Goal: Information Seeking & Learning: Learn about a topic

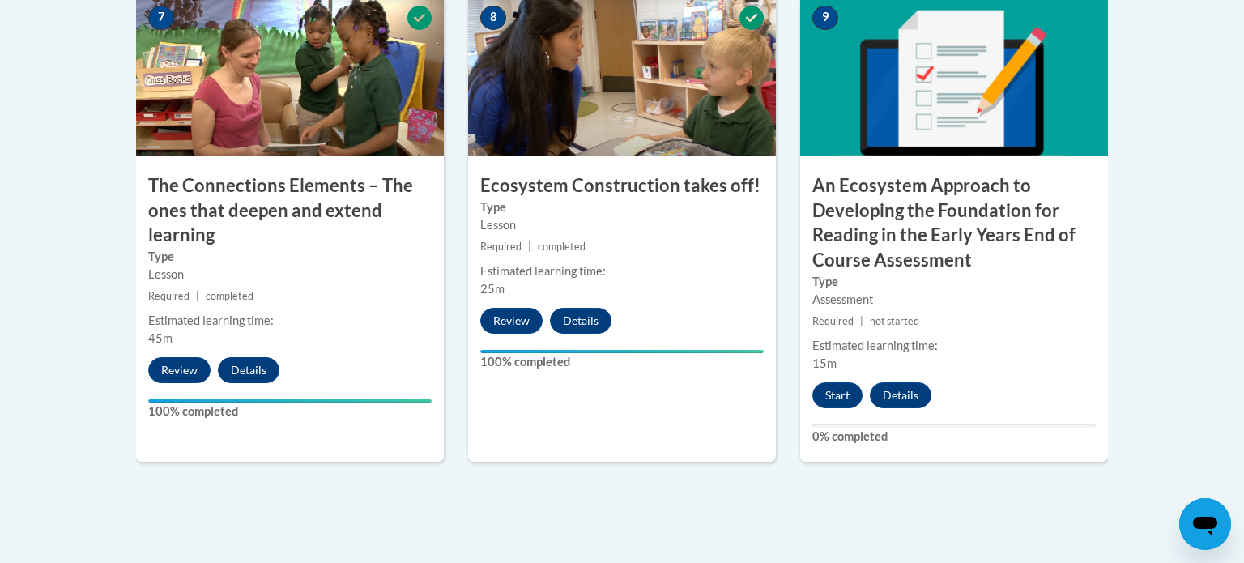
scroll to position [1486, 0]
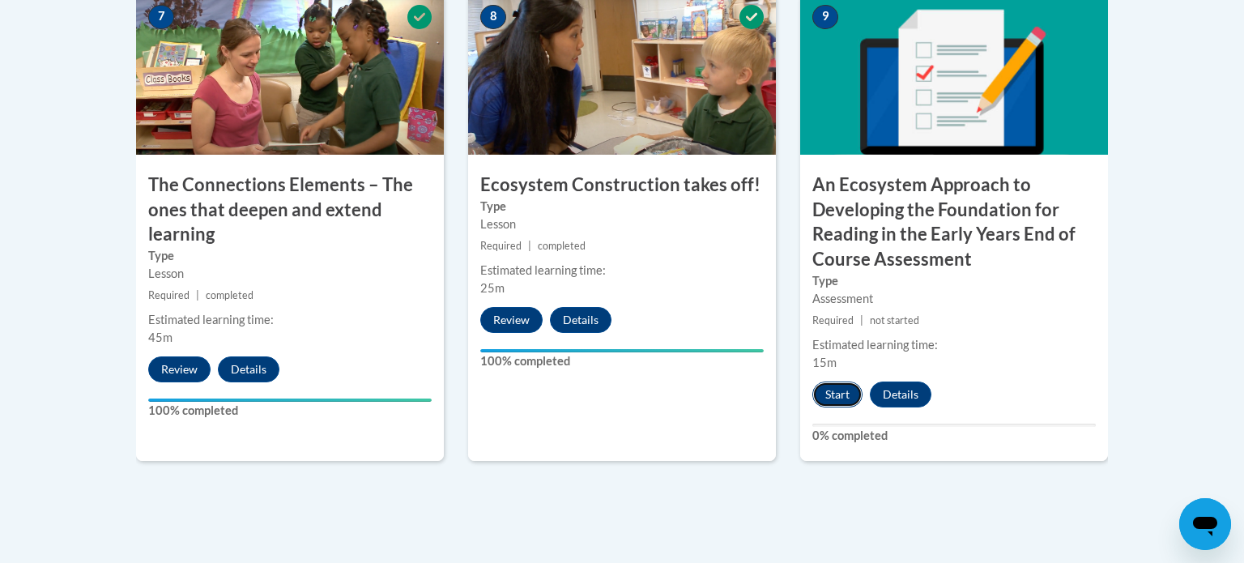
click at [836, 389] on button "Start" at bounding box center [837, 394] width 50 height 26
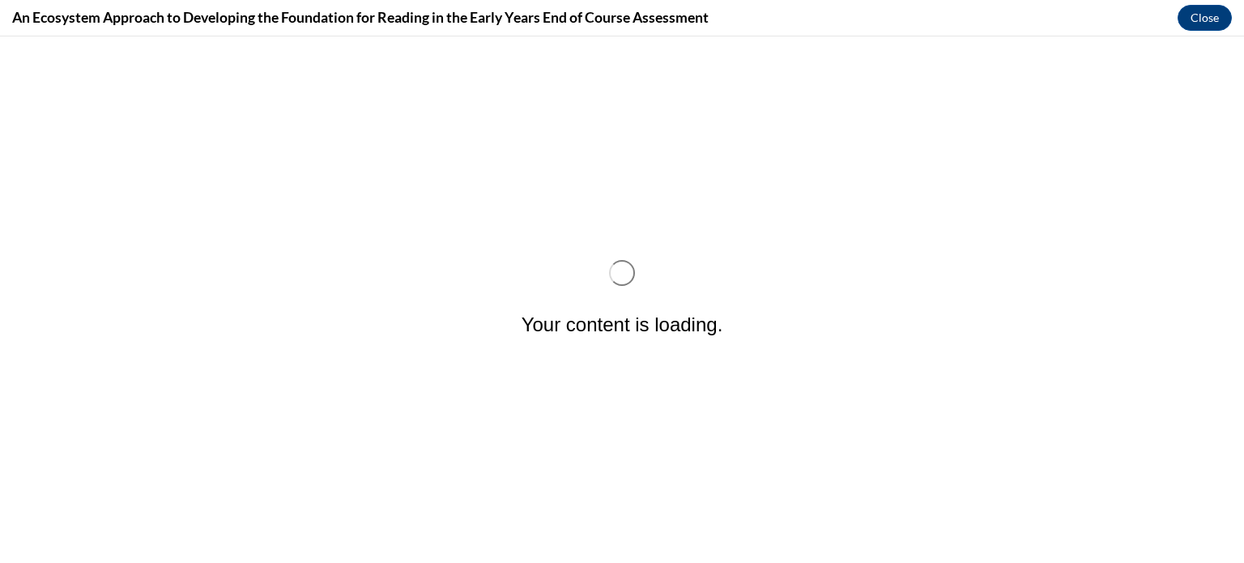
scroll to position [0, 0]
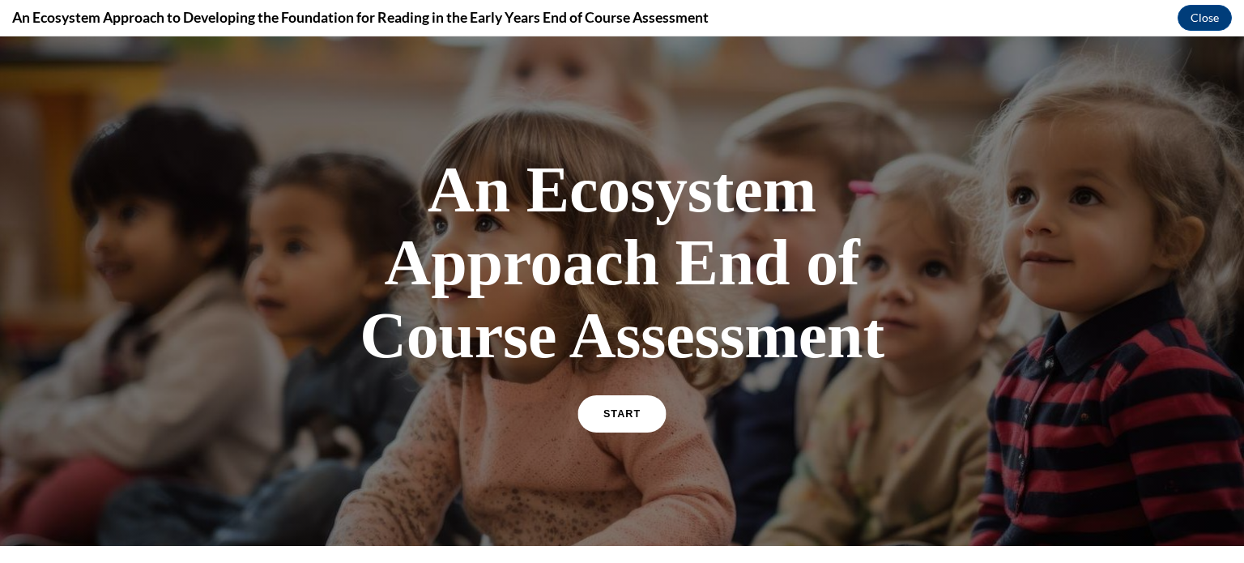
click at [636, 410] on span "START" at bounding box center [621, 414] width 37 height 12
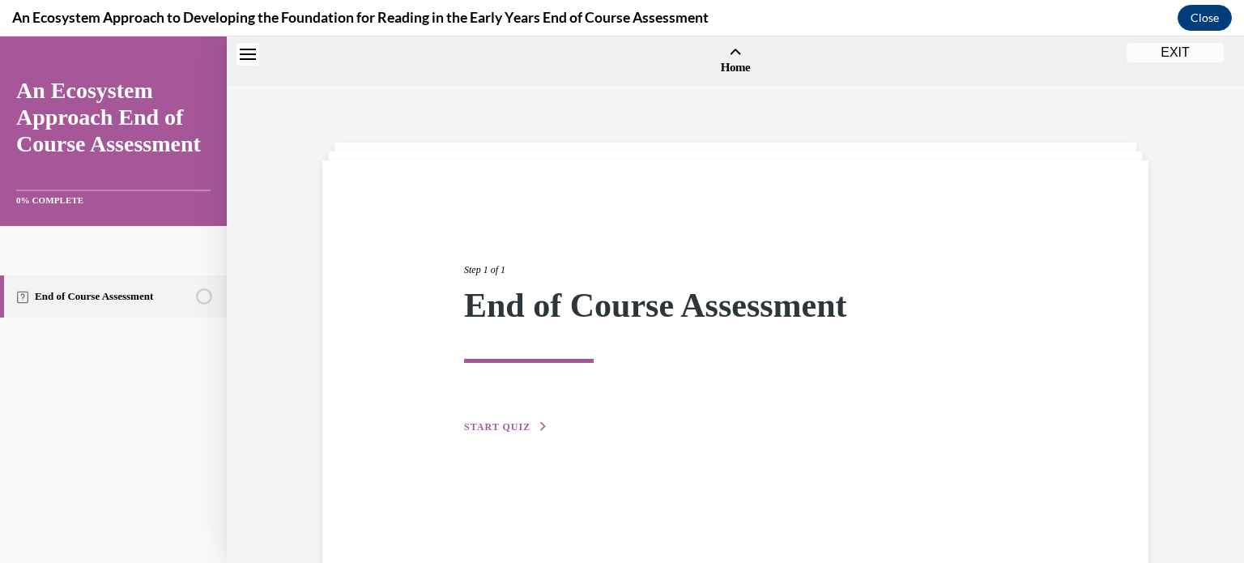
scroll to position [50, 0]
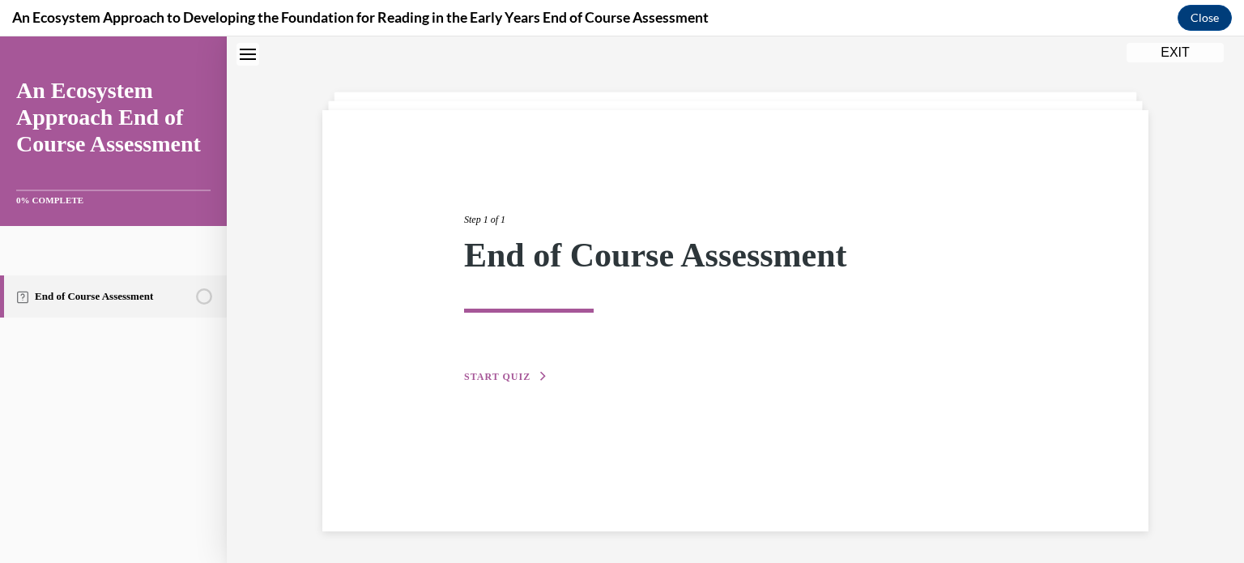
click at [494, 371] on span "START QUIZ" at bounding box center [497, 376] width 66 height 11
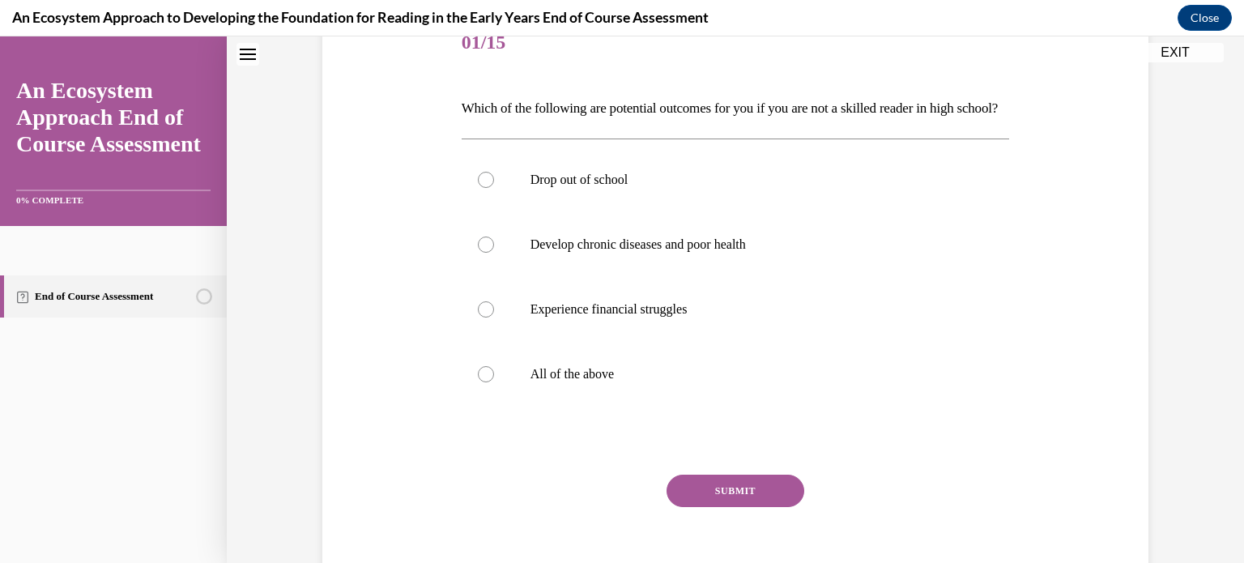
scroll to position [230, 0]
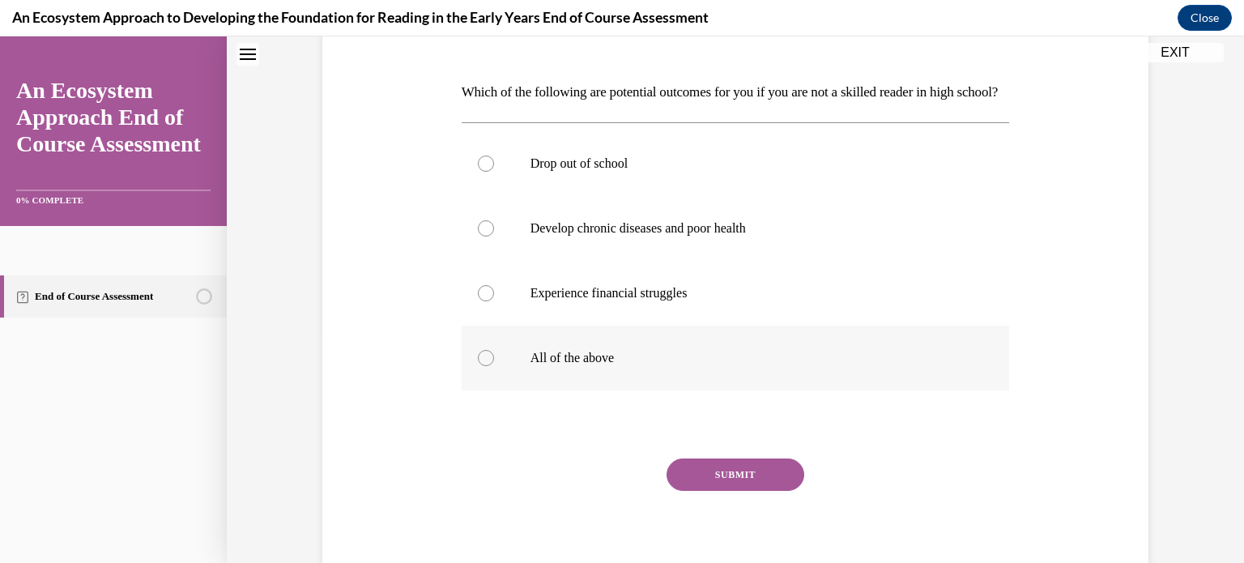
click at [482, 366] on div at bounding box center [486, 358] width 16 height 16
click at [482, 366] on input "All of the above" at bounding box center [486, 358] width 16 height 16
radio input "true"
click at [713, 491] on button "SUBMIT" at bounding box center [735, 474] width 138 height 32
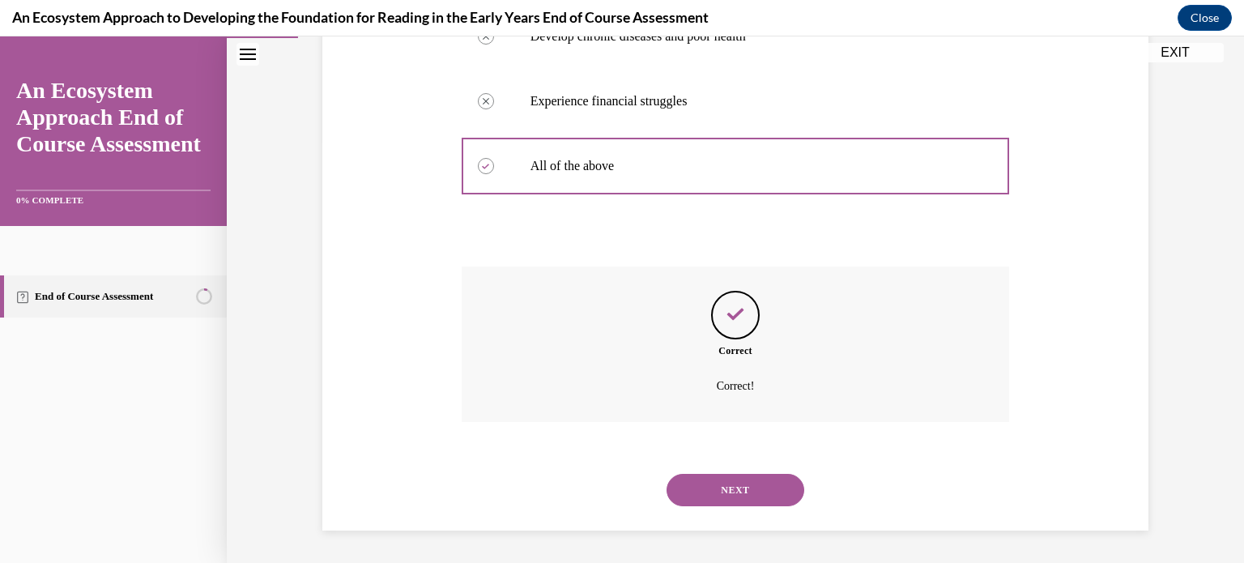
scroll to position [449, 0]
click at [707, 495] on button "NEXT" at bounding box center [735, 490] width 138 height 32
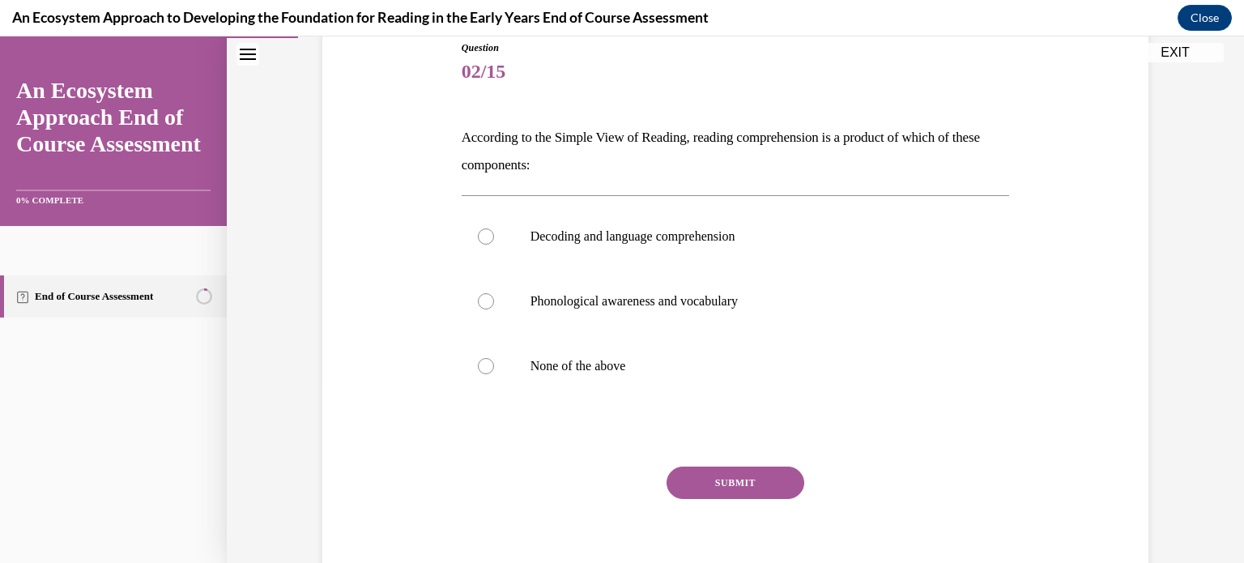
scroll to position [193, 0]
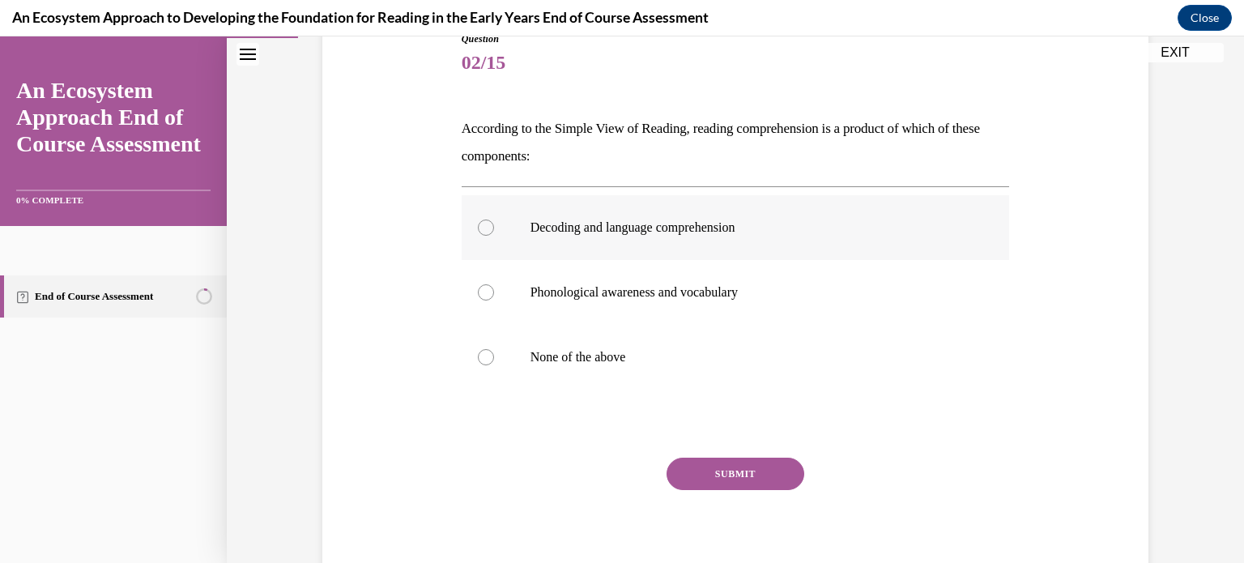
click at [487, 226] on div at bounding box center [486, 227] width 16 height 16
click at [487, 226] on input "Decoding and language comprehension" at bounding box center [486, 227] width 16 height 16
radio input "true"
click at [728, 472] on button "SUBMIT" at bounding box center [735, 473] width 138 height 32
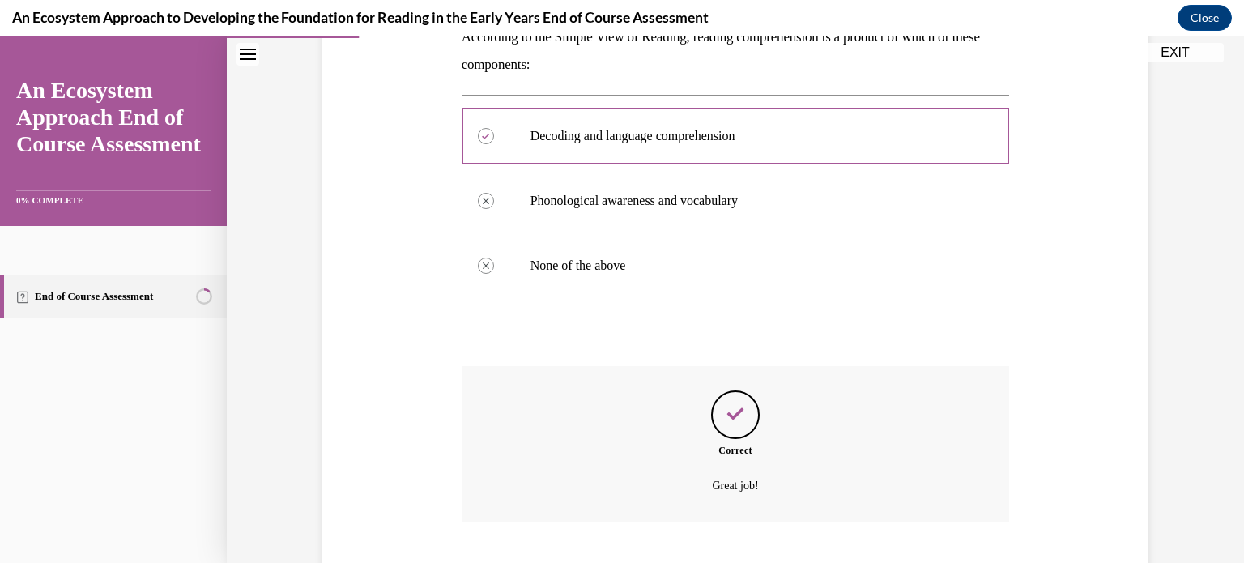
scroll to position [384, 0]
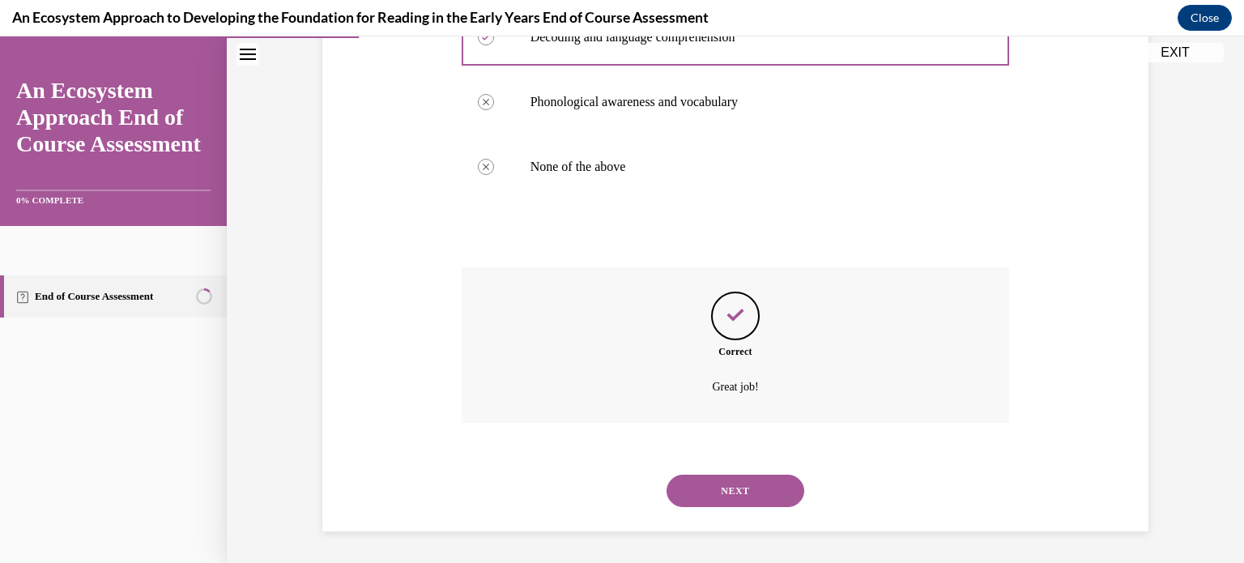
click at [729, 495] on button "NEXT" at bounding box center [735, 490] width 138 height 32
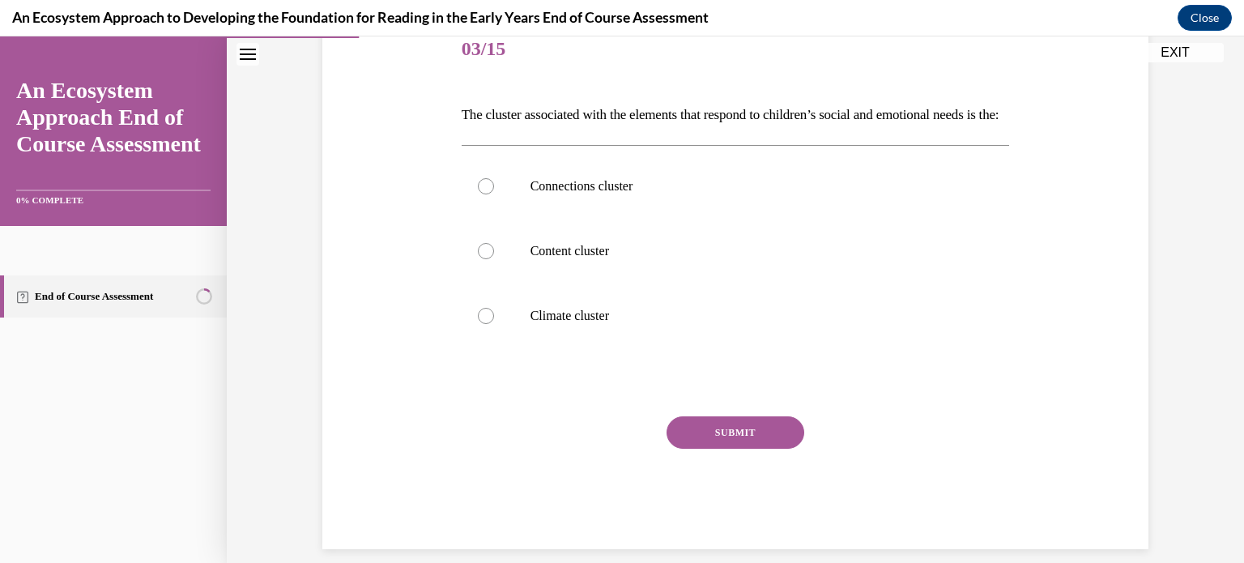
scroll to position [233, 0]
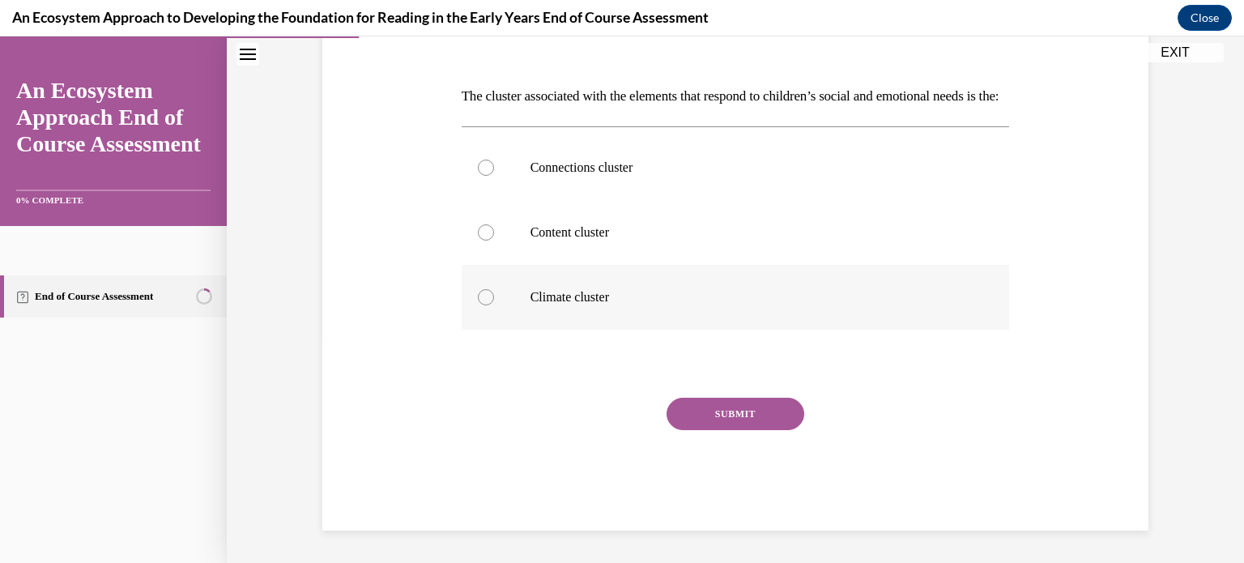
click at [484, 305] on div at bounding box center [486, 297] width 16 height 16
click at [484, 305] on input "Climate cluster" at bounding box center [486, 297] width 16 height 16
radio input "true"
click at [722, 430] on button "SUBMIT" at bounding box center [735, 414] width 138 height 32
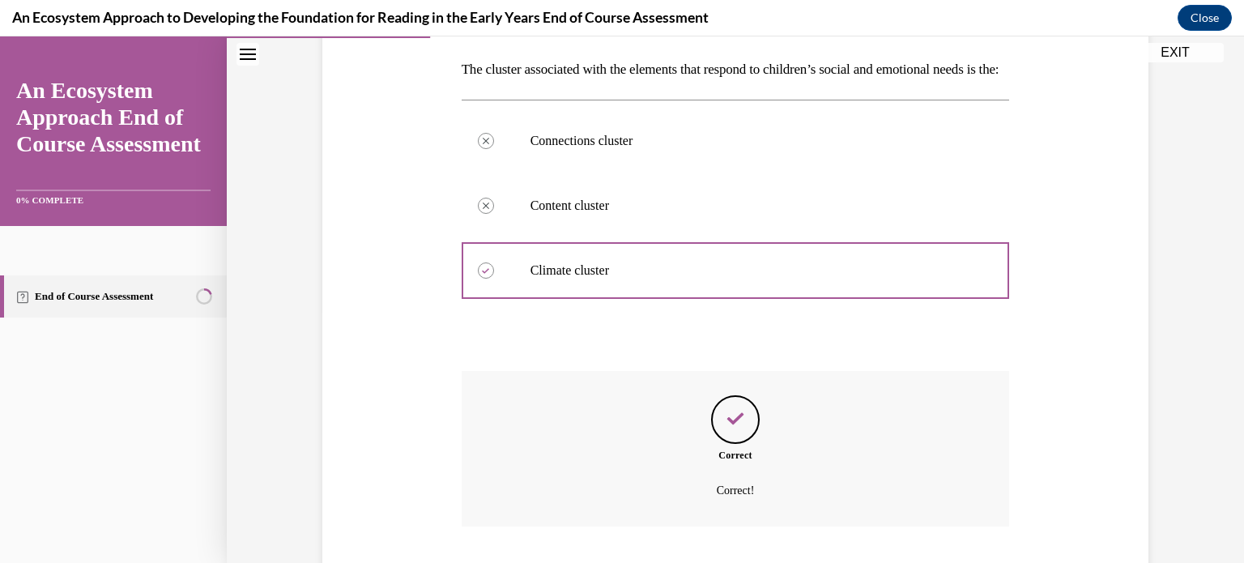
scroll to position [384, 0]
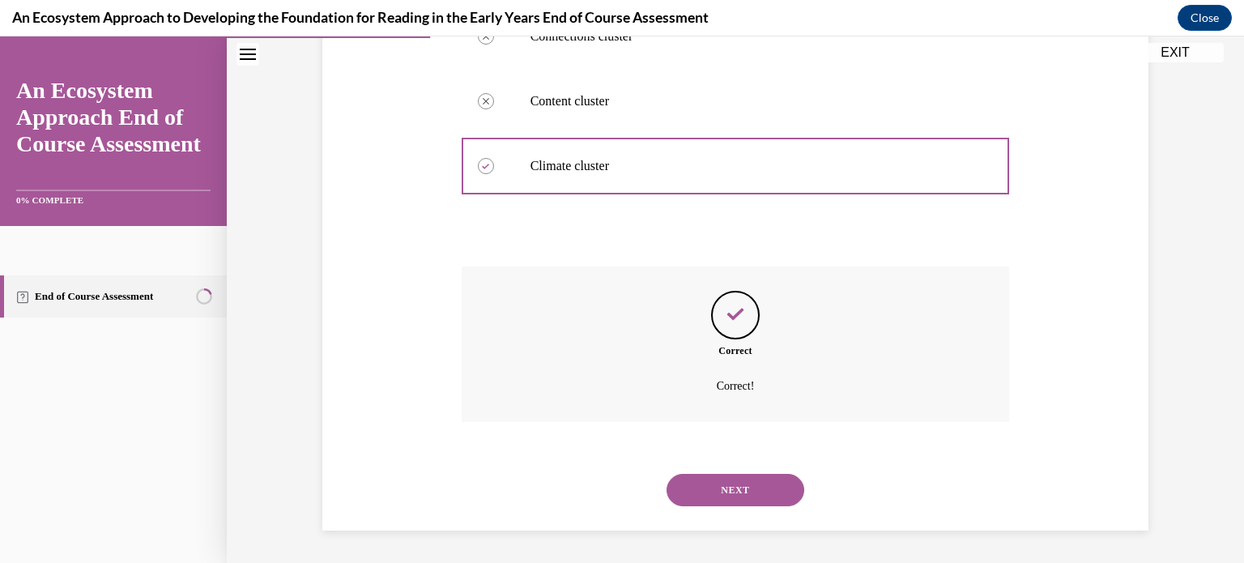
click at [708, 480] on button "NEXT" at bounding box center [735, 490] width 138 height 32
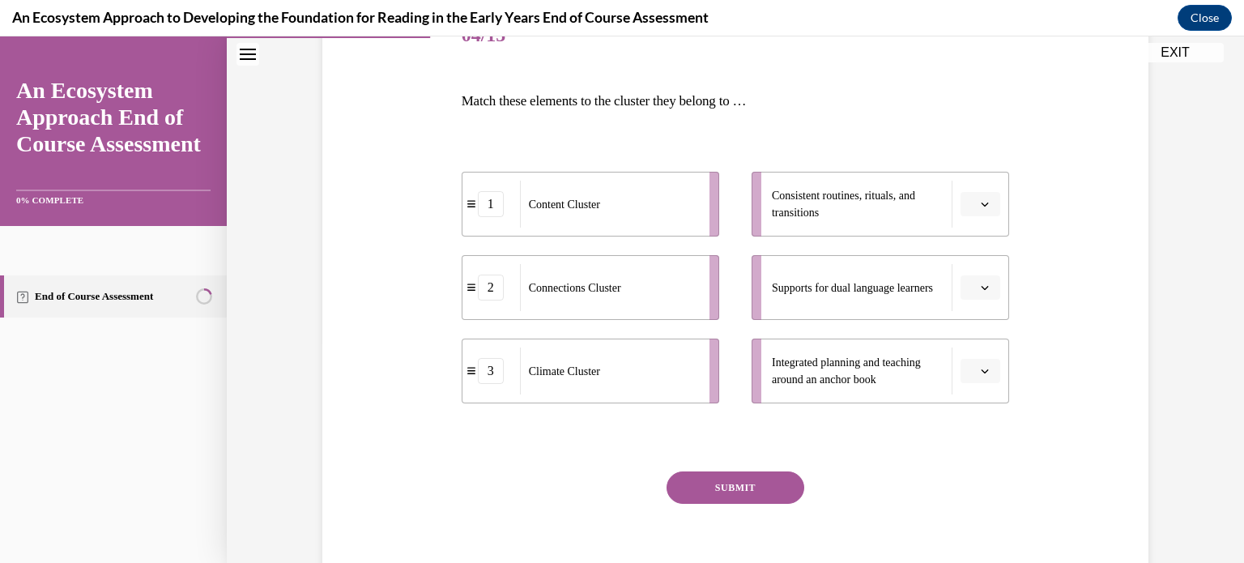
scroll to position [240, 0]
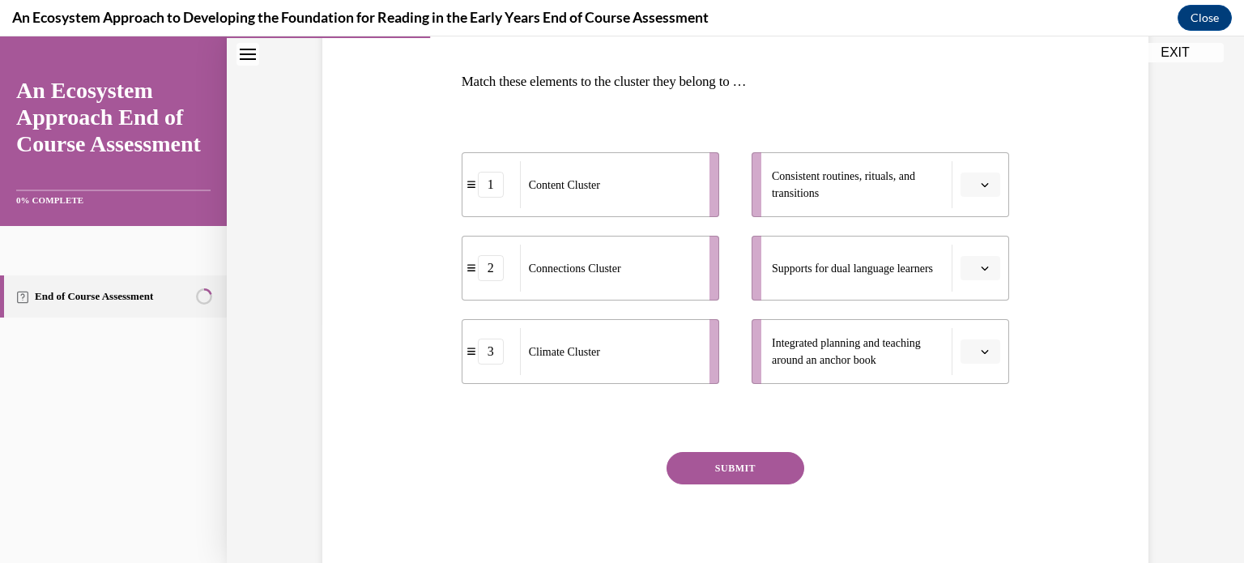
click at [977, 189] on button "button" at bounding box center [980, 184] width 40 height 24
click at [974, 315] on span "3" at bounding box center [975, 317] width 6 height 13
click at [989, 270] on icon "button" at bounding box center [984, 268] width 8 height 8
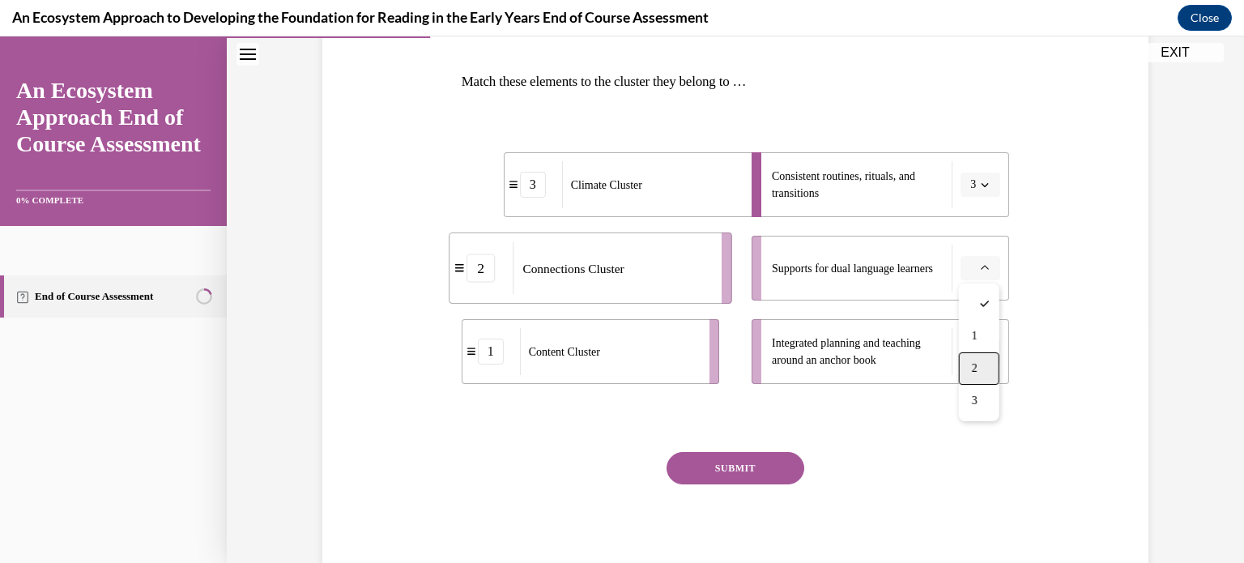
click at [974, 359] on div "2" at bounding box center [979, 368] width 40 height 32
click at [980, 350] on icon "button" at bounding box center [984, 351] width 8 height 8
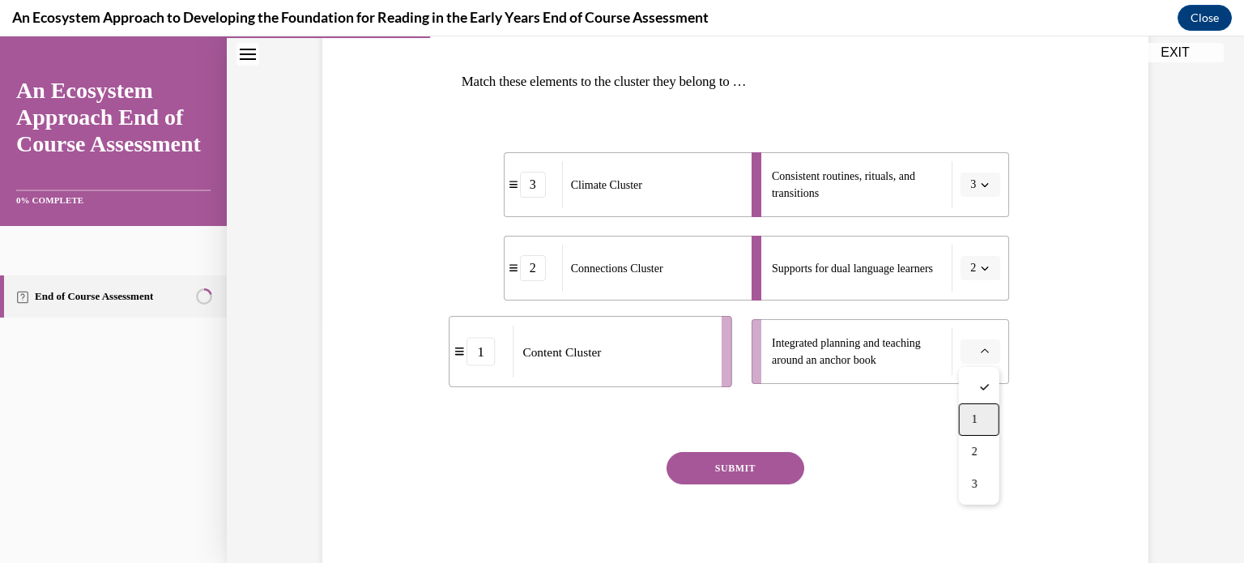
click at [976, 418] on span "1" at bounding box center [975, 419] width 6 height 13
click at [742, 470] on button "SUBMIT" at bounding box center [735, 468] width 138 height 32
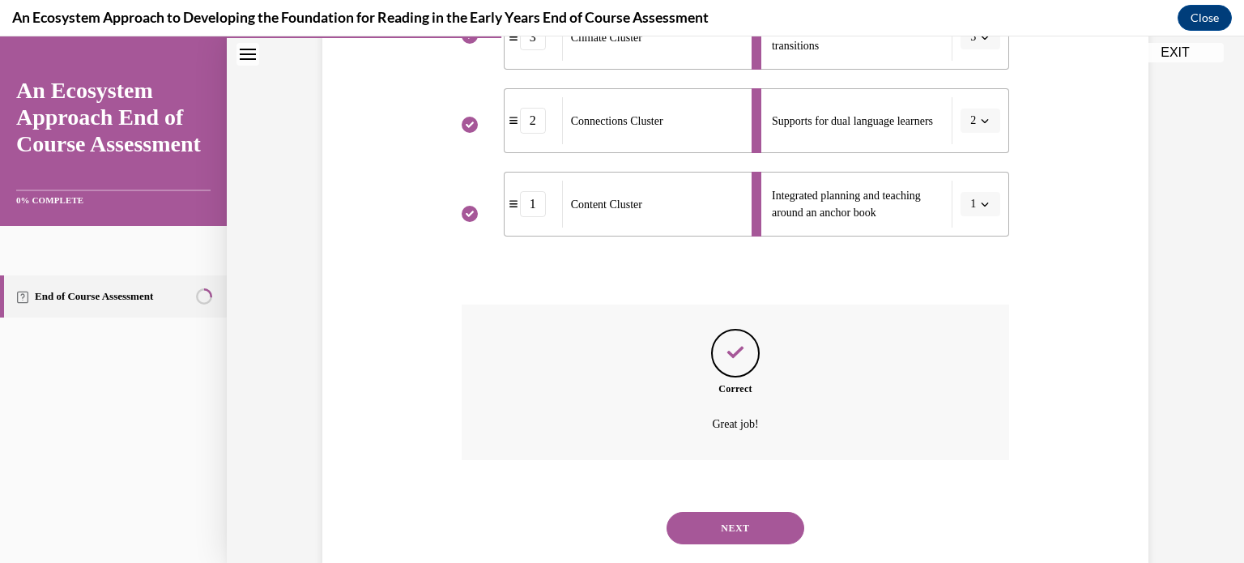
scroll to position [425, 0]
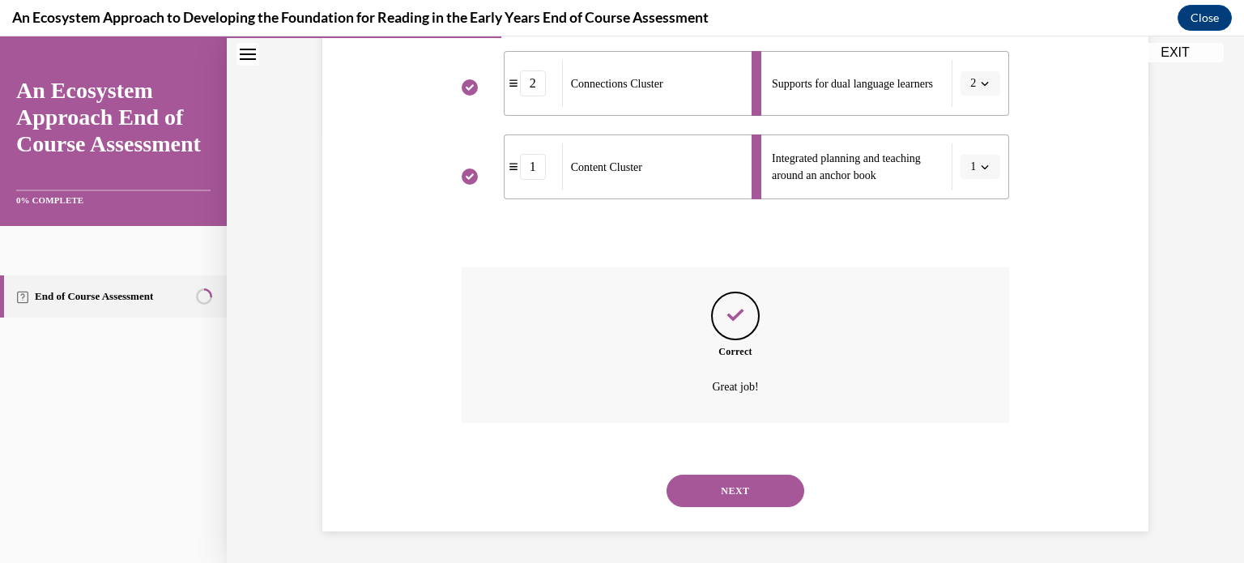
click at [738, 484] on button "NEXT" at bounding box center [735, 490] width 138 height 32
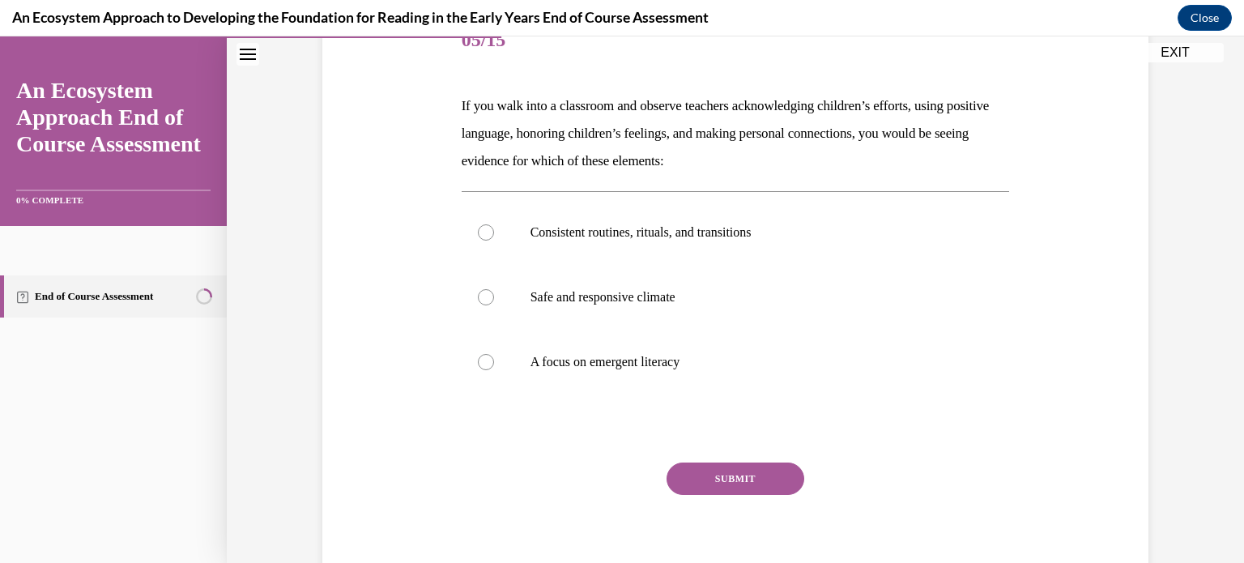
scroll to position [217, 0]
click at [487, 291] on div at bounding box center [486, 296] width 16 height 16
click at [487, 291] on input "Safe and responsive climate" at bounding box center [486, 296] width 16 height 16
radio input "true"
click at [703, 481] on button "SUBMIT" at bounding box center [735, 477] width 138 height 32
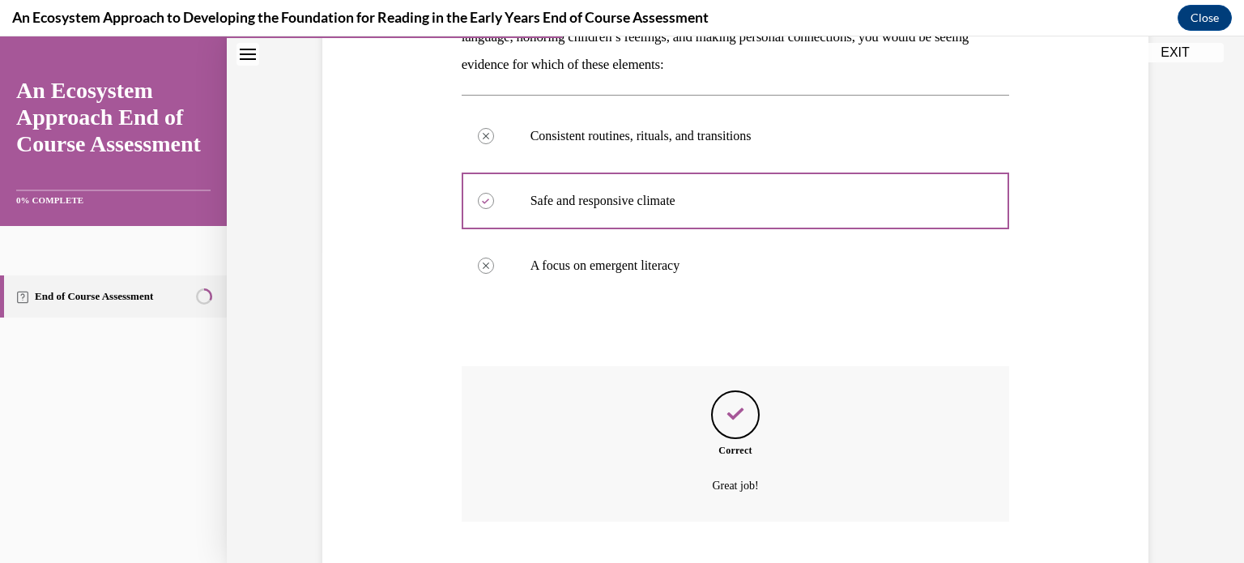
scroll to position [411, 0]
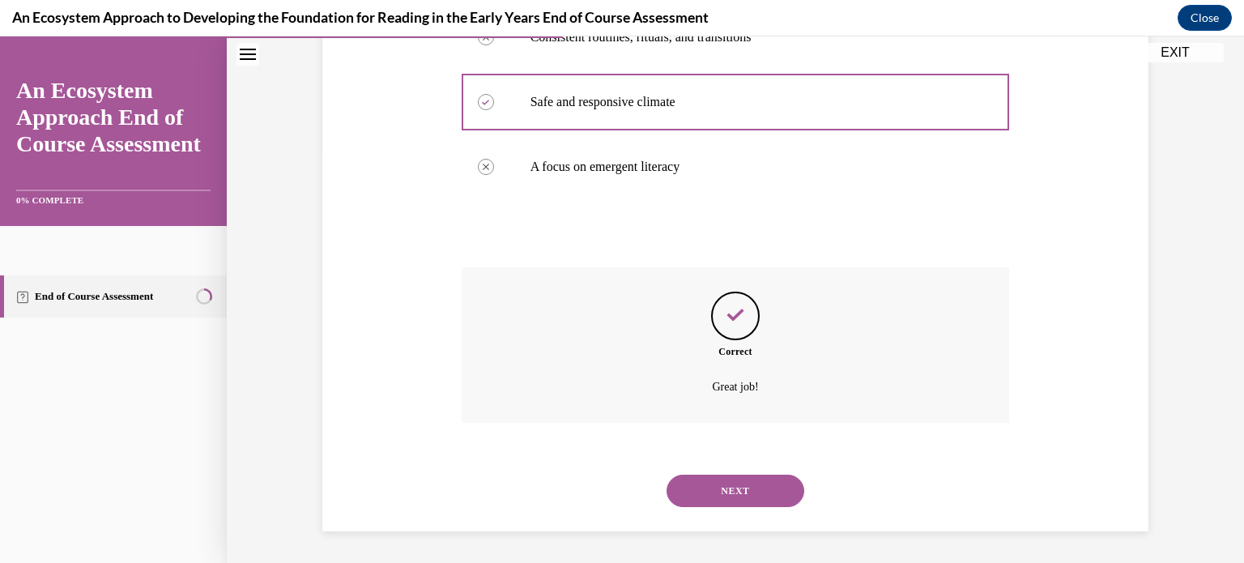
click at [703, 481] on button "NEXT" at bounding box center [735, 490] width 138 height 32
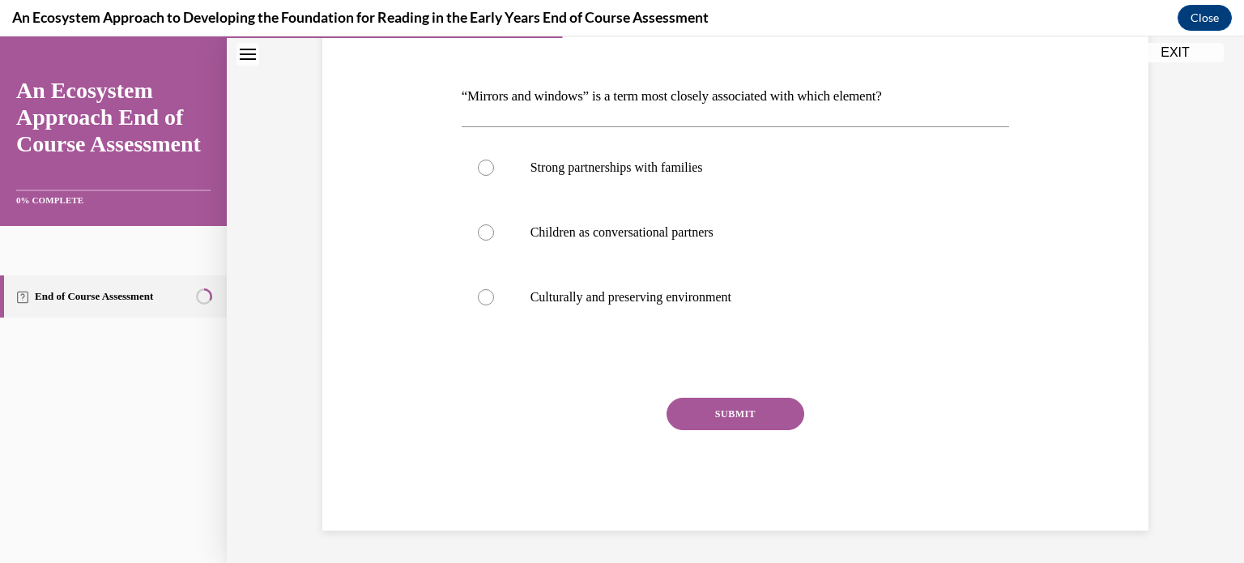
scroll to position [180, 0]
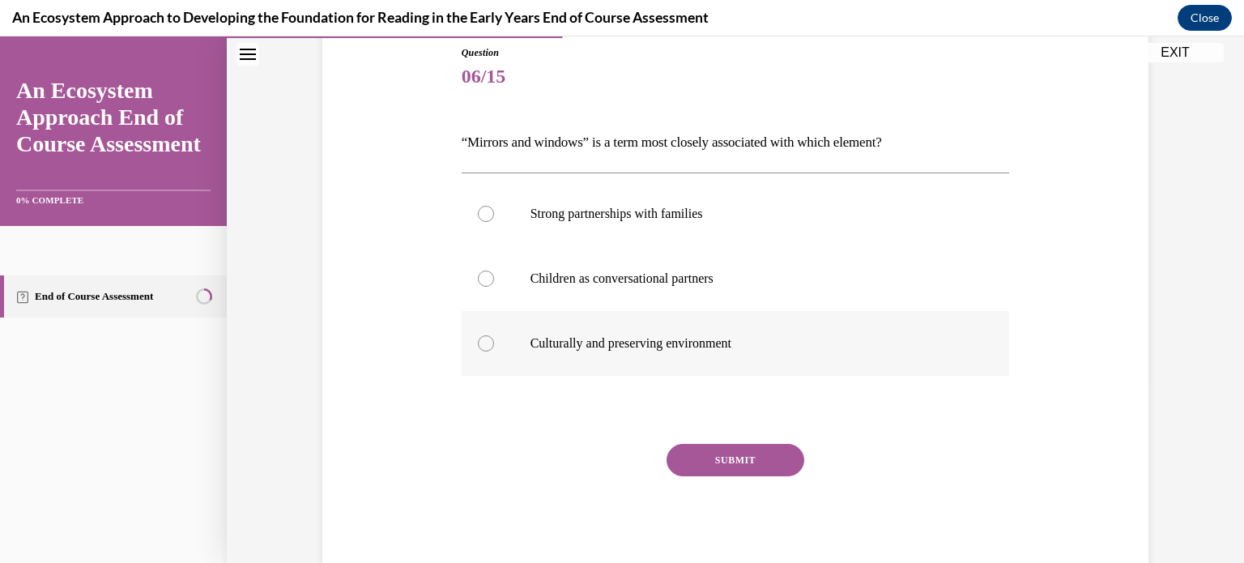
click at [489, 342] on div at bounding box center [486, 343] width 16 height 16
click at [489, 342] on input "Culturally and preserving environment" at bounding box center [486, 343] width 16 height 16
radio input "true"
click at [721, 458] on button "SUBMIT" at bounding box center [735, 460] width 138 height 32
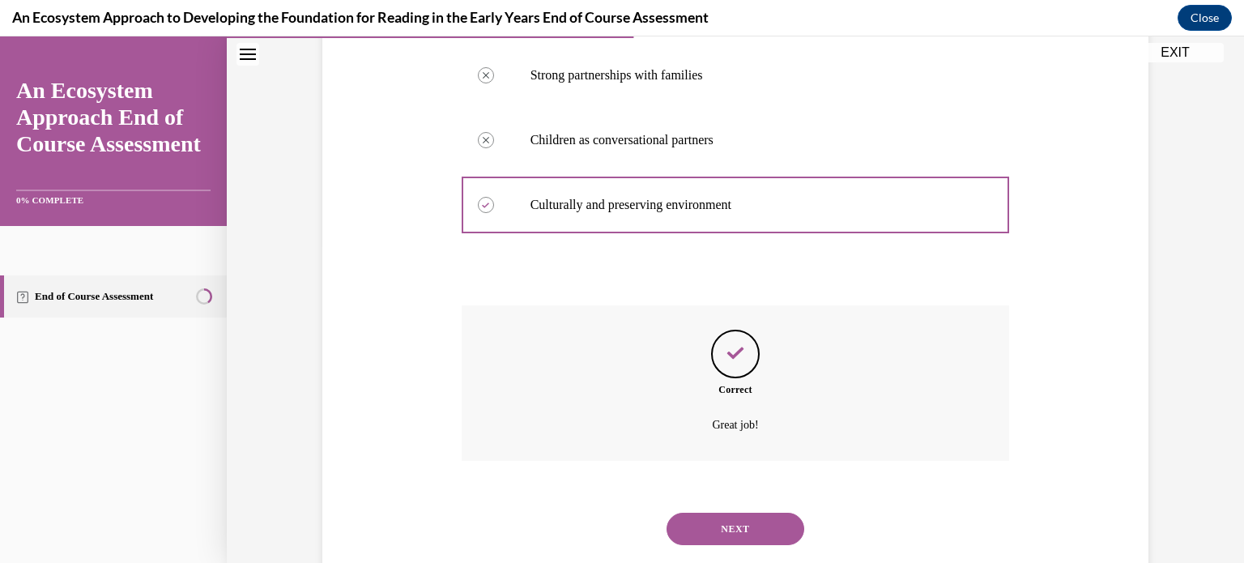
scroll to position [356, 0]
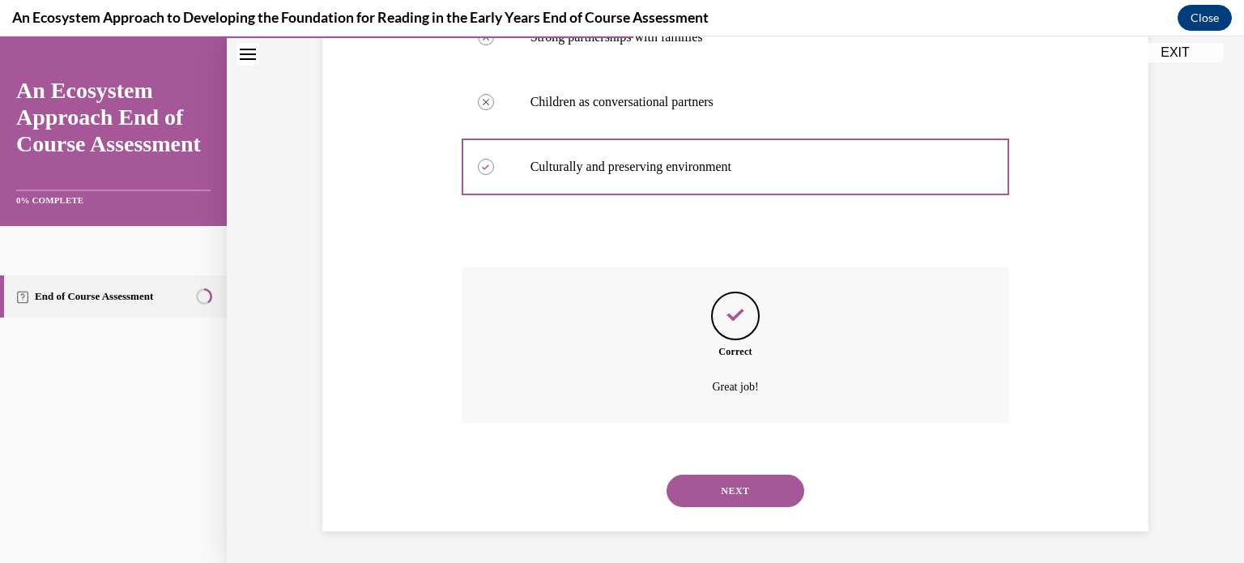
click at [717, 494] on button "NEXT" at bounding box center [735, 490] width 138 height 32
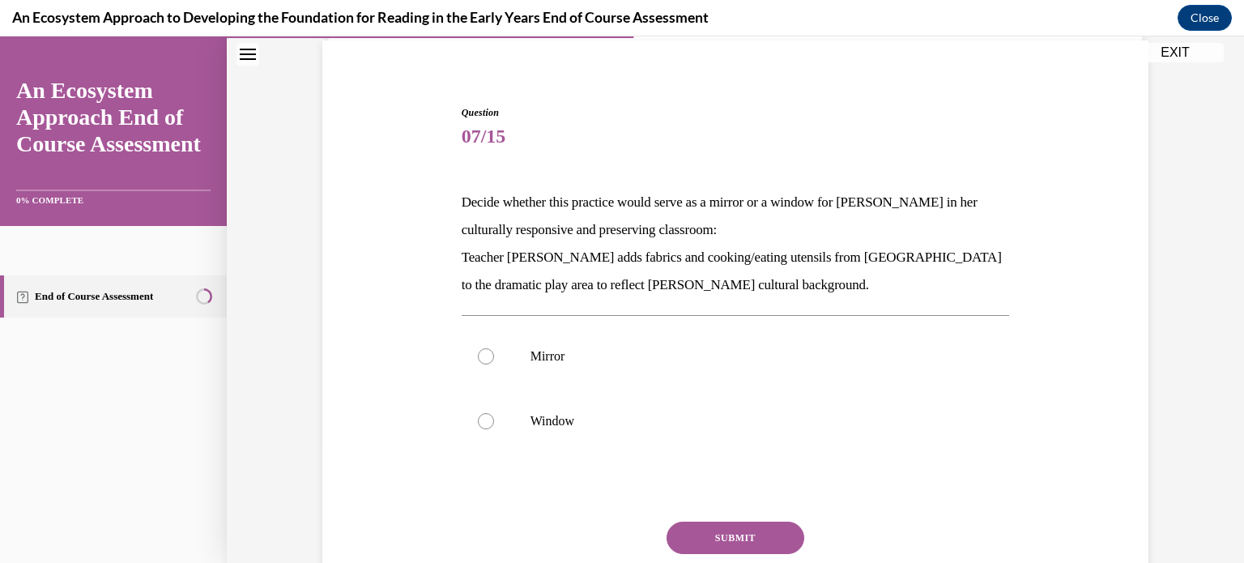
scroll to position [146, 0]
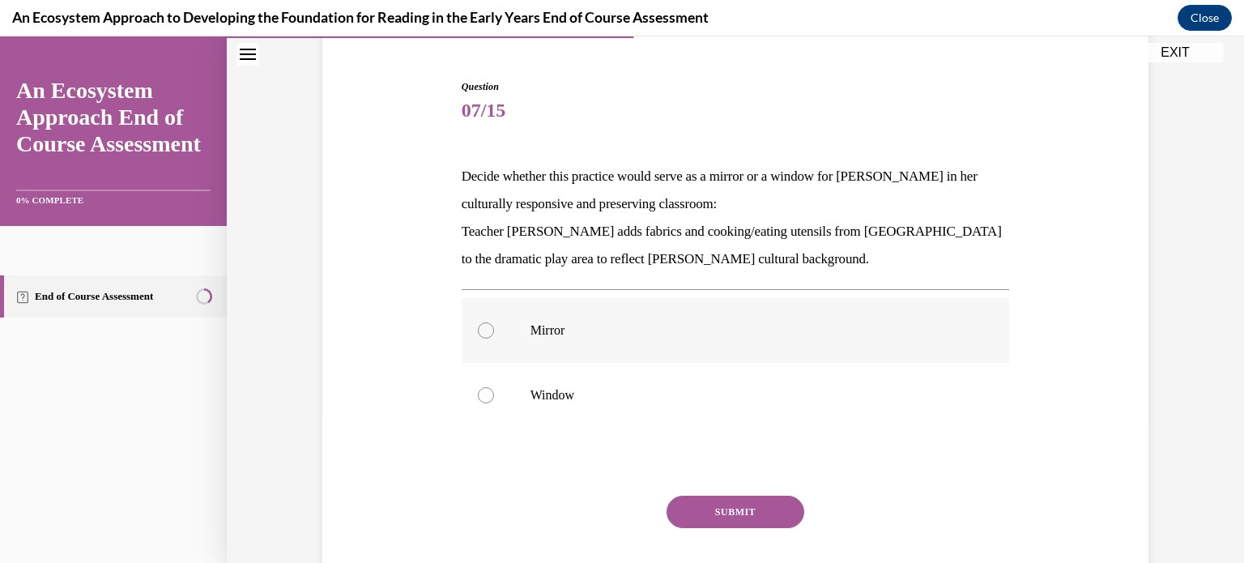
click at [487, 330] on div at bounding box center [486, 330] width 16 height 16
click at [487, 330] on input "Mirror" at bounding box center [486, 330] width 16 height 16
radio input "true"
click at [691, 500] on button "SUBMIT" at bounding box center [735, 511] width 138 height 32
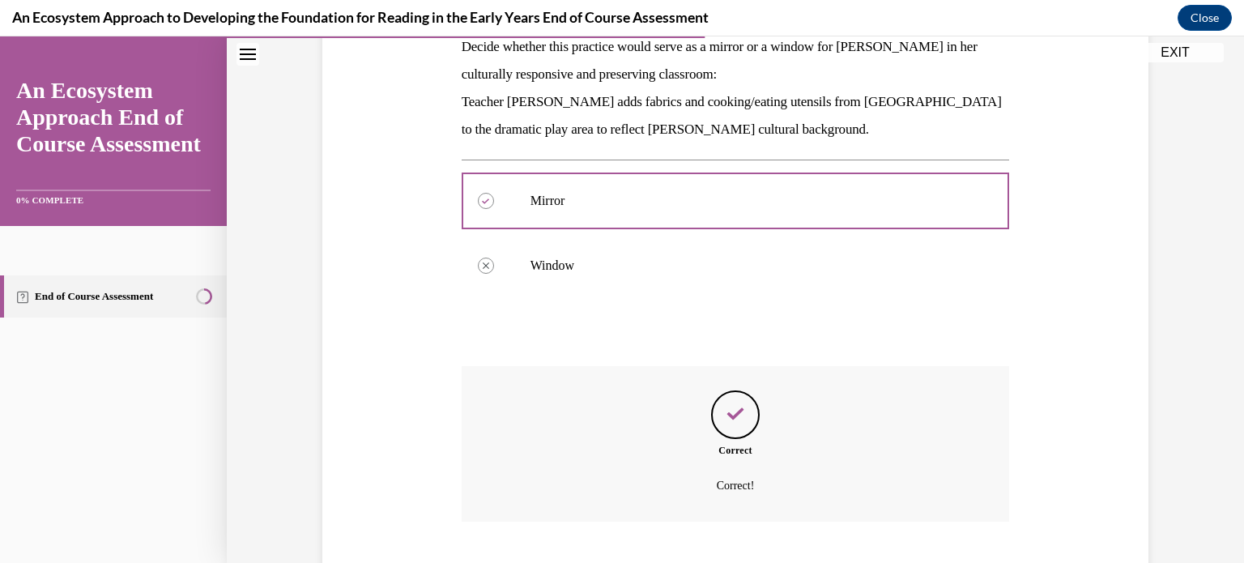
scroll to position [374, 0]
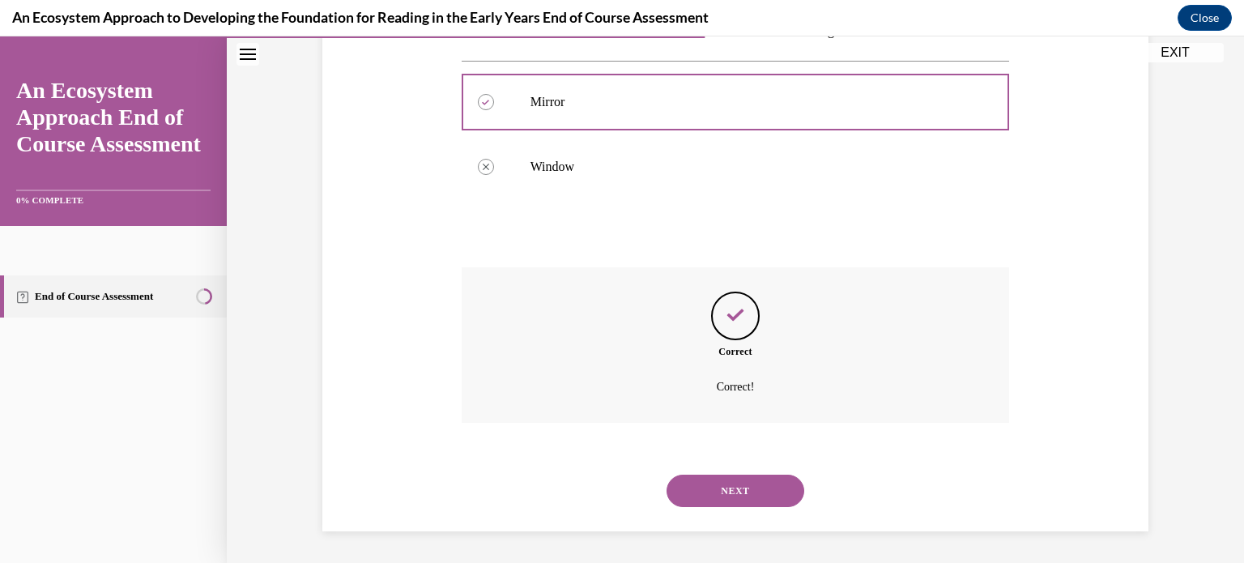
click at [691, 500] on button "NEXT" at bounding box center [735, 490] width 138 height 32
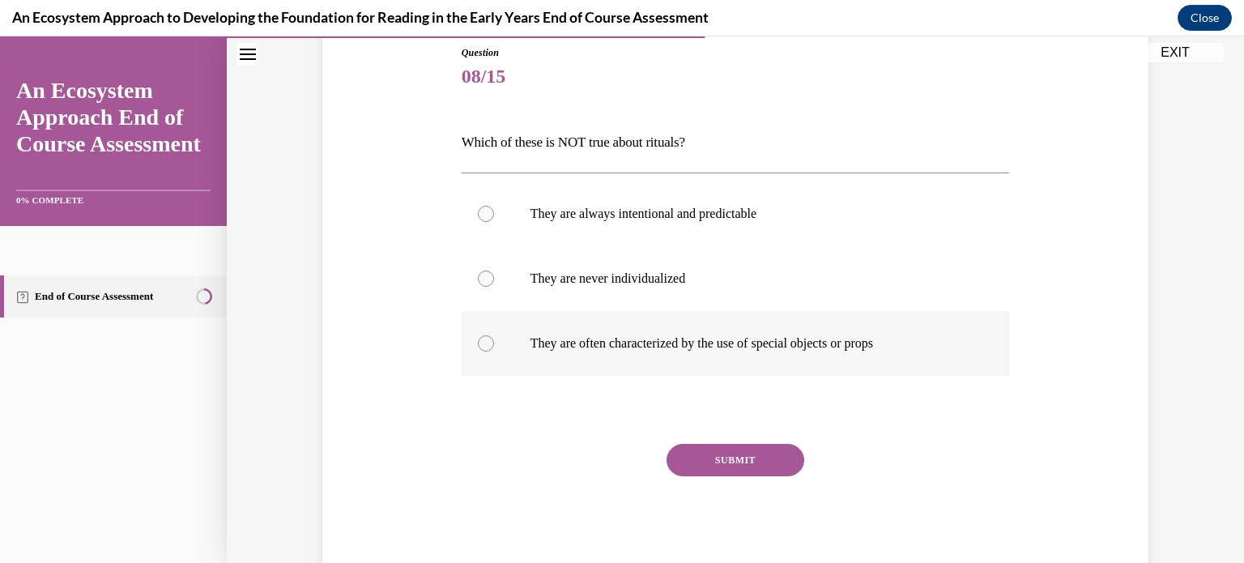
click at [485, 345] on div at bounding box center [486, 343] width 16 height 16
click at [485, 345] on input "They are often characterized by the use of special objects or props" at bounding box center [486, 343] width 16 height 16
radio input "true"
click at [765, 462] on button "SUBMIT" at bounding box center [735, 460] width 138 height 32
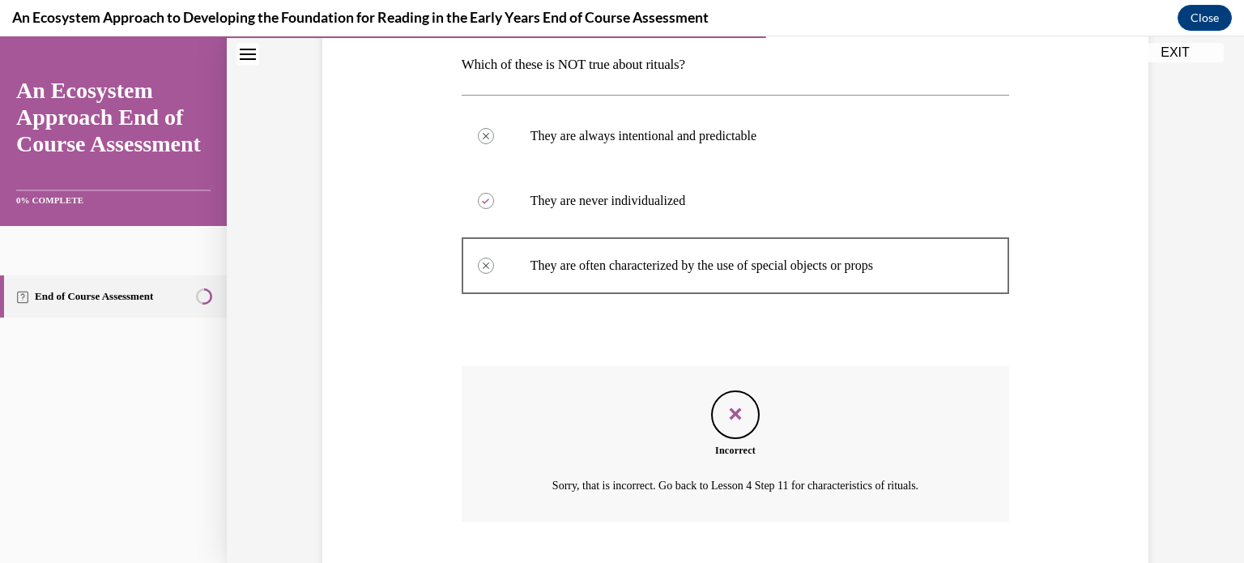
scroll to position [356, 0]
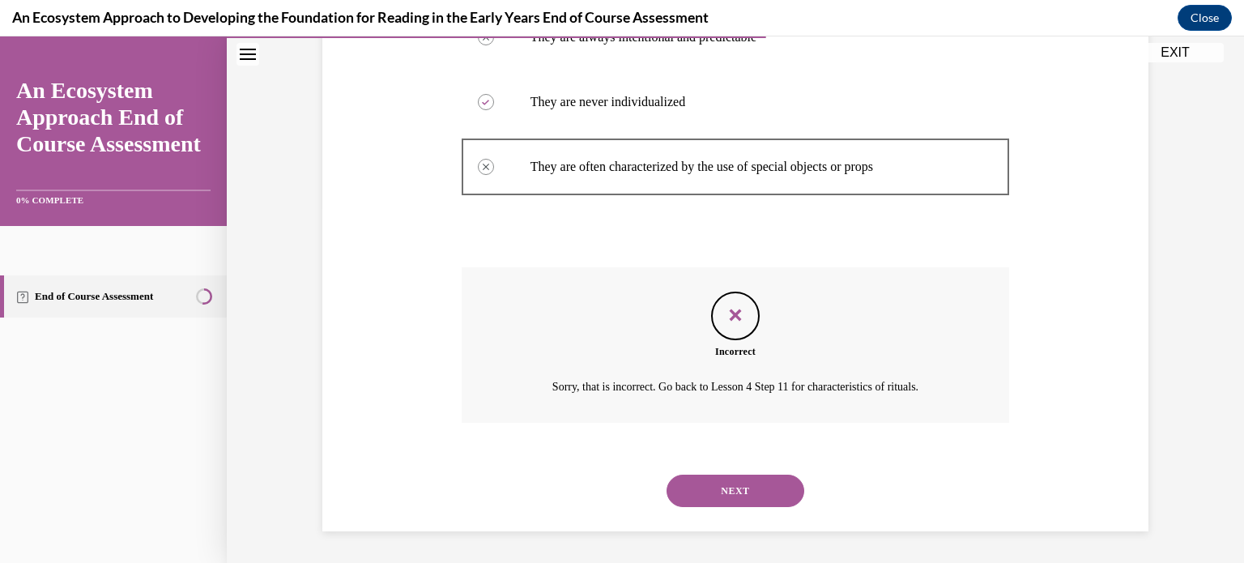
click at [738, 485] on button "NEXT" at bounding box center [735, 490] width 138 height 32
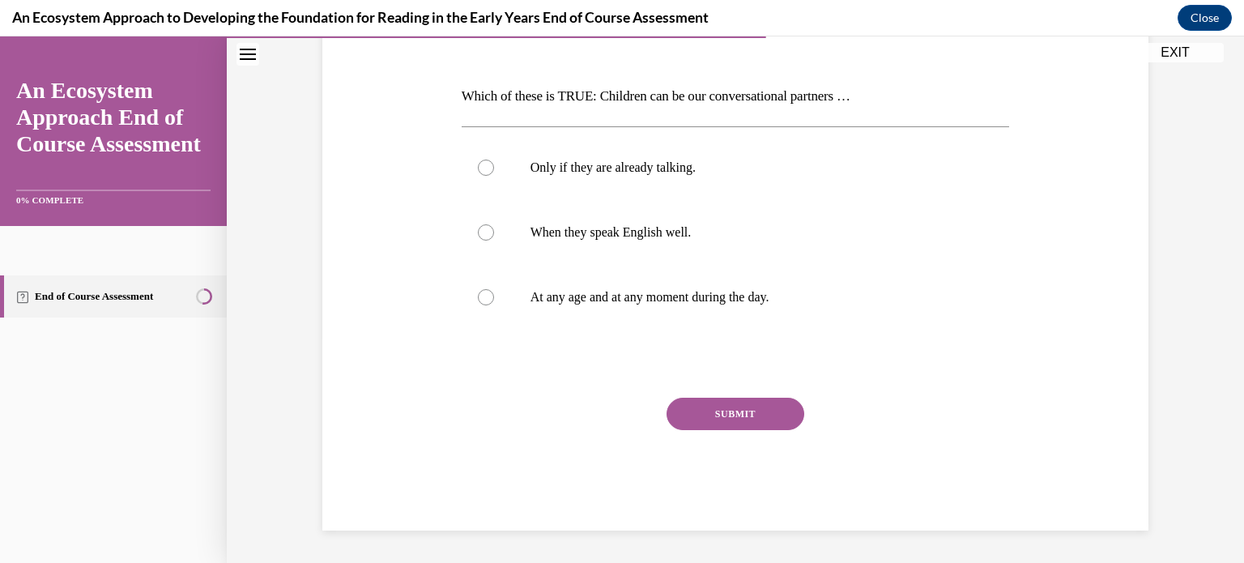
scroll to position [180, 0]
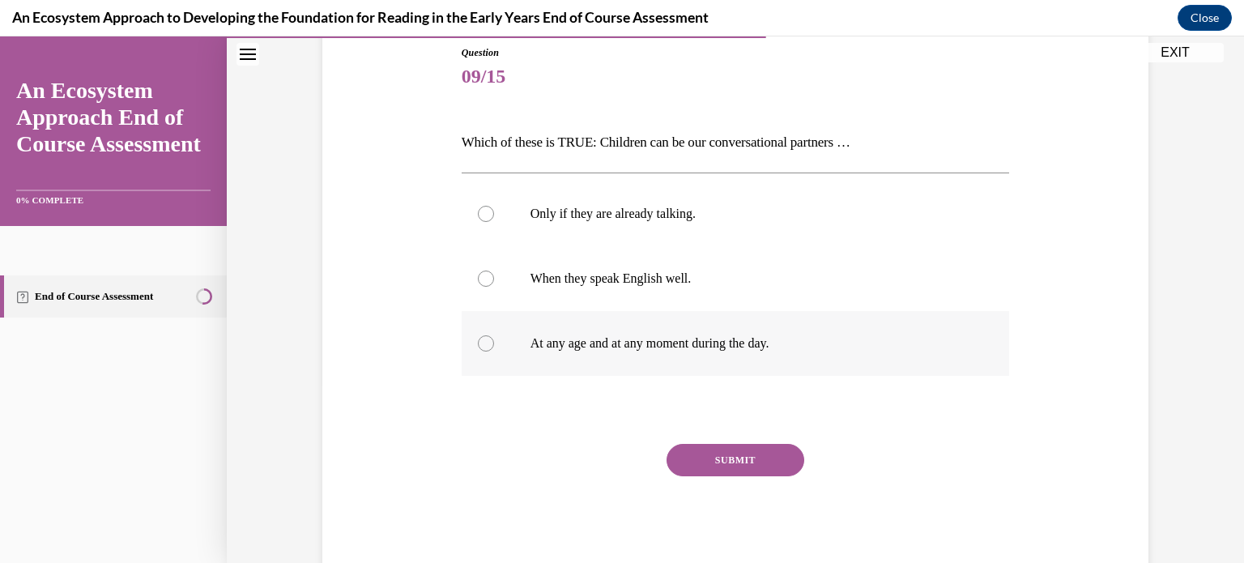
click at [489, 343] on div at bounding box center [486, 343] width 16 height 16
click at [489, 343] on input "At any age and at any moment during the day." at bounding box center [486, 343] width 16 height 16
radio input "true"
click at [727, 461] on button "SUBMIT" at bounding box center [735, 460] width 138 height 32
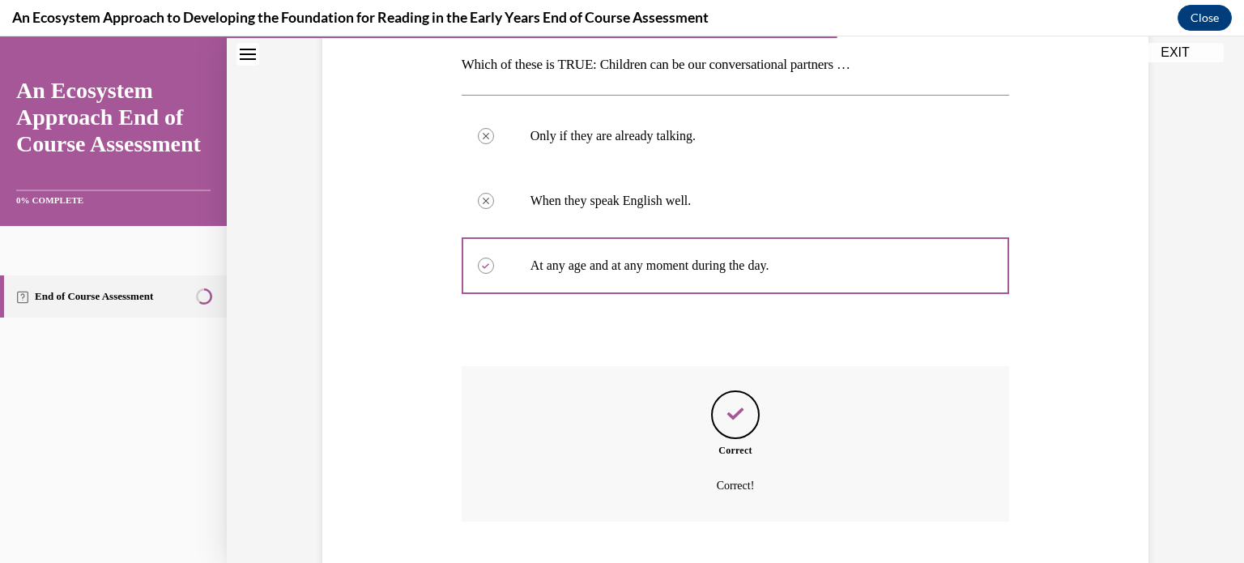
scroll to position [356, 0]
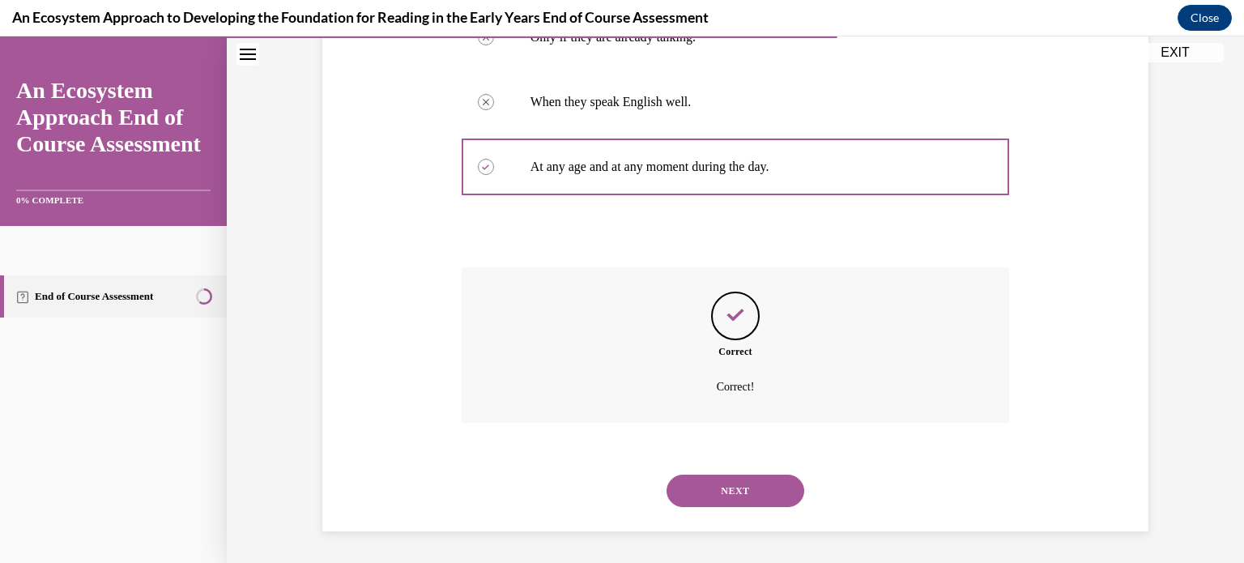
click at [717, 478] on button "NEXT" at bounding box center [735, 490] width 138 height 32
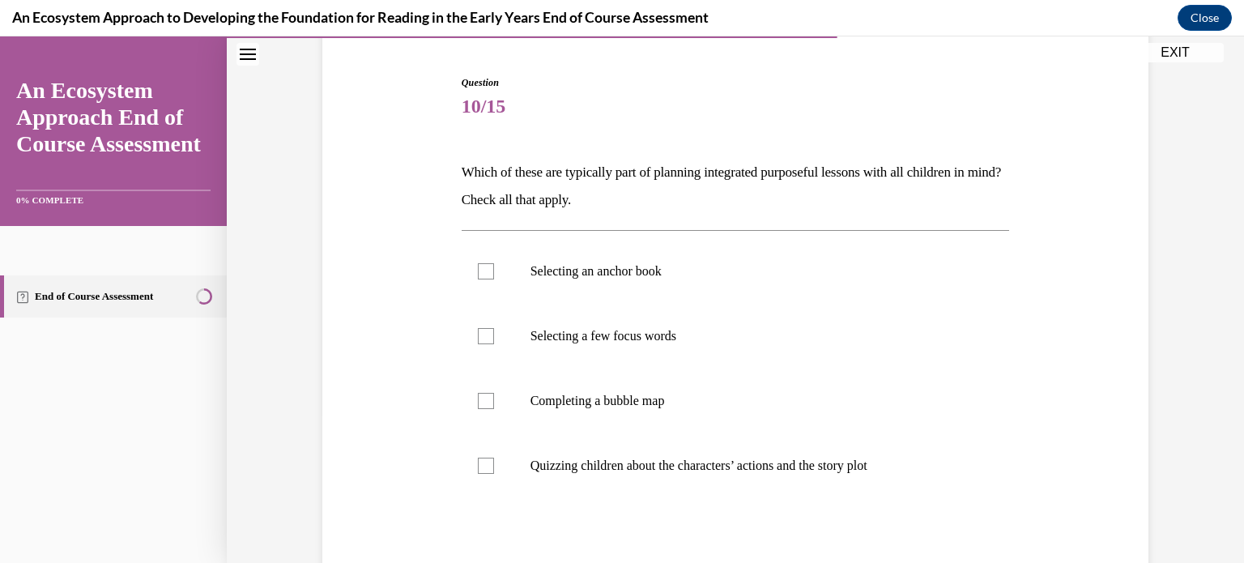
scroll to position [151, 0]
click at [483, 351] on label "Selecting a few focus words" at bounding box center [735, 335] width 548 height 65
click at [483, 343] on input "Selecting a few focus words" at bounding box center [486, 335] width 16 height 16
checkbox input "true"
click at [489, 417] on label "Completing a bubble map" at bounding box center [735, 400] width 548 height 65
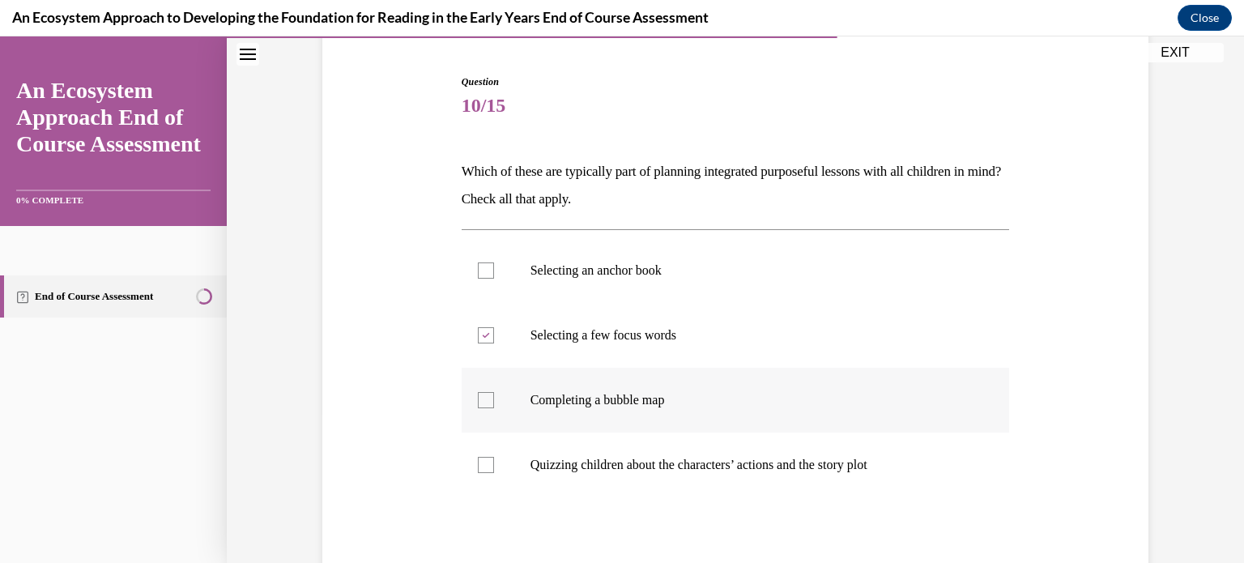
click at [489, 408] on input "Completing a bubble map" at bounding box center [486, 400] width 16 height 16
checkbox input "true"
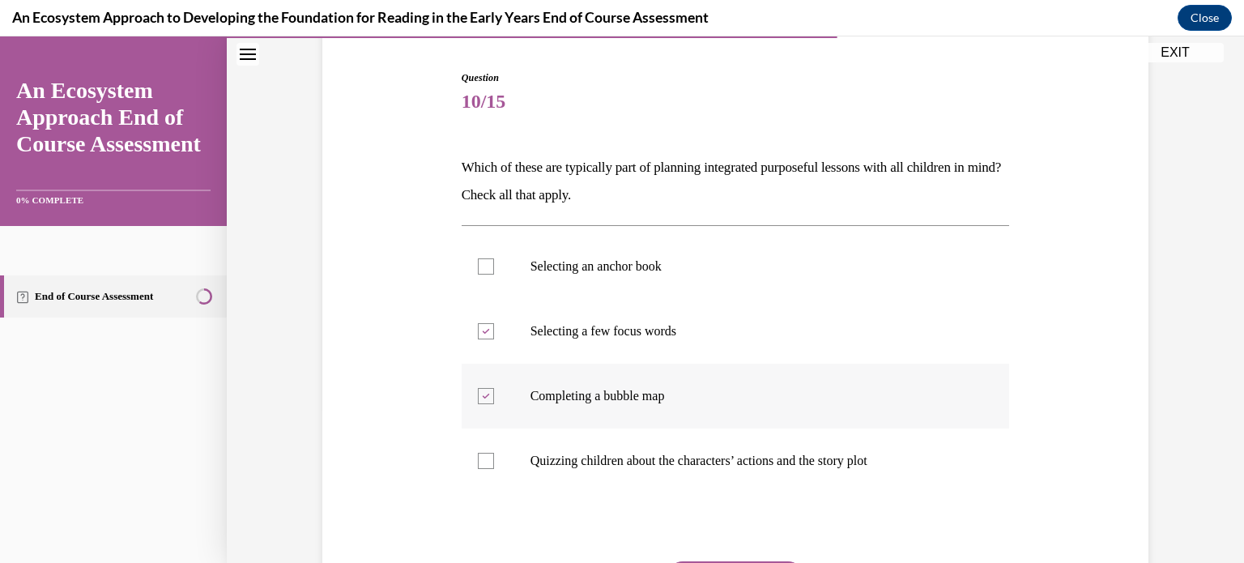
scroll to position [159, 0]
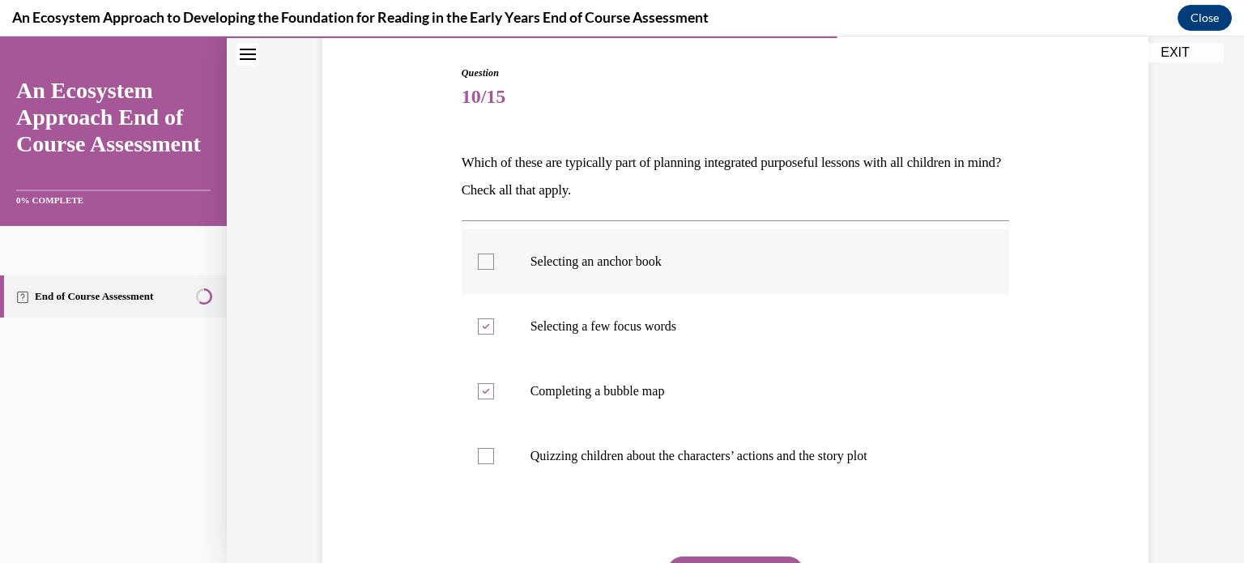
click at [481, 277] on label "Selecting an anchor book" at bounding box center [735, 261] width 548 height 65
click at [481, 270] on input "Selecting an anchor book" at bounding box center [486, 261] width 16 height 16
checkbox input "true"
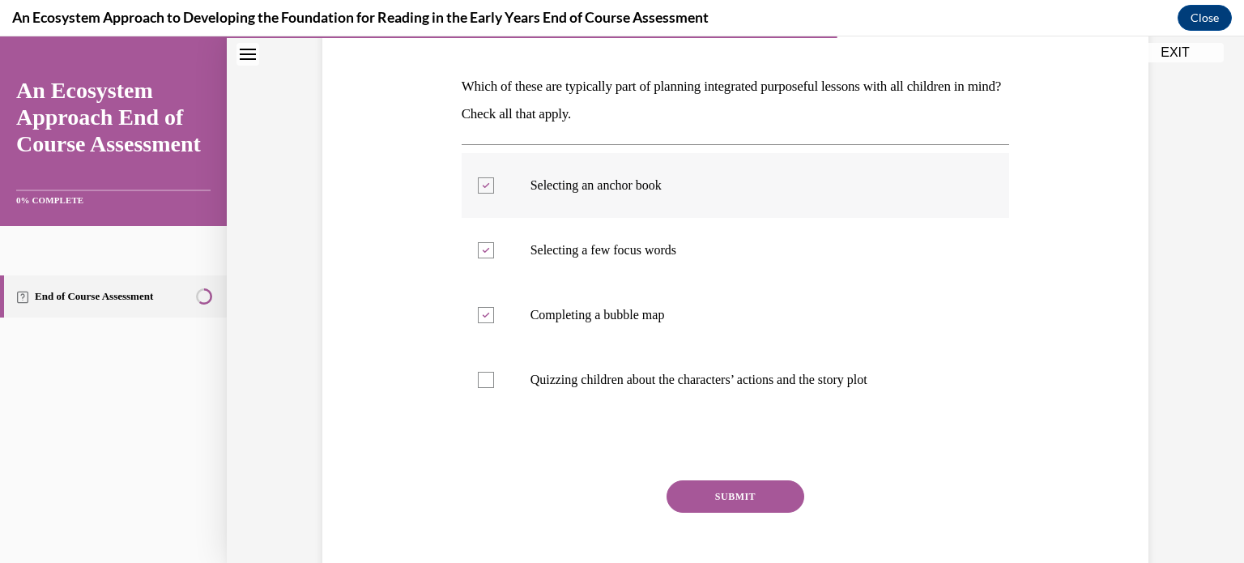
scroll to position [317, 0]
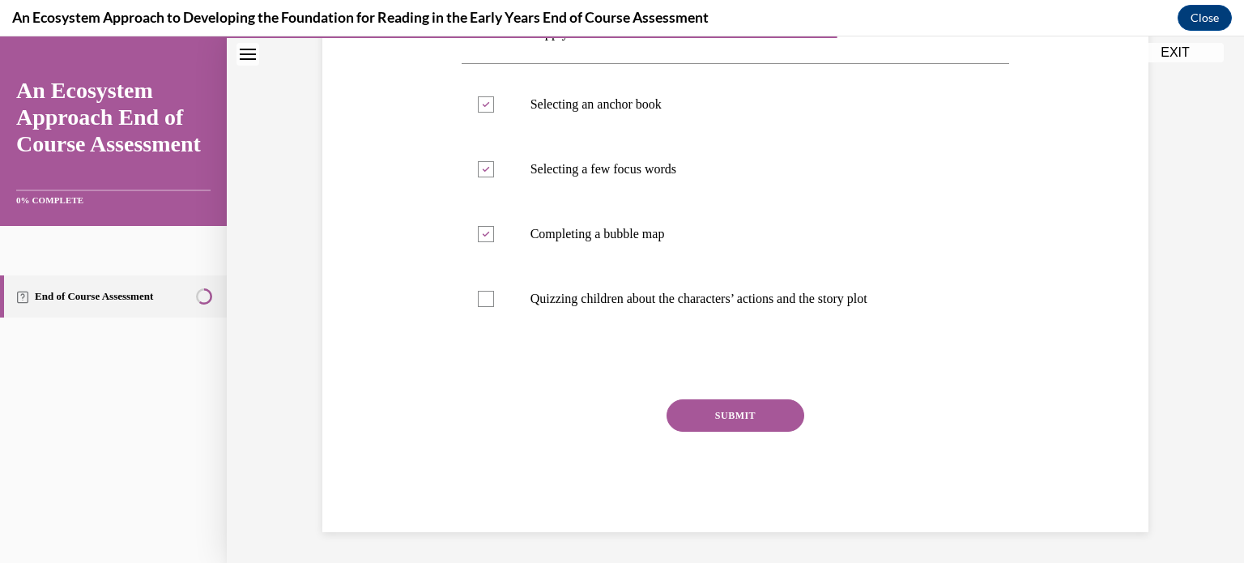
click at [732, 419] on button "SUBMIT" at bounding box center [735, 415] width 138 height 32
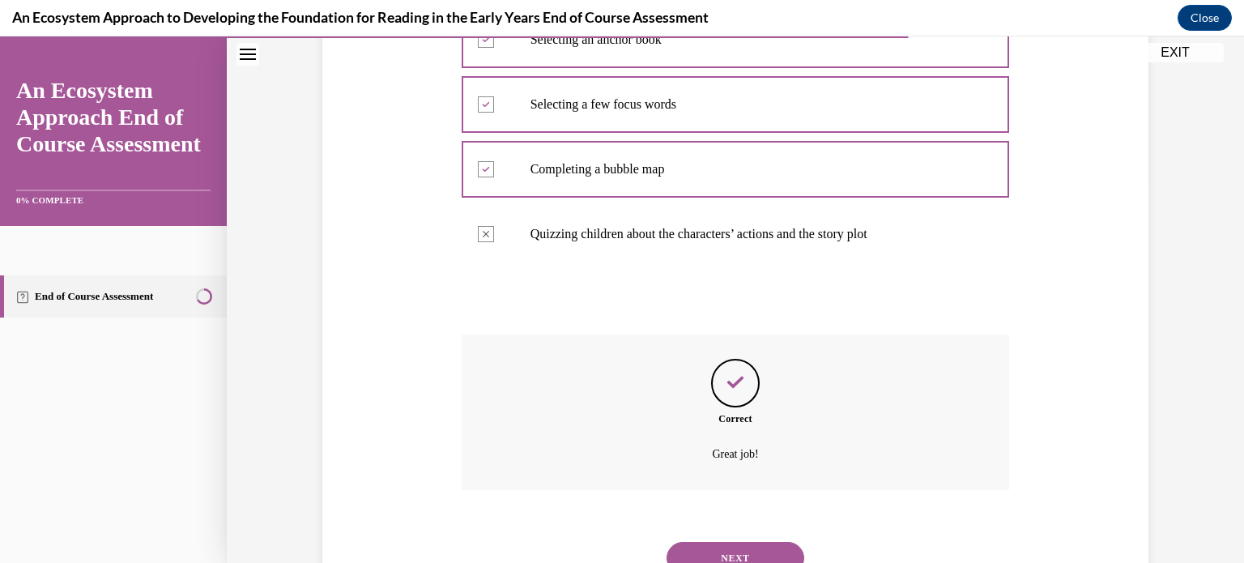
scroll to position [449, 0]
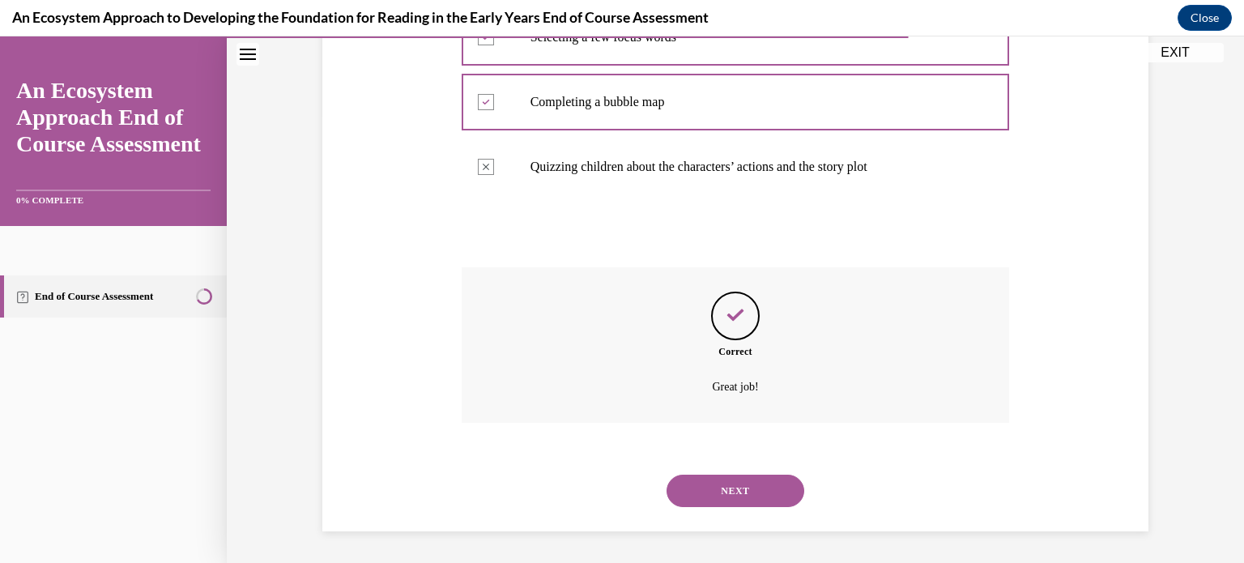
click at [724, 487] on button "NEXT" at bounding box center [735, 490] width 138 height 32
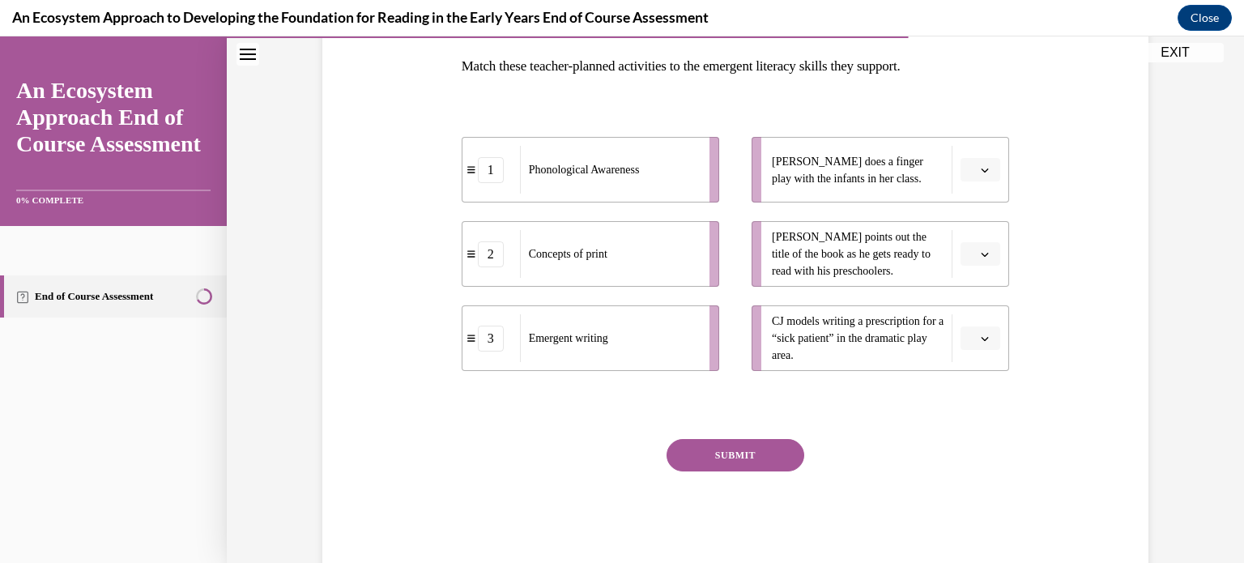
scroll to position [253, 0]
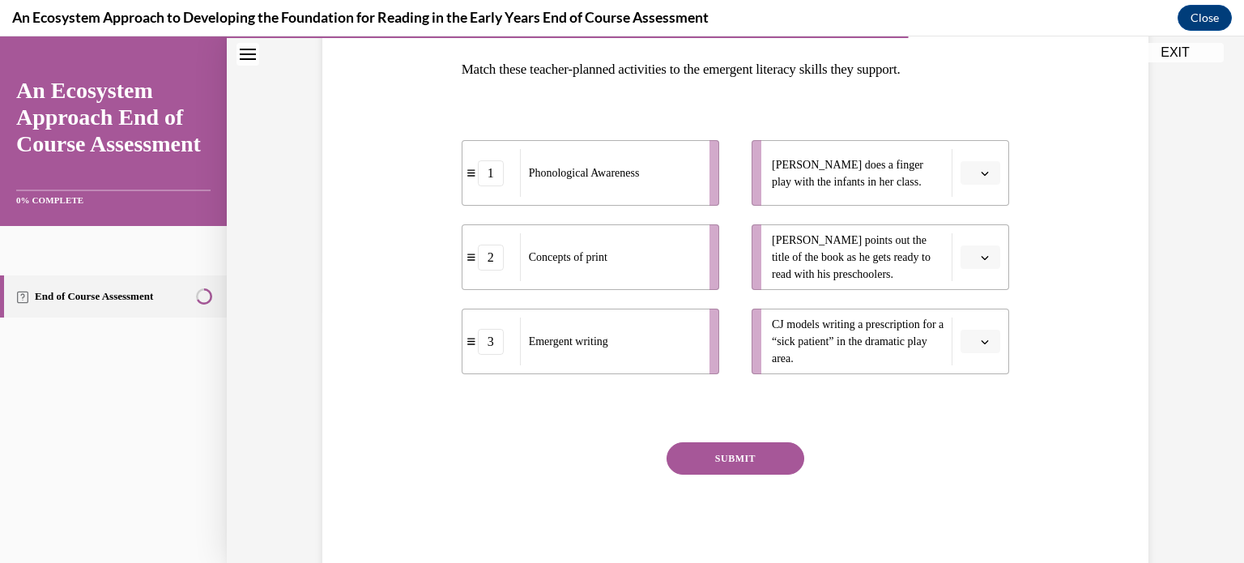
click at [982, 177] on button "button" at bounding box center [980, 173] width 40 height 24
click at [975, 251] on div "1" at bounding box center [979, 240] width 40 height 32
click at [984, 338] on icon "button" at bounding box center [984, 342] width 8 height 8
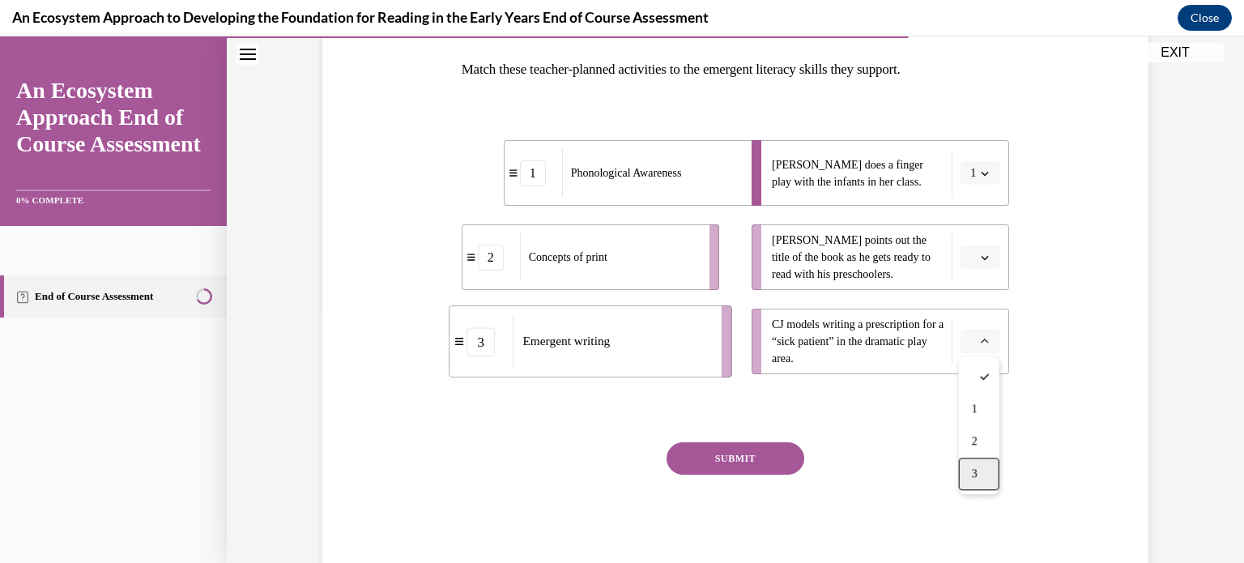
click at [972, 473] on span "3" at bounding box center [975, 473] width 6 height 13
click at [982, 259] on icon "button" at bounding box center [984, 257] width 8 height 8
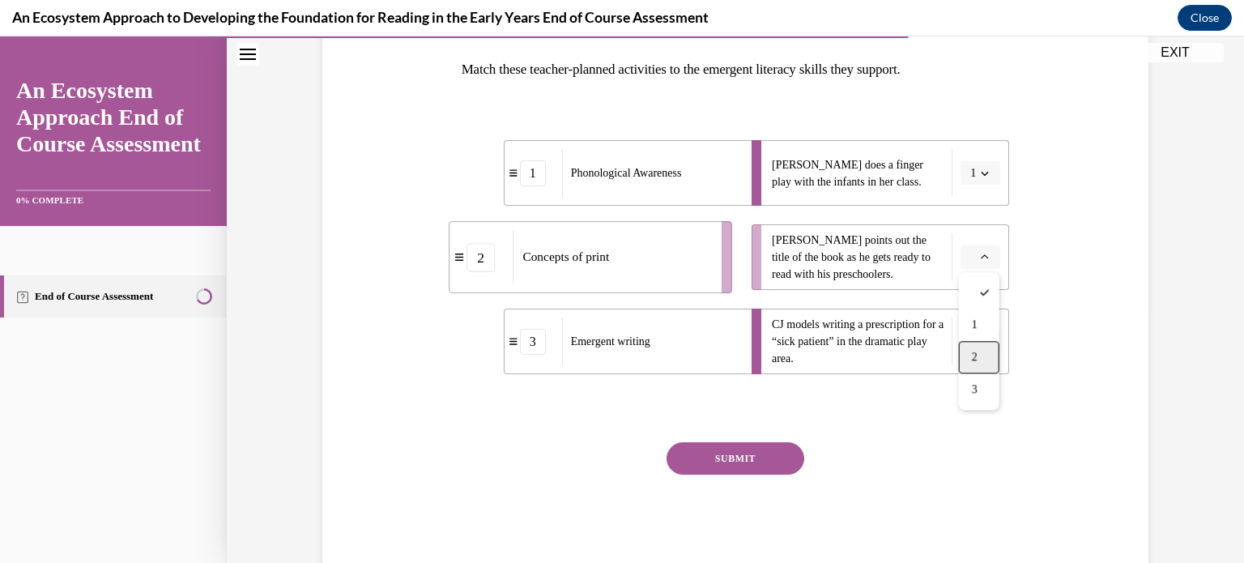
click at [974, 359] on span "2" at bounding box center [975, 357] width 6 height 13
click at [722, 459] on button "SUBMIT" at bounding box center [735, 458] width 138 height 32
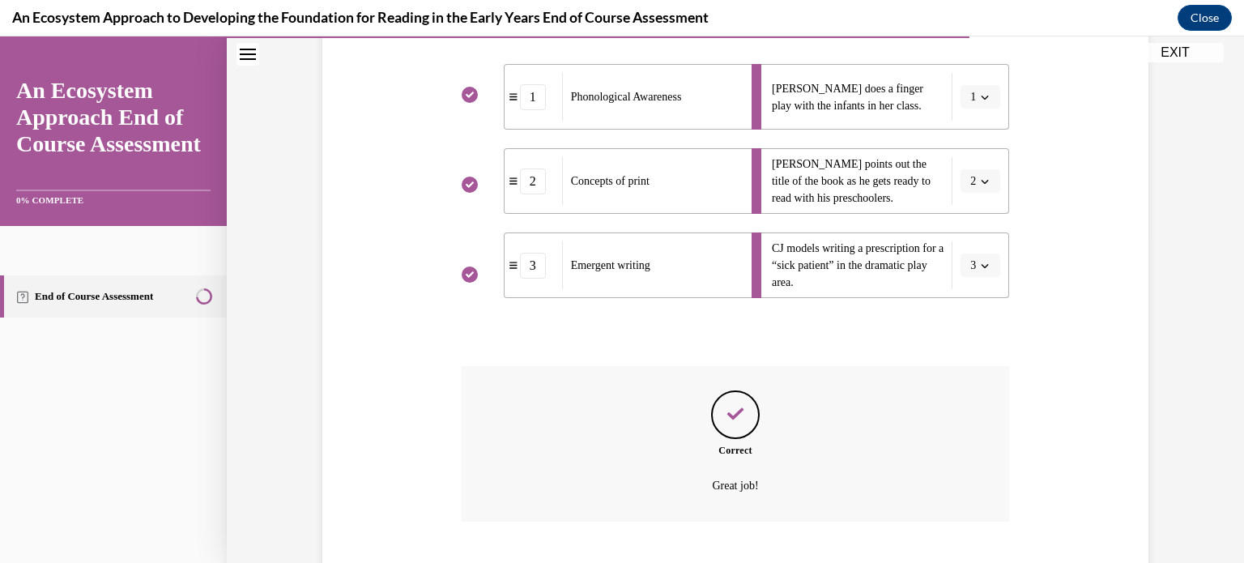
scroll to position [427, 0]
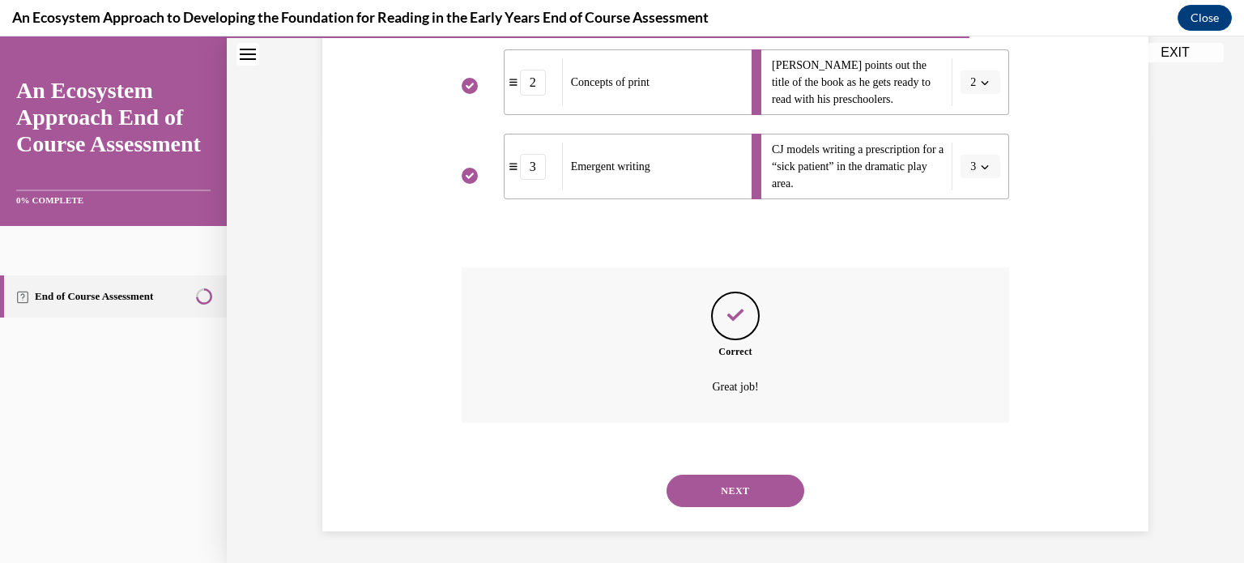
click at [713, 486] on button "NEXT" at bounding box center [735, 490] width 138 height 32
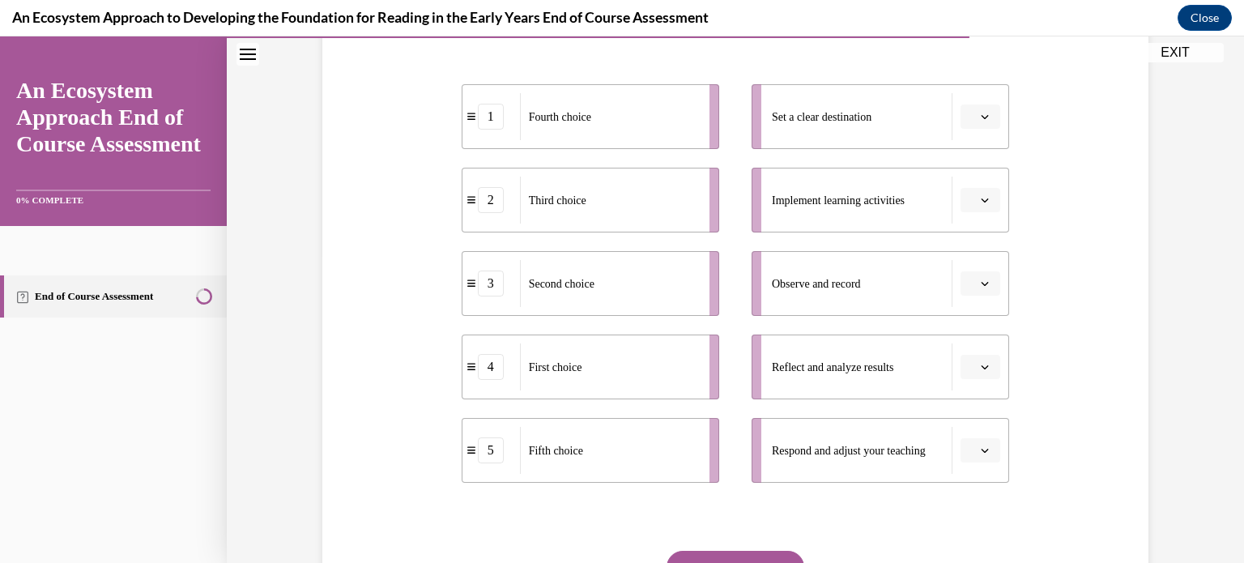
scroll to position [304, 0]
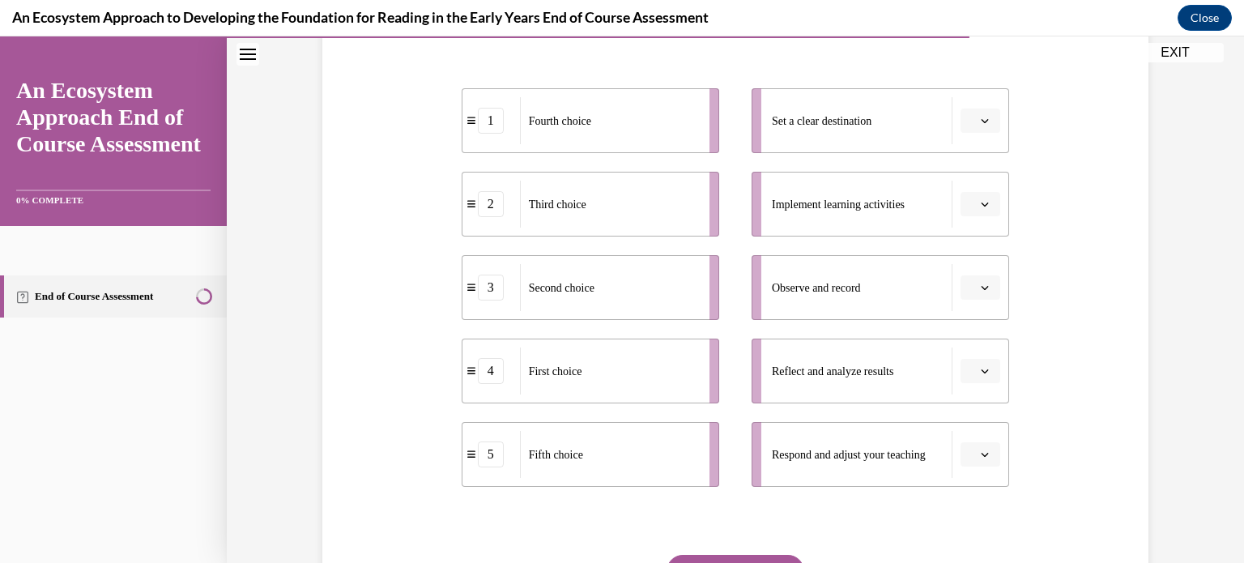
click at [985, 123] on icon "button" at bounding box center [984, 121] width 8 height 8
click at [990, 290] on div "4" at bounding box center [979, 286] width 40 height 32
click at [977, 205] on button "button" at bounding box center [980, 204] width 40 height 24
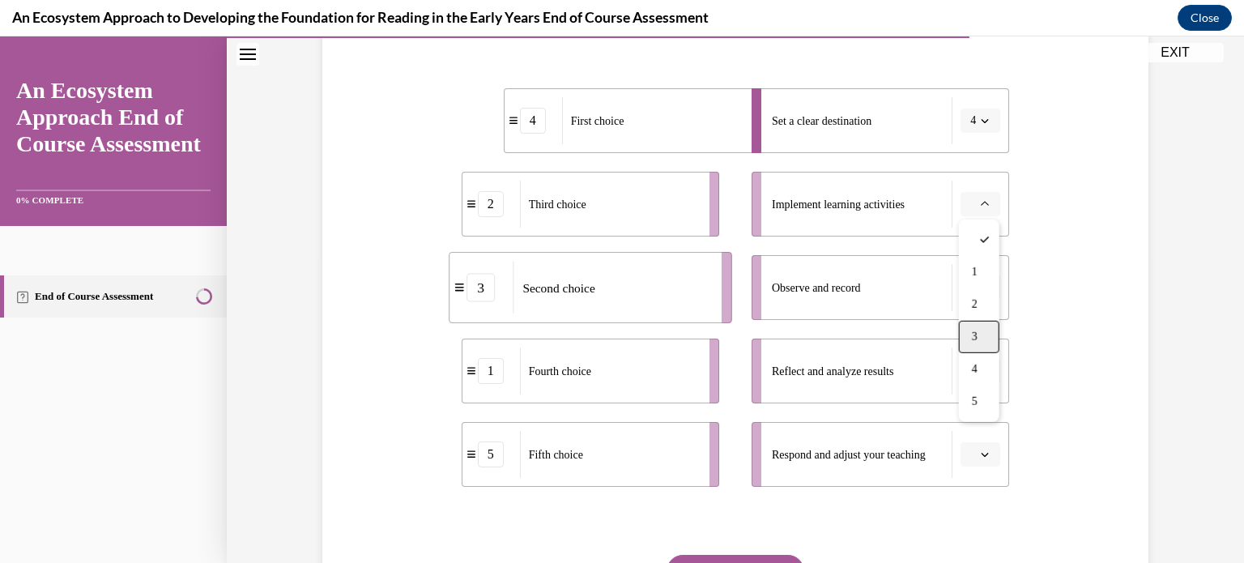
click at [963, 343] on div "3" at bounding box center [979, 337] width 40 height 32
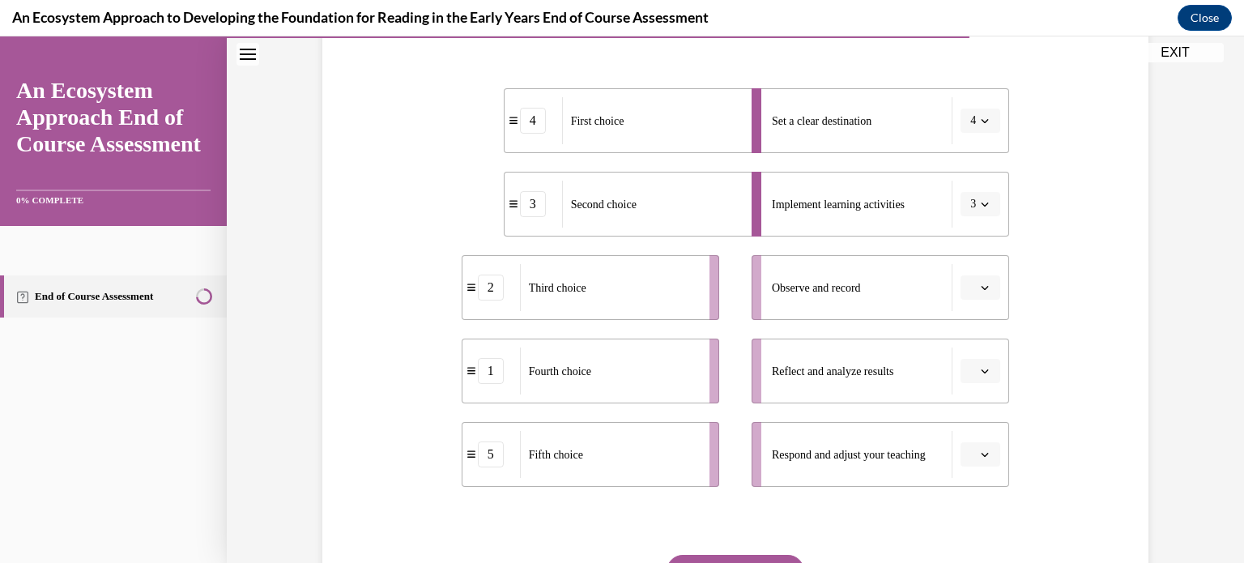
click at [991, 285] on button "button" at bounding box center [980, 287] width 40 height 24
click at [973, 383] on span "2" at bounding box center [975, 387] width 6 height 13
click at [988, 367] on icon "button" at bounding box center [984, 371] width 8 height 8
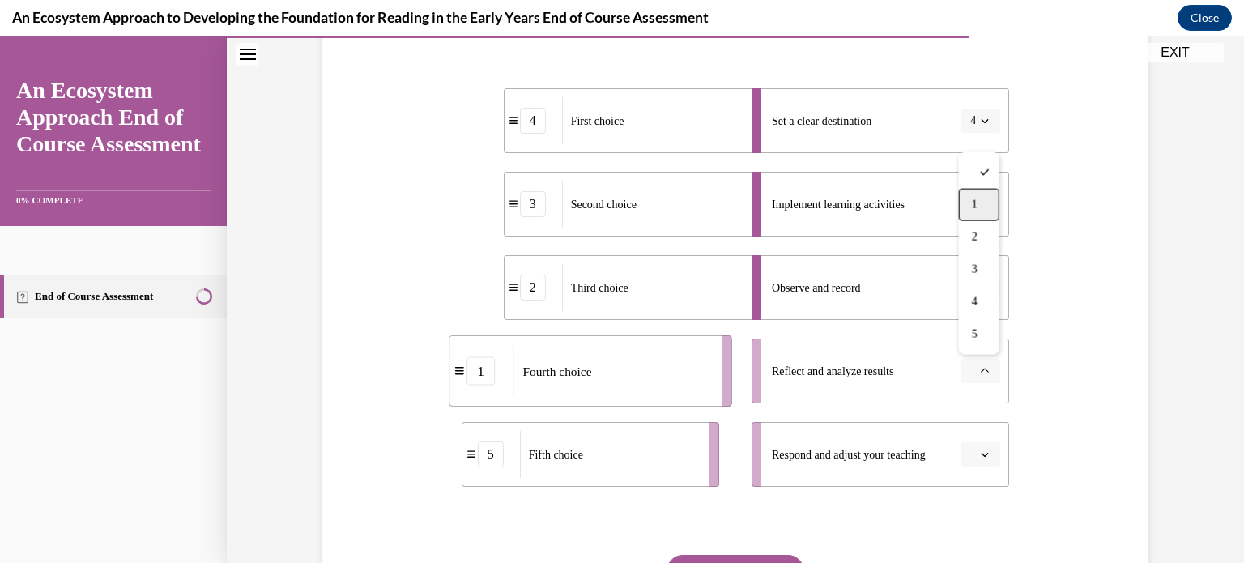
click at [963, 201] on div "1" at bounding box center [979, 205] width 40 height 32
click at [980, 453] on icon "button" at bounding box center [984, 454] width 8 height 8
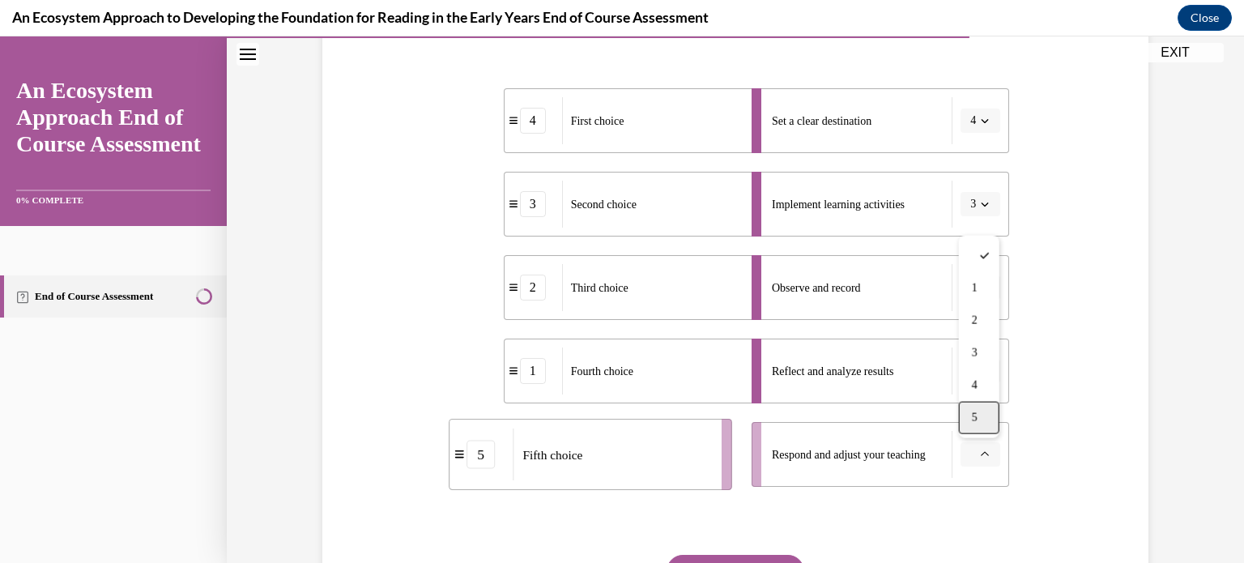
click at [975, 419] on span "5" at bounding box center [975, 417] width 6 height 13
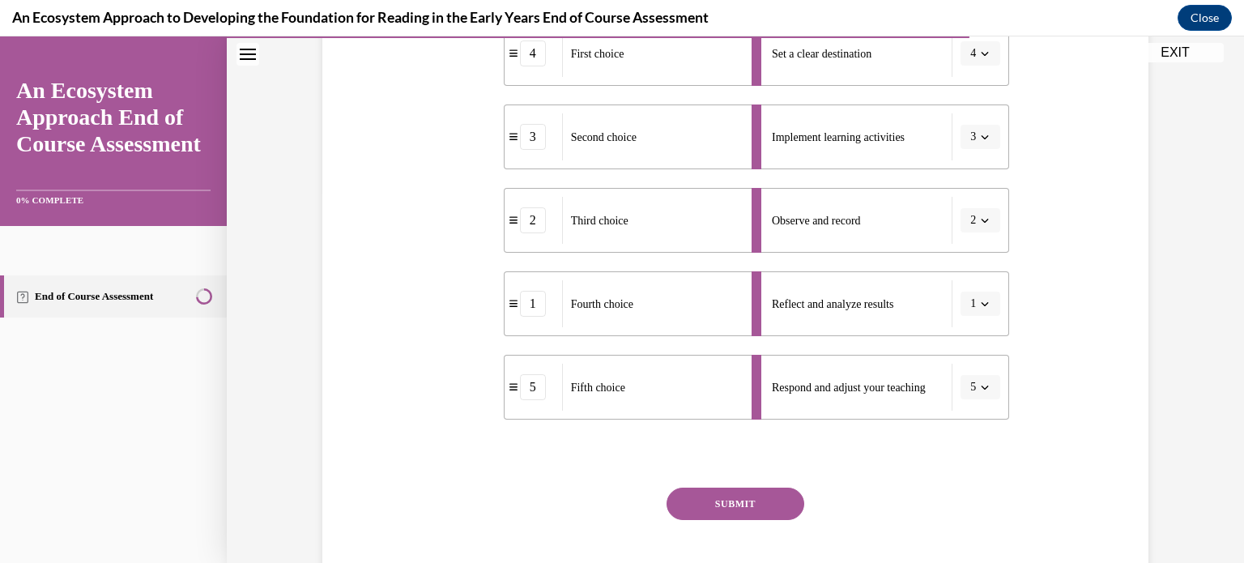
scroll to position [461, 0]
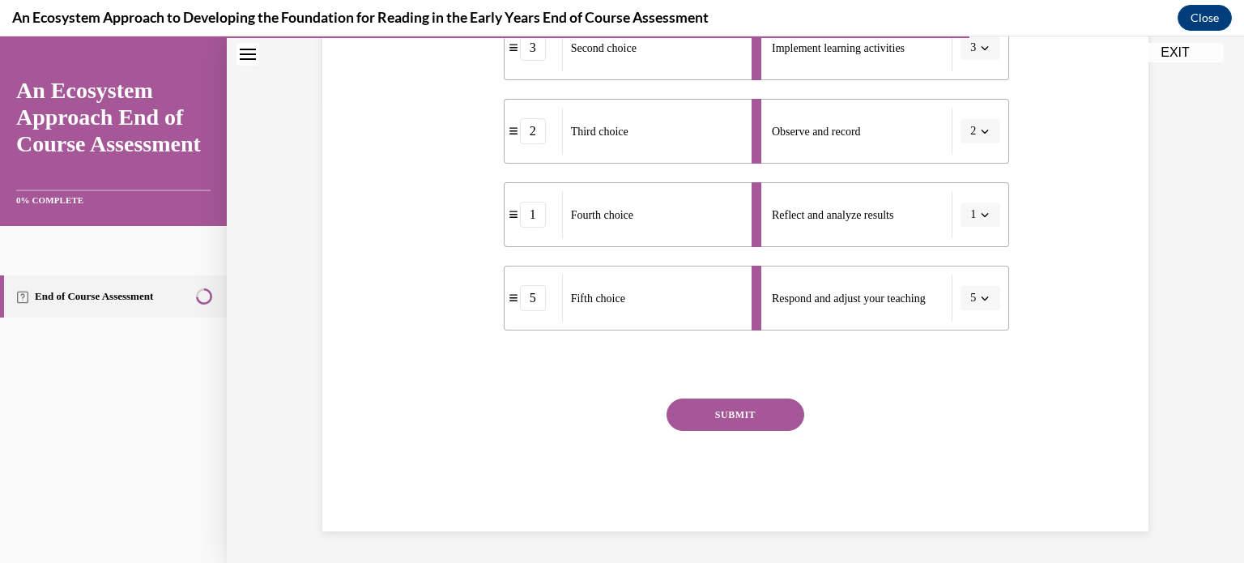
click at [738, 407] on button "SUBMIT" at bounding box center [735, 414] width 138 height 32
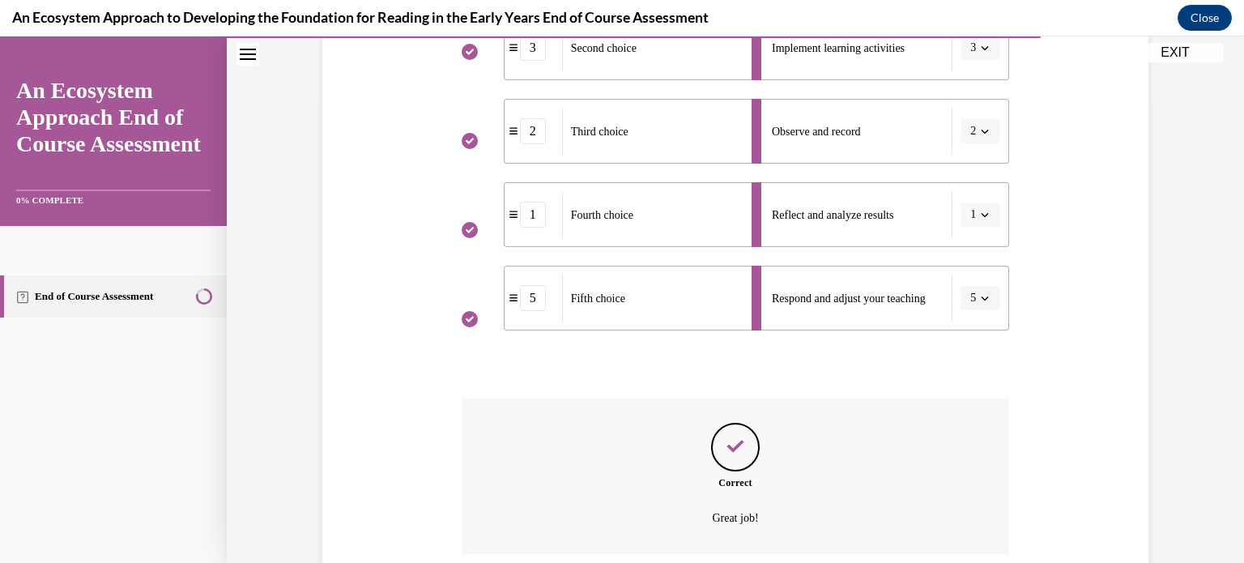
scroll to position [592, 0]
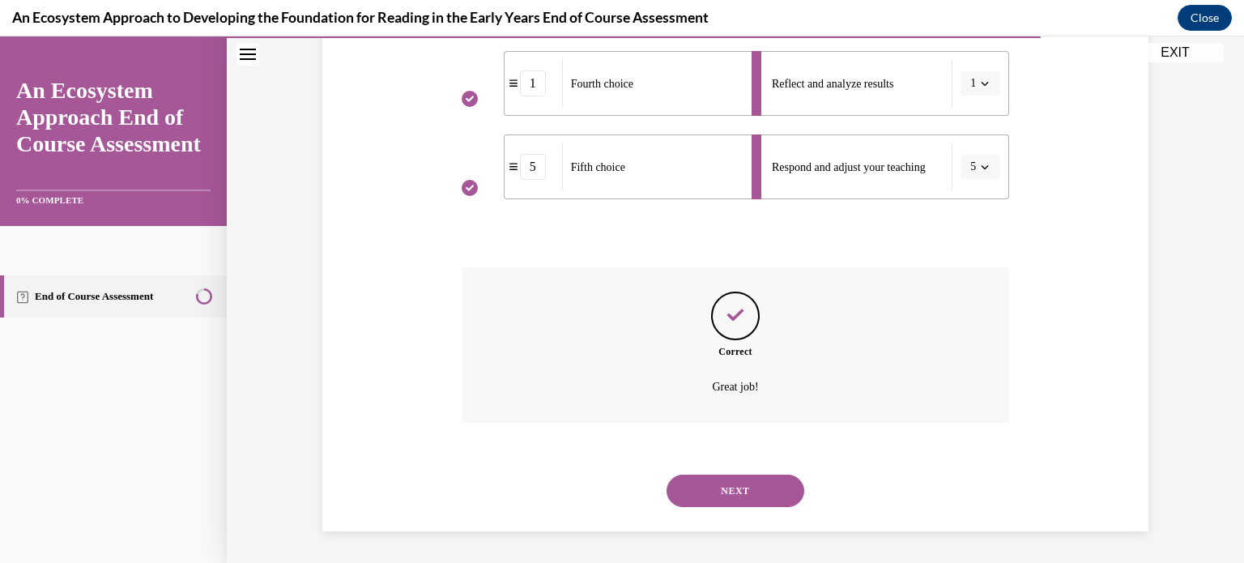
click at [722, 482] on button "NEXT" at bounding box center [735, 490] width 138 height 32
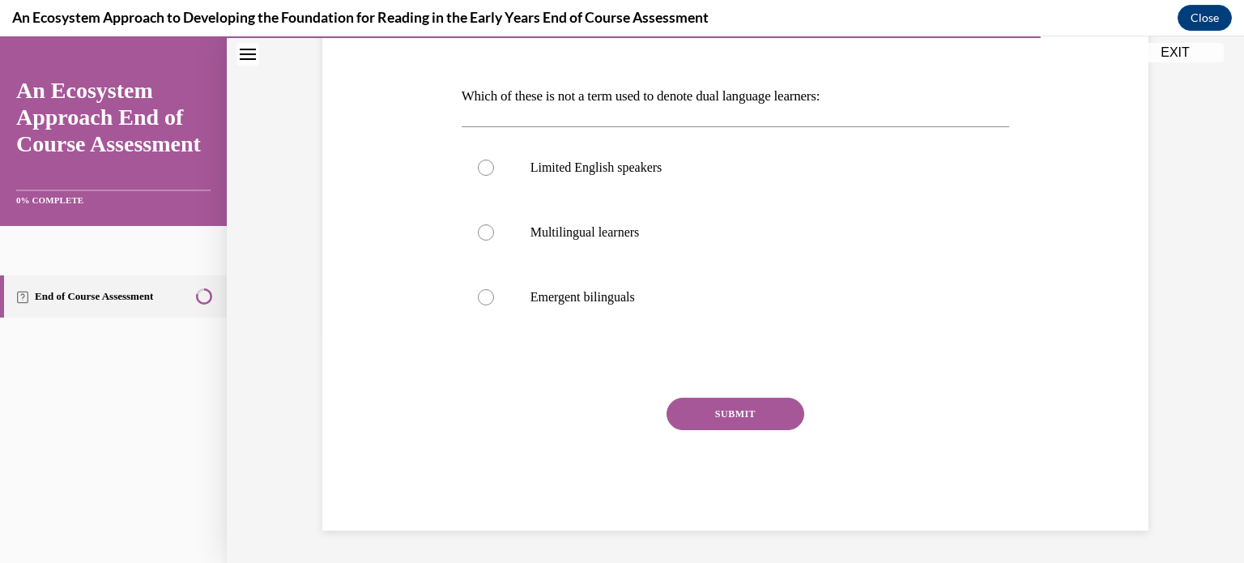
scroll to position [180, 0]
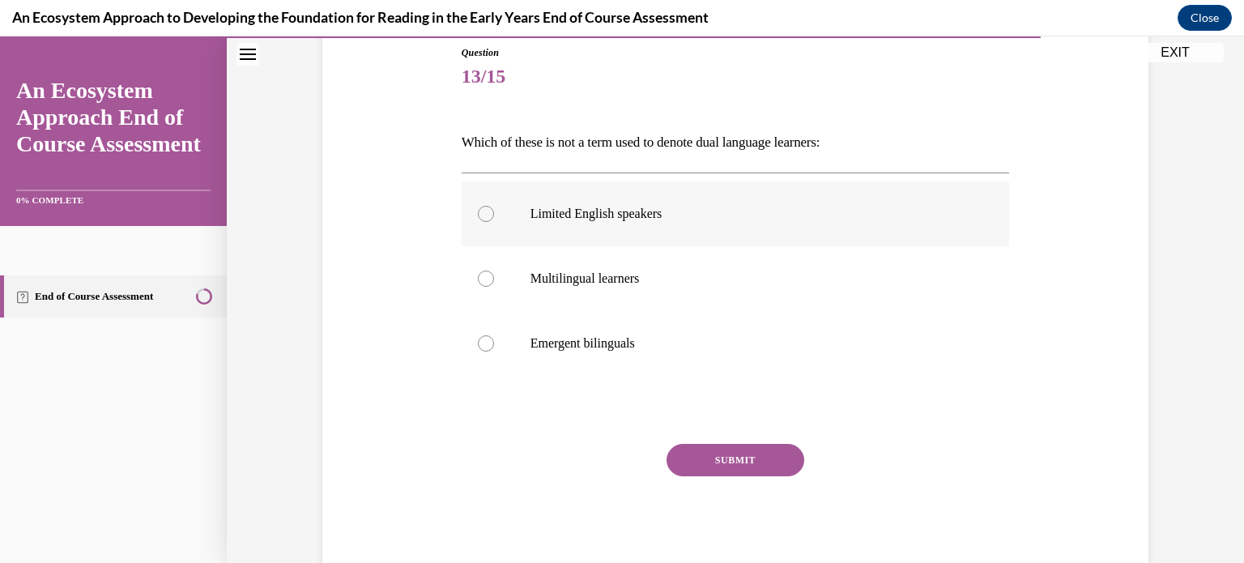
click at [632, 210] on p "Limited English speakers" at bounding box center [749, 214] width 439 height 16
click at [494, 210] on input "Limited English speakers" at bounding box center [486, 214] width 16 height 16
radio input "true"
click at [765, 460] on button "SUBMIT" at bounding box center [735, 460] width 138 height 32
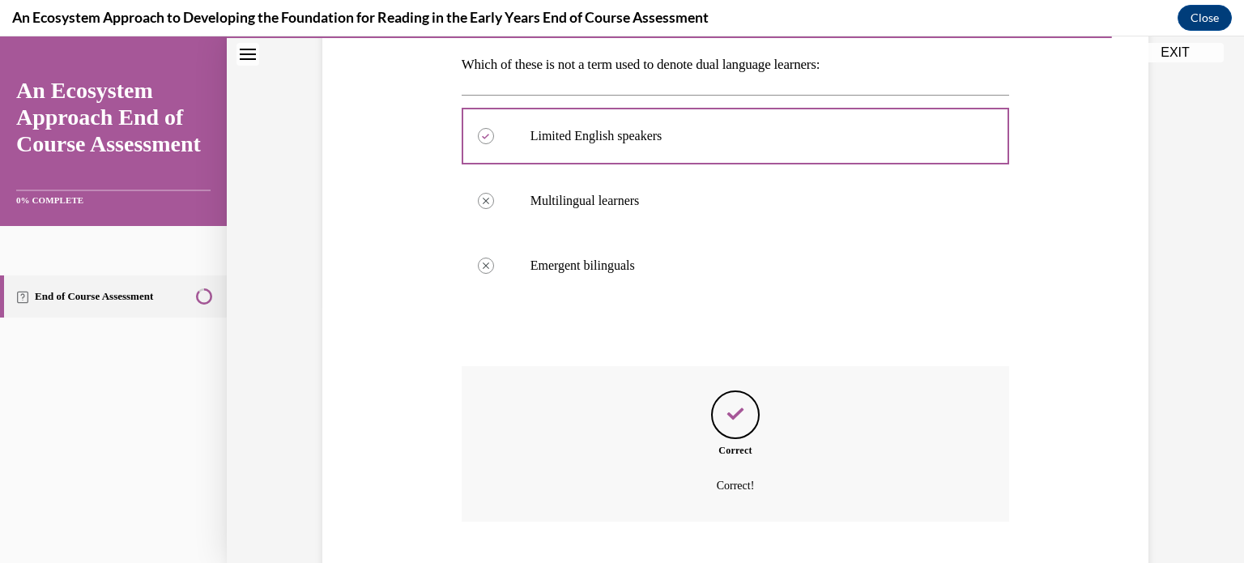
scroll to position [356, 0]
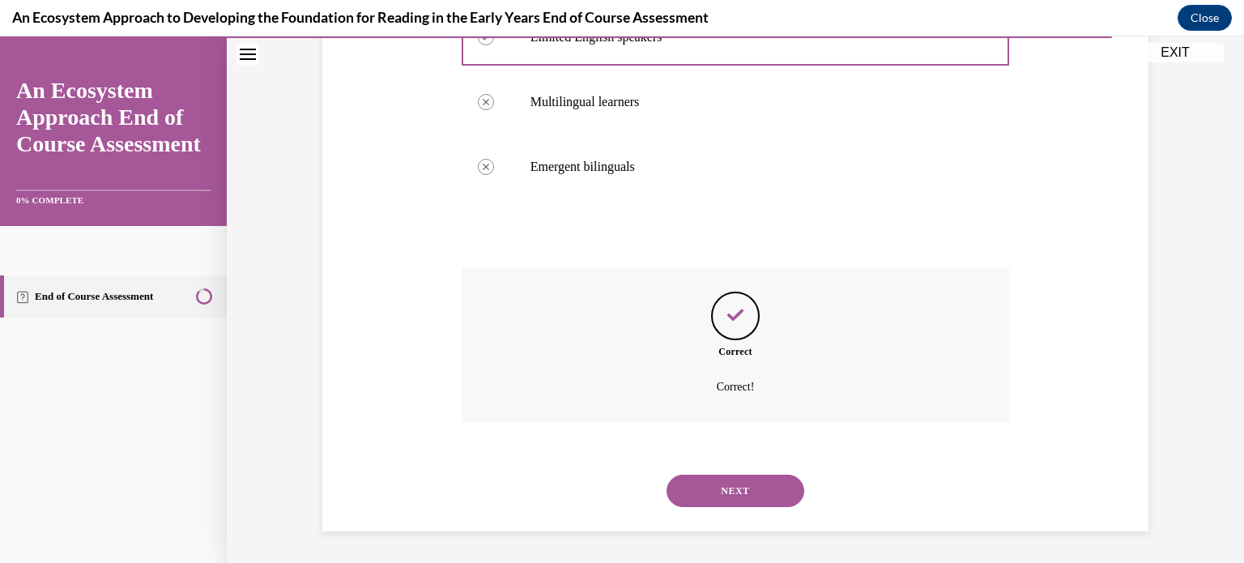
click at [688, 500] on button "NEXT" at bounding box center [735, 490] width 138 height 32
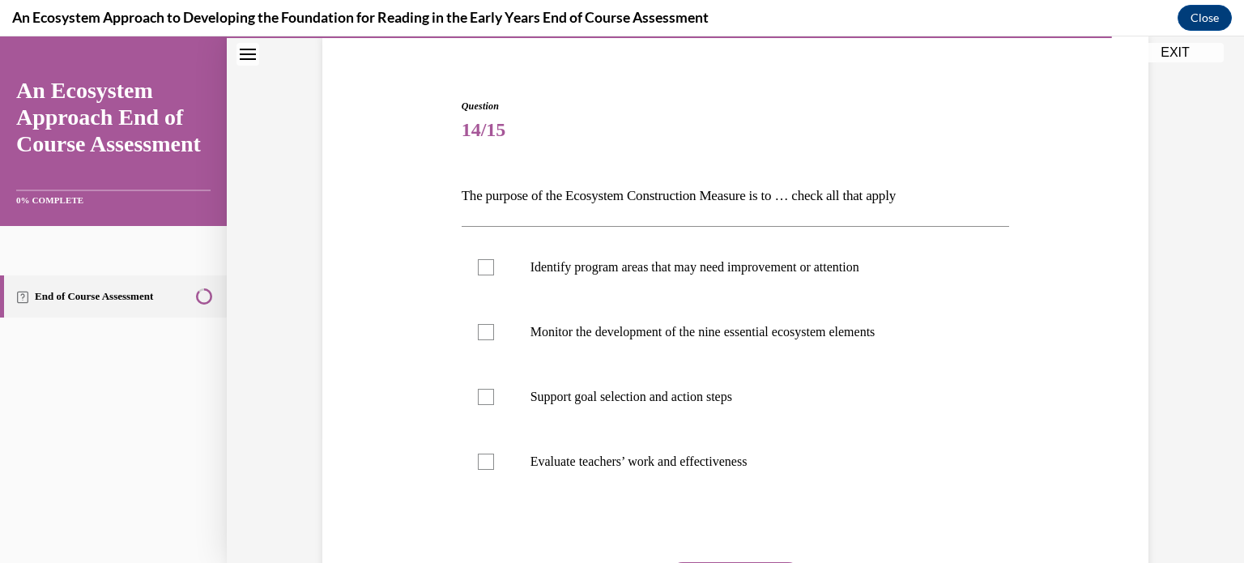
scroll to position [127, 0]
click at [491, 264] on div at bounding box center [486, 266] width 16 height 16
click at [491, 264] on input "Identify program areas that may need improvement or attention" at bounding box center [486, 266] width 16 height 16
checkbox input "true"
click at [476, 340] on label "Monitor the development of the nine essential ecosystem elements" at bounding box center [735, 331] width 548 height 65
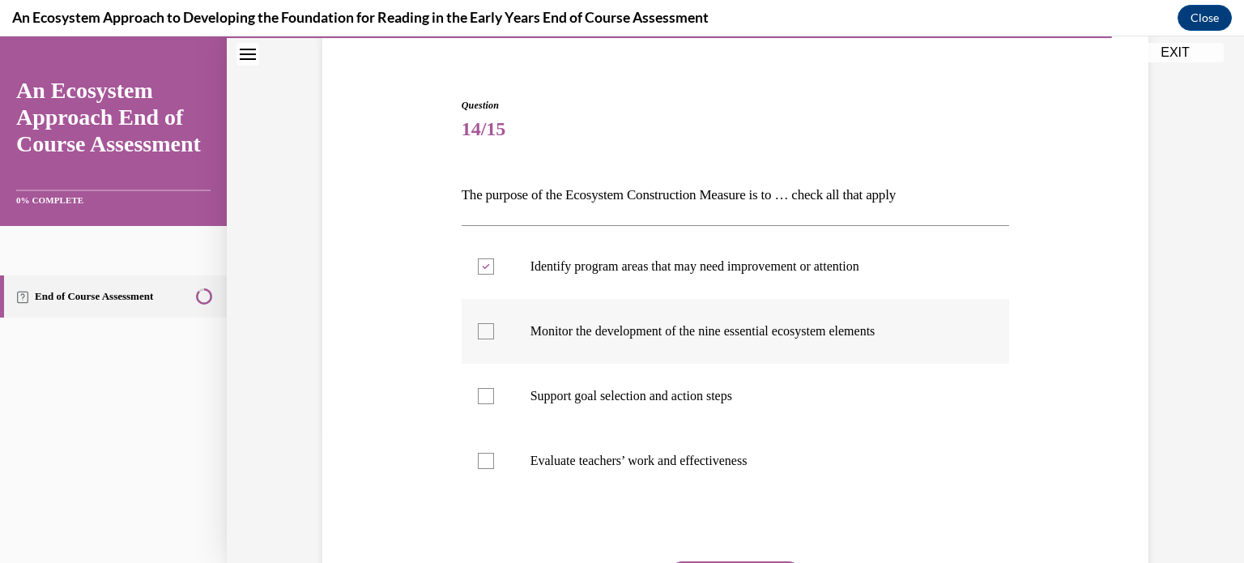
click at [478, 339] on input "Monitor the development of the nine essential ecosystem elements" at bounding box center [486, 331] width 16 height 16
checkbox input "true"
click at [485, 408] on label "Support goal selection and action steps" at bounding box center [735, 396] width 548 height 65
click at [485, 404] on input "Support goal selection and action steps" at bounding box center [486, 396] width 16 height 16
checkbox input "true"
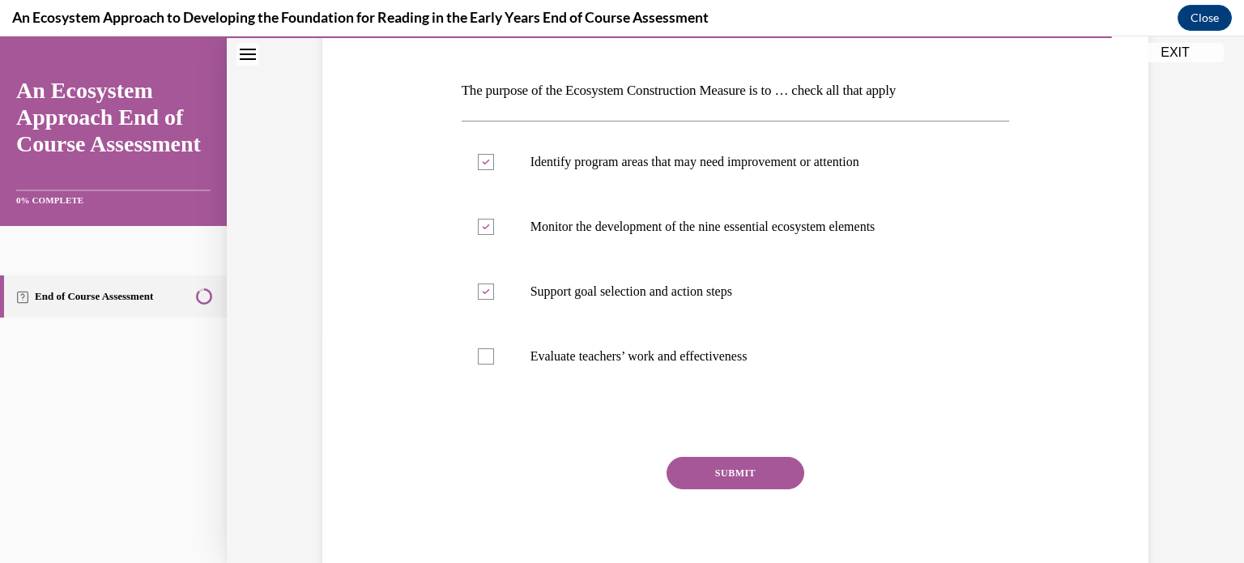
click at [738, 471] on button "SUBMIT" at bounding box center [735, 473] width 138 height 32
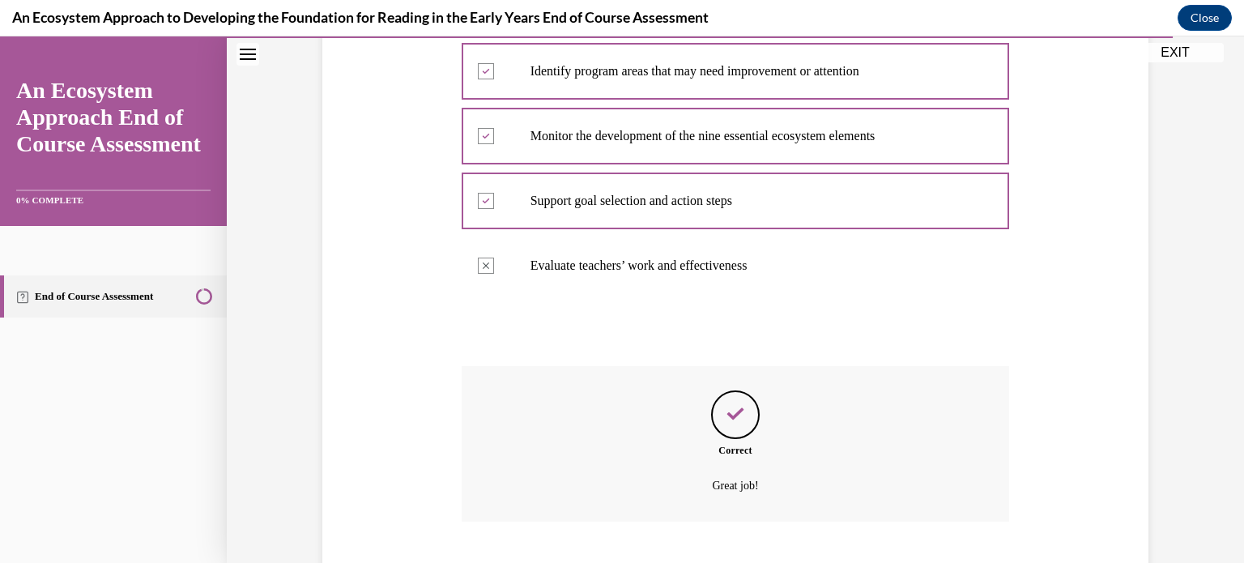
scroll to position [421, 0]
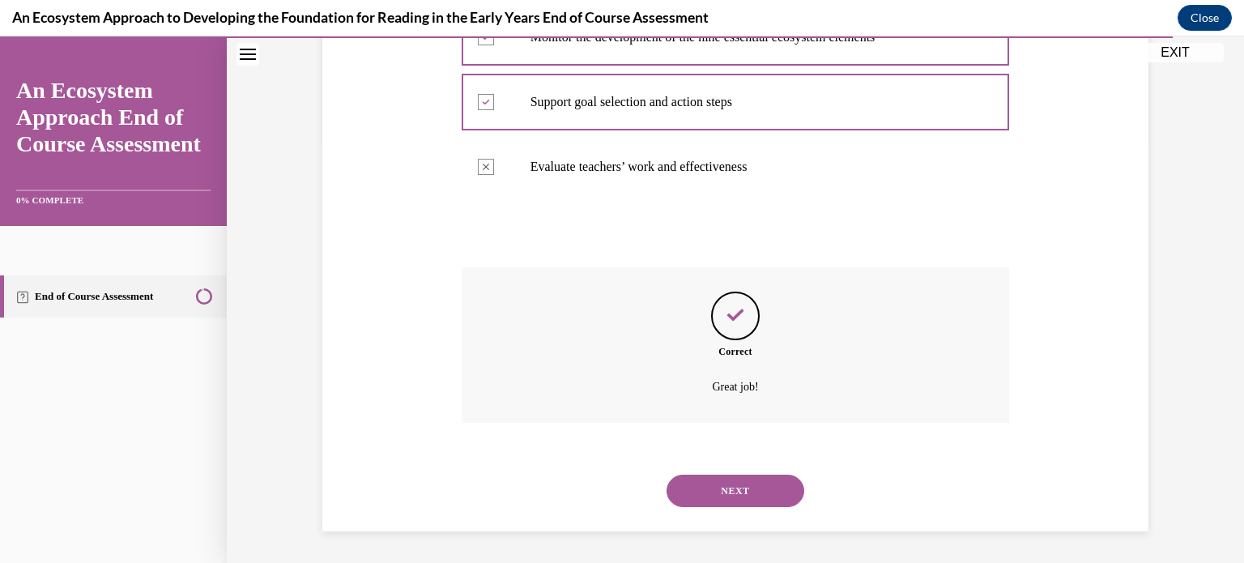
click at [736, 499] on button "NEXT" at bounding box center [735, 490] width 138 height 32
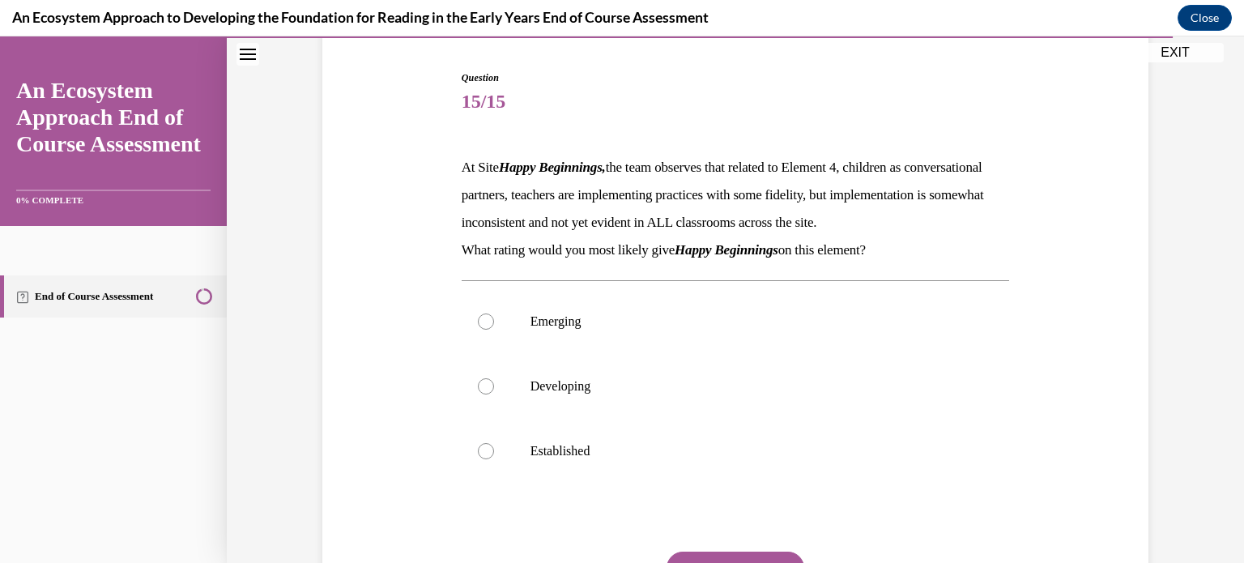
scroll to position [156, 0]
click at [484, 393] on div at bounding box center [486, 384] width 16 height 16
click at [484, 393] on input "Developing" at bounding box center [486, 384] width 16 height 16
radio input "true"
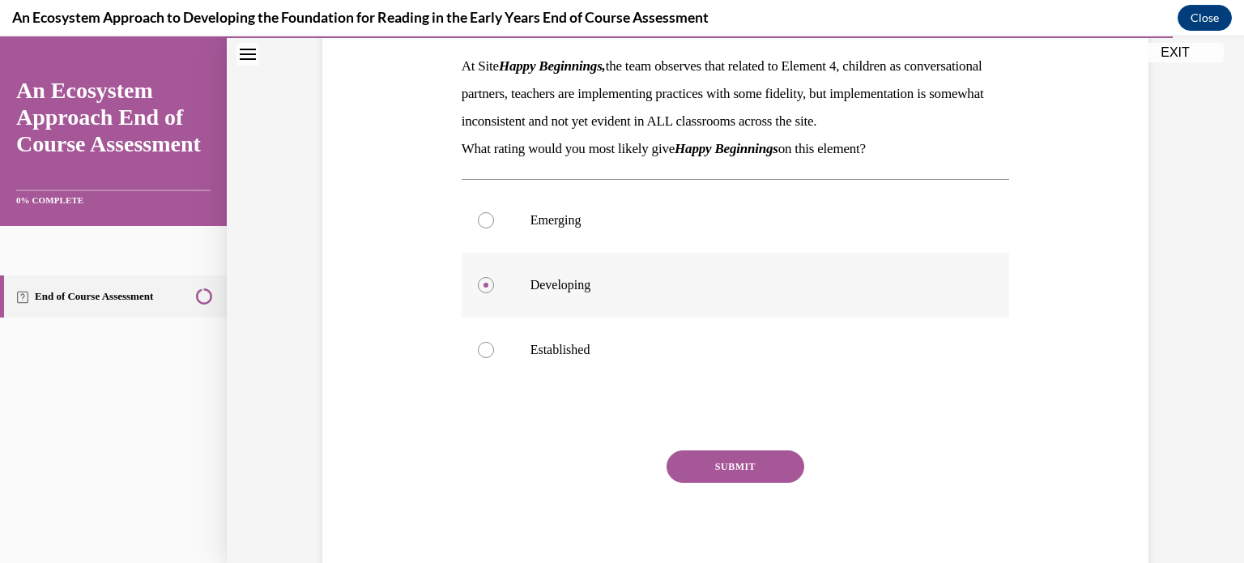
scroll to position [335, 0]
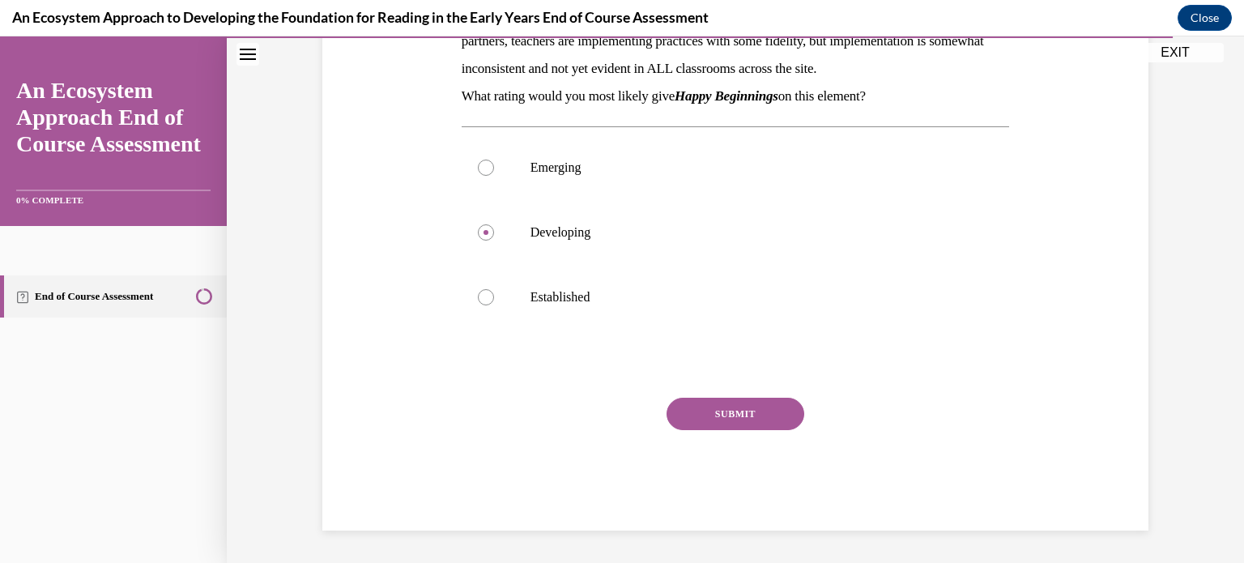
click at [746, 422] on button "SUBMIT" at bounding box center [735, 414] width 138 height 32
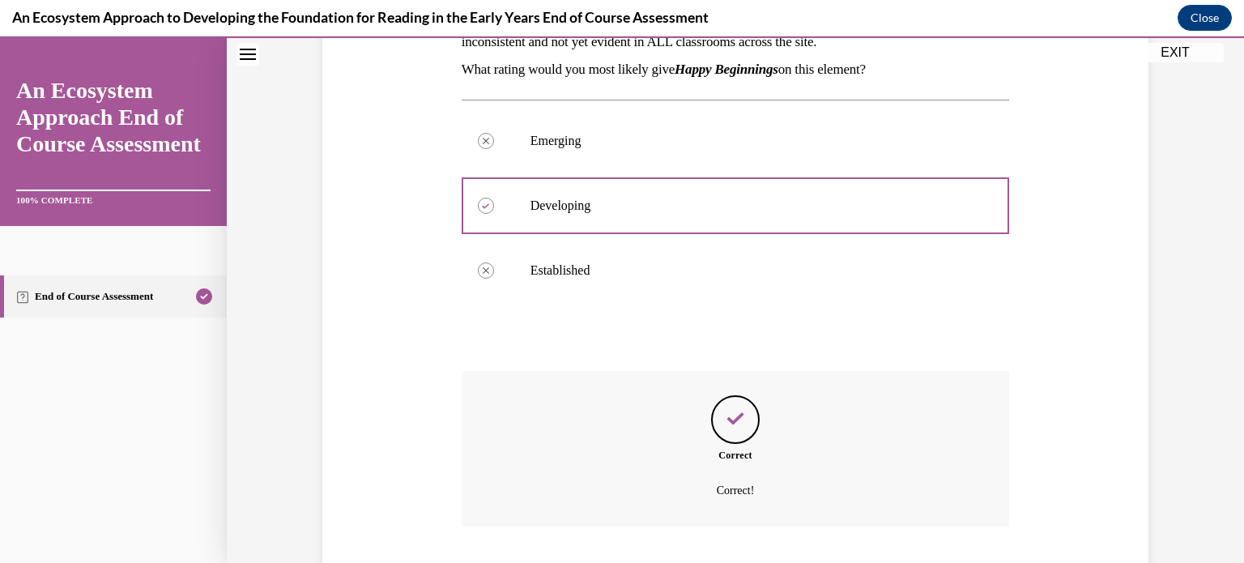
scroll to position [466, 0]
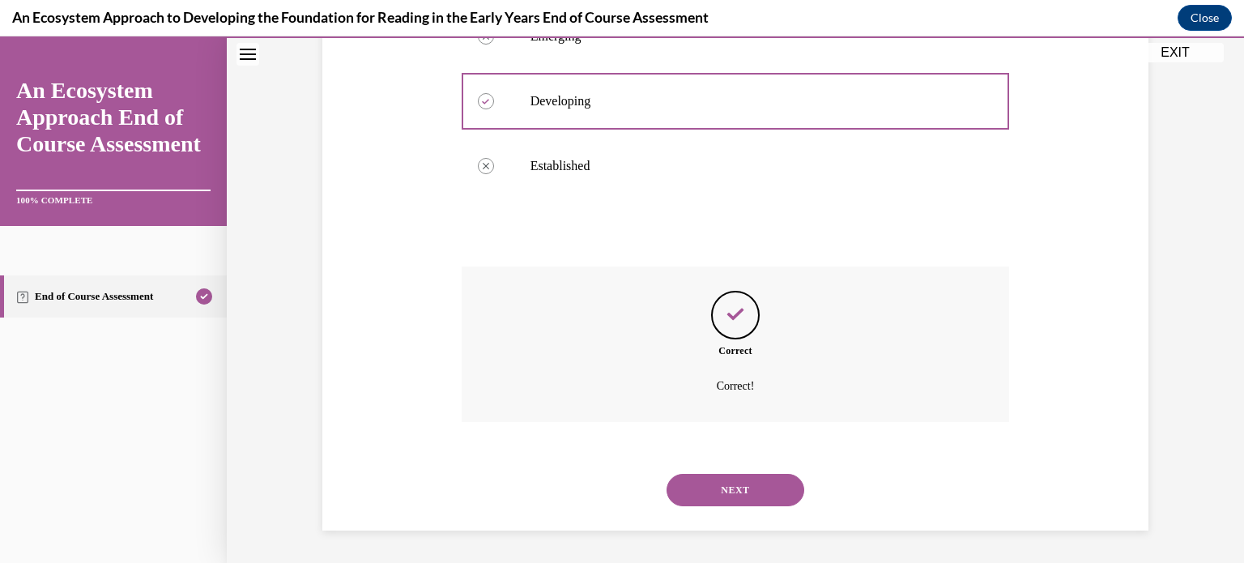
click at [743, 495] on button "NEXT" at bounding box center [735, 490] width 138 height 32
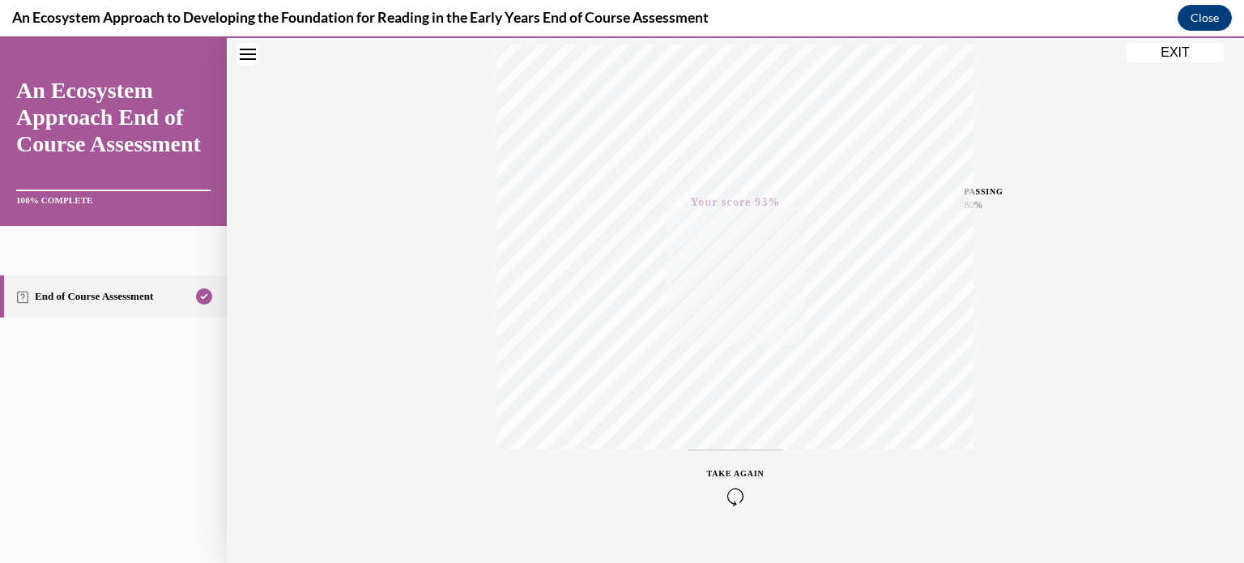
scroll to position [303, 0]
click at [1172, 55] on button "EXIT" at bounding box center [1174, 52] width 97 height 19
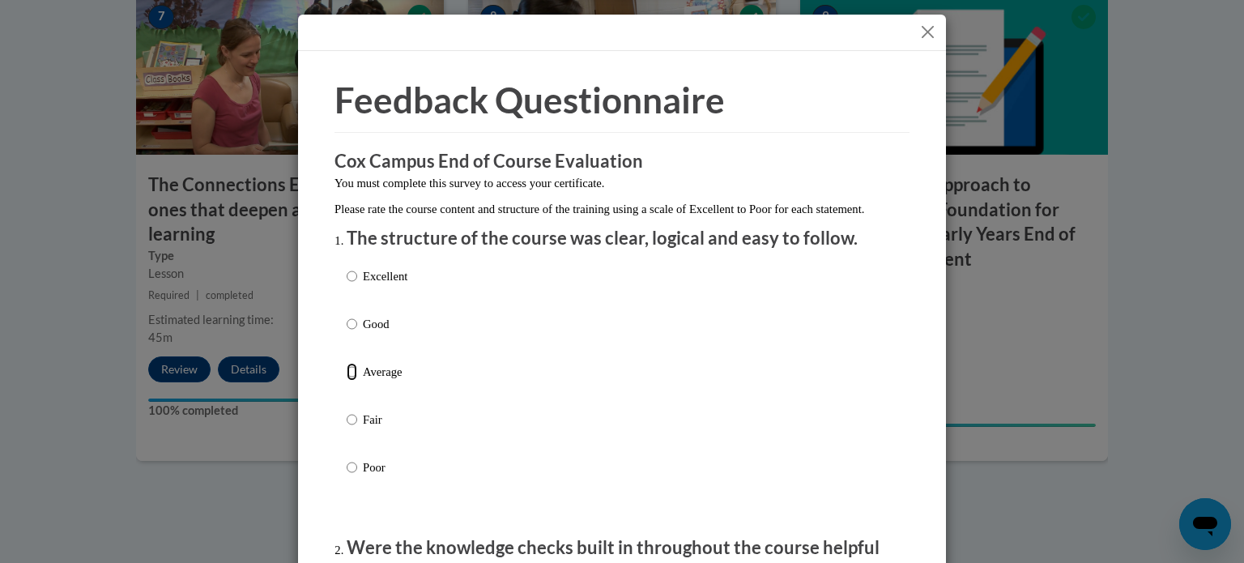
click at [354, 381] on input "Average" at bounding box center [352, 372] width 11 height 18
radio input "true"
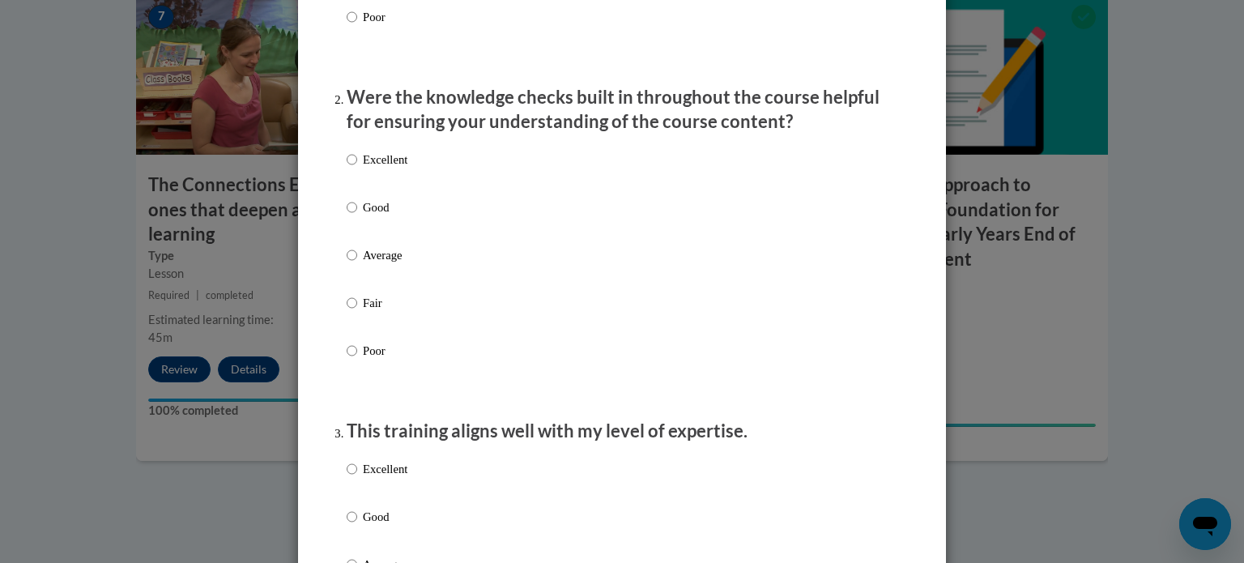
scroll to position [458, 0]
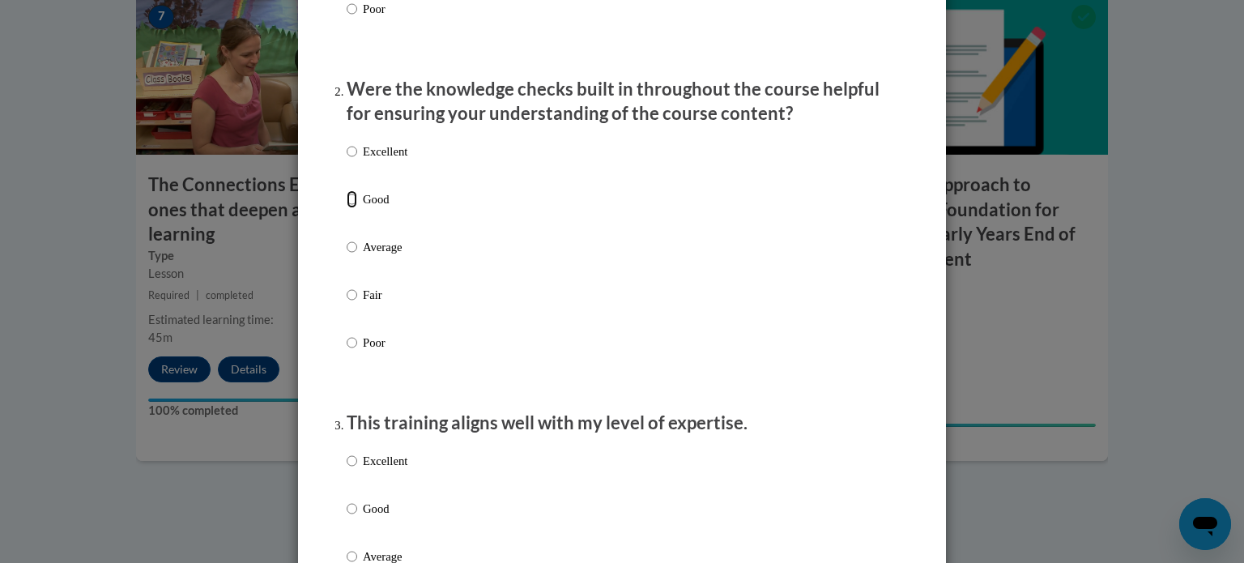
click at [351, 208] on input "Good" at bounding box center [352, 199] width 11 height 18
radio input "true"
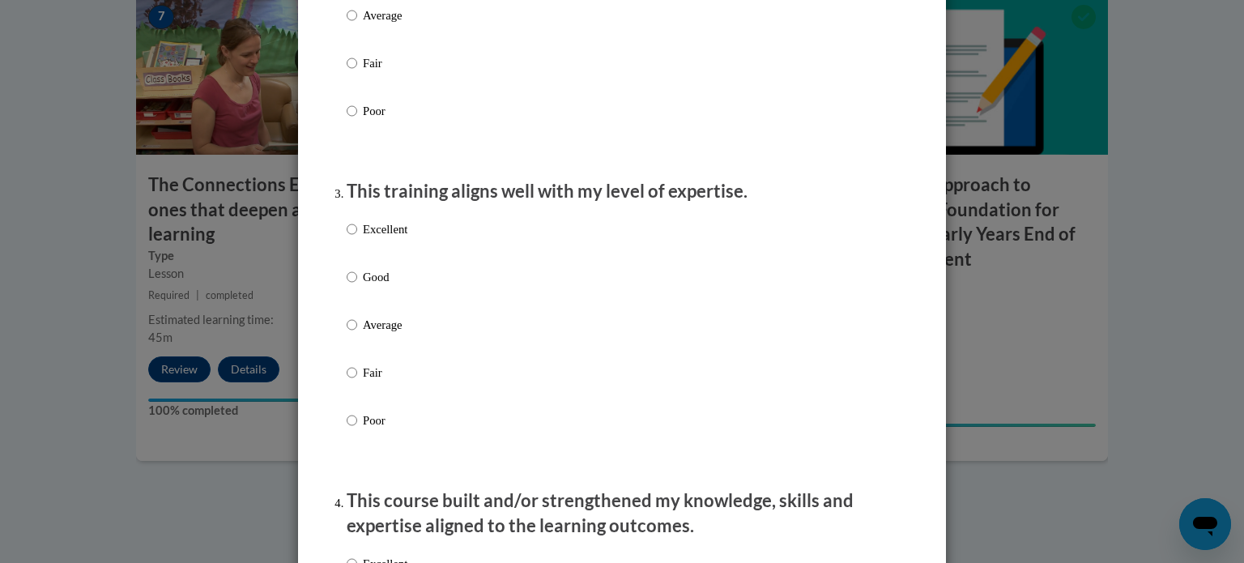
scroll to position [719, 0]
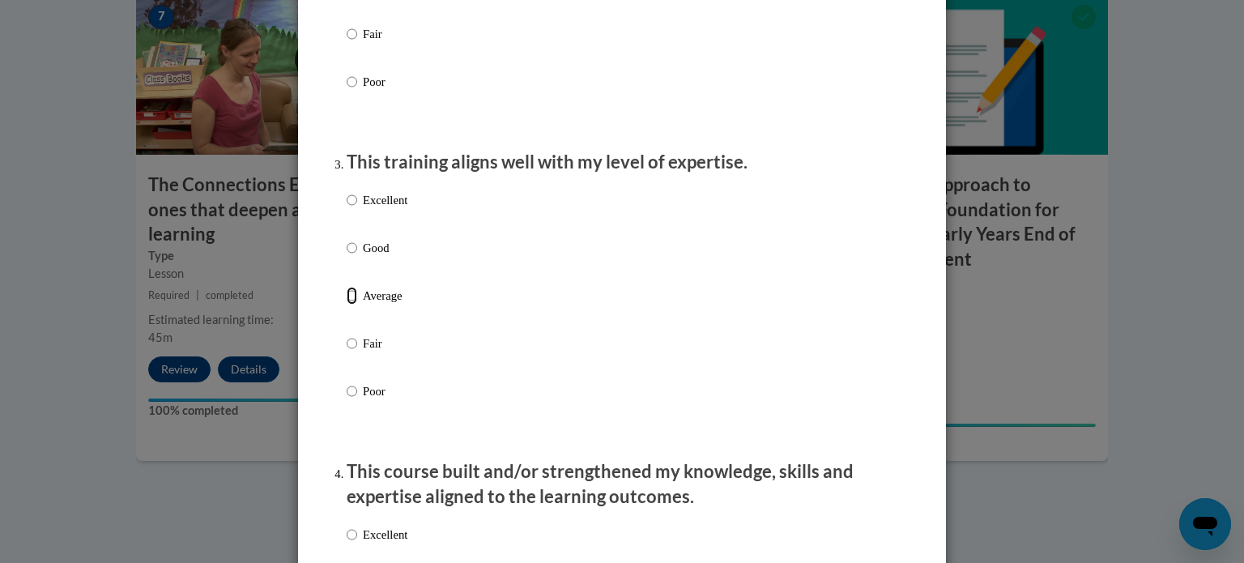
click at [351, 304] on input "Average" at bounding box center [352, 296] width 11 height 18
radio input "true"
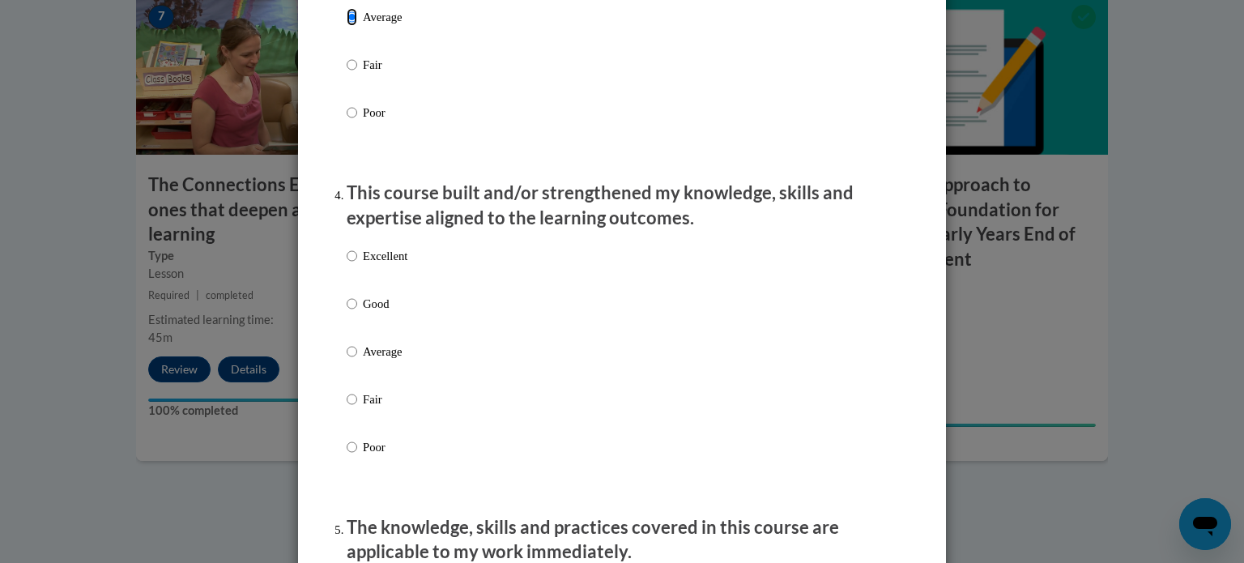
scroll to position [1019, 0]
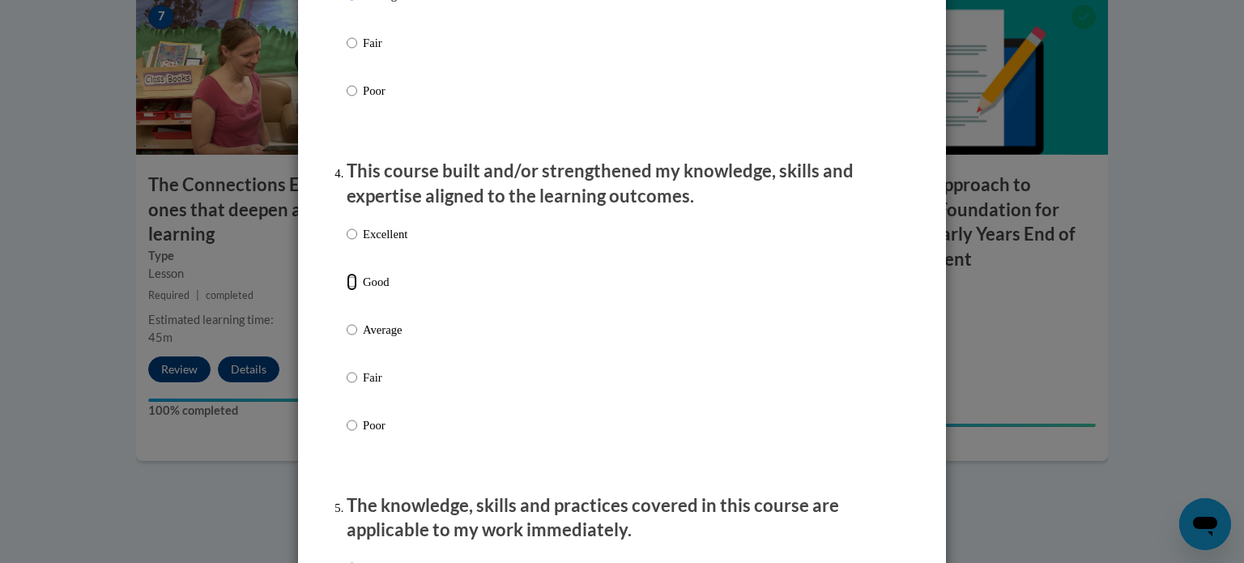
click at [350, 291] on input "Good" at bounding box center [352, 282] width 11 height 18
radio input "true"
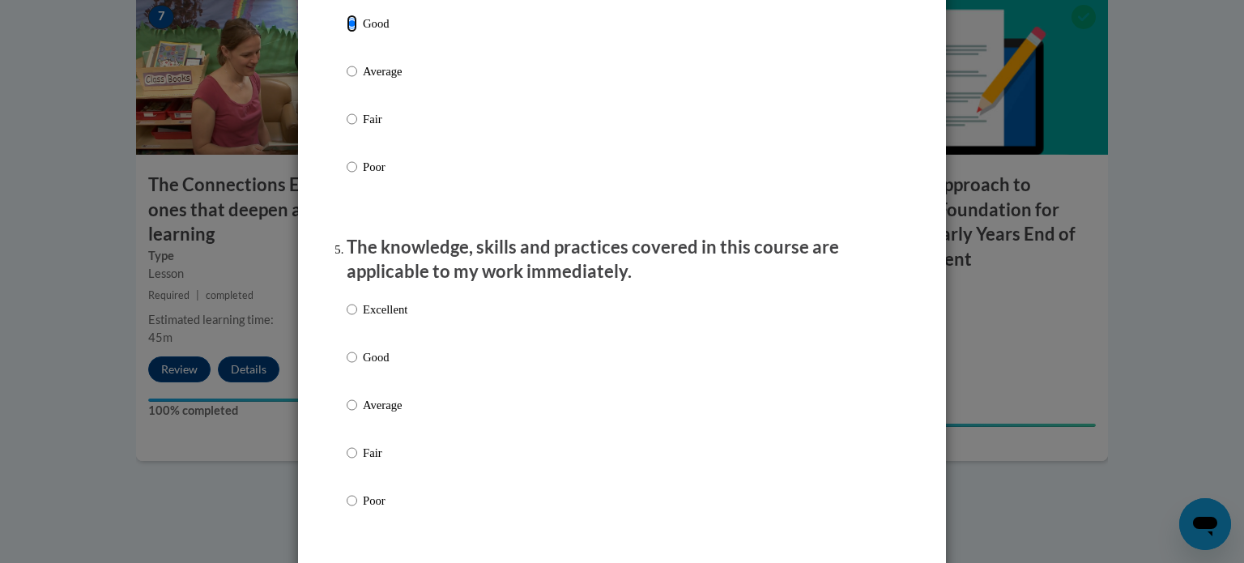
scroll to position [1307, 0]
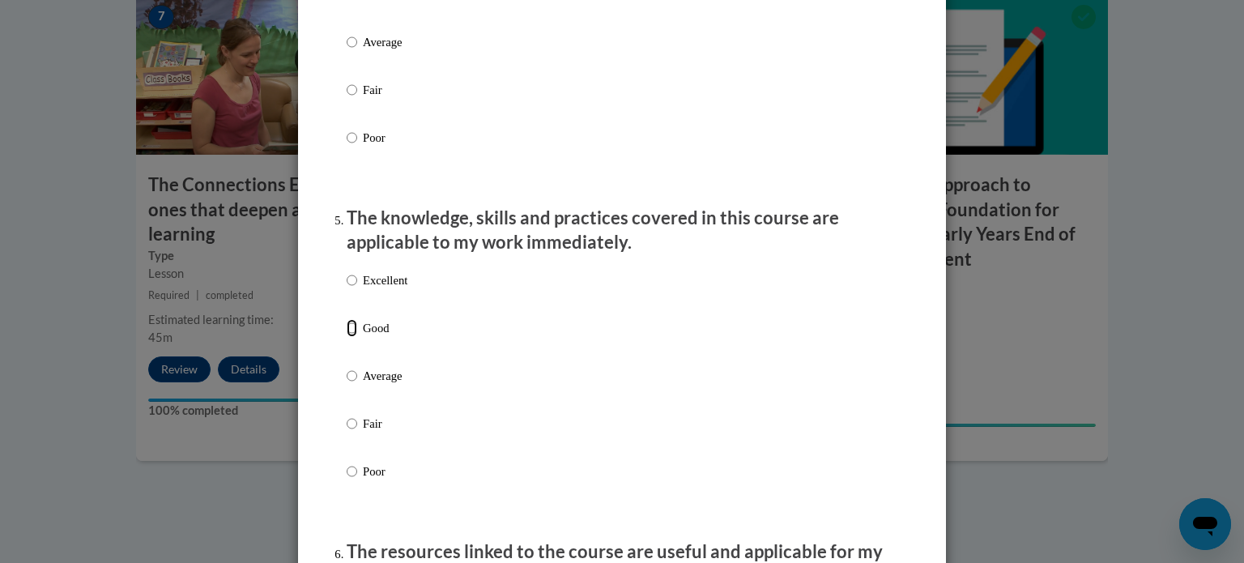
click at [348, 337] on input "Good" at bounding box center [352, 328] width 11 height 18
radio input "true"
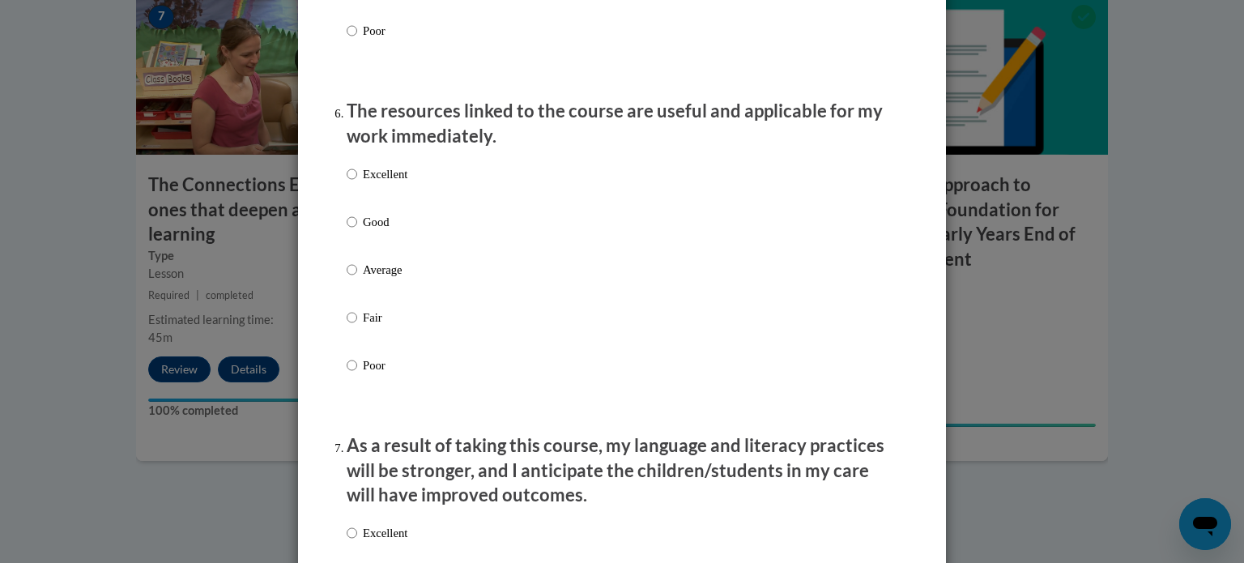
scroll to position [1751, 0]
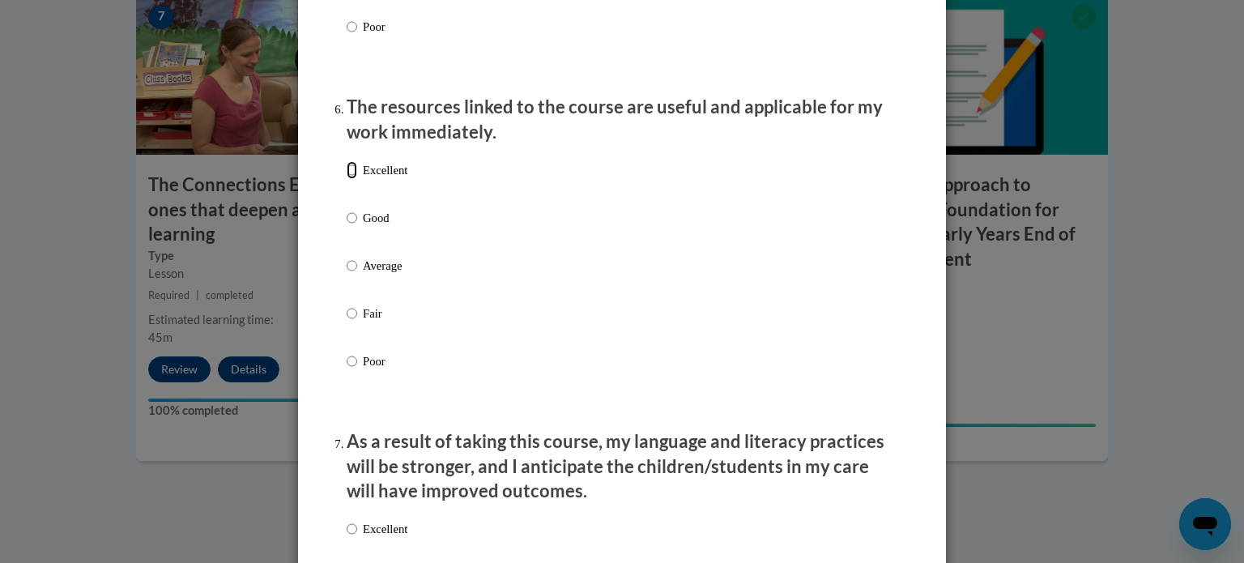
click at [356, 179] on input "Excellent" at bounding box center [352, 170] width 11 height 18
radio input "true"
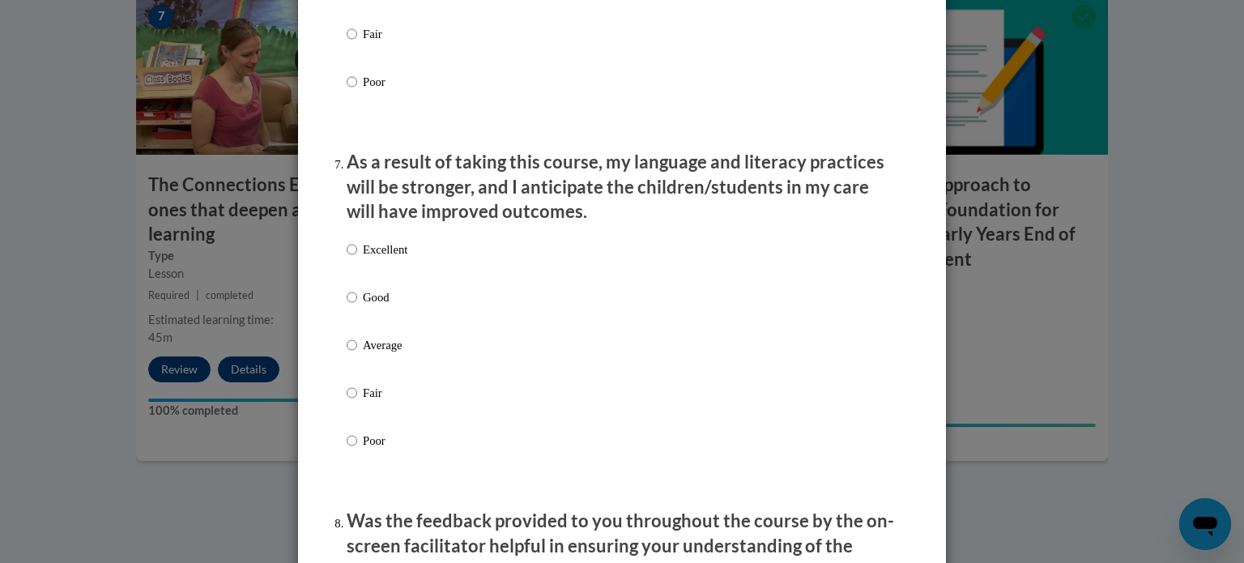
scroll to position [2039, 0]
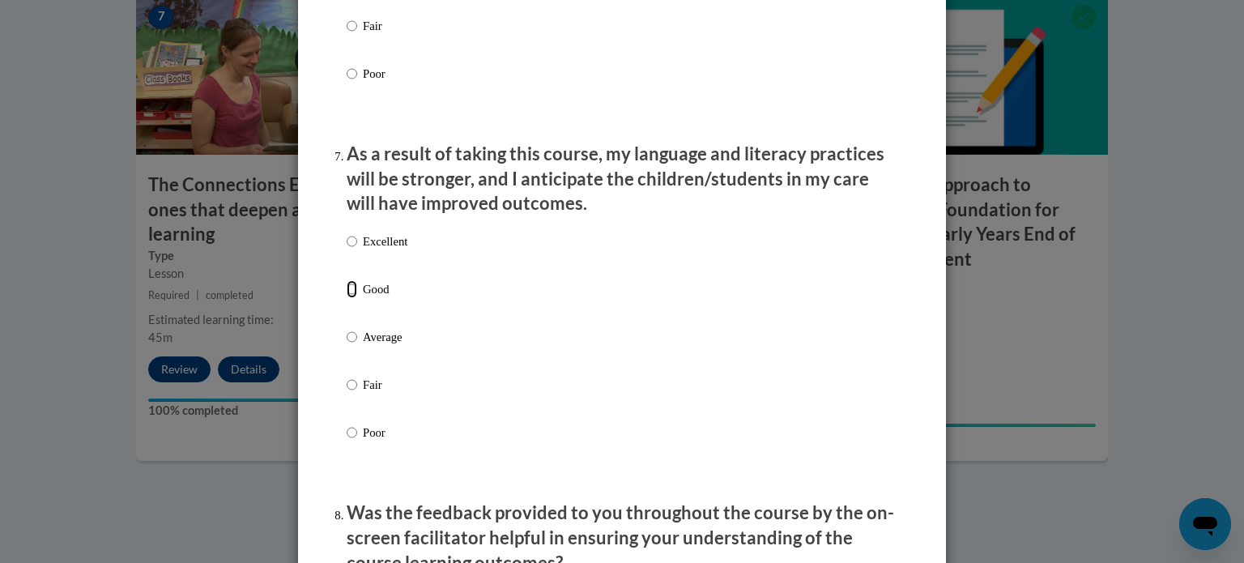
click at [350, 298] on input "Good" at bounding box center [352, 289] width 11 height 18
radio input "true"
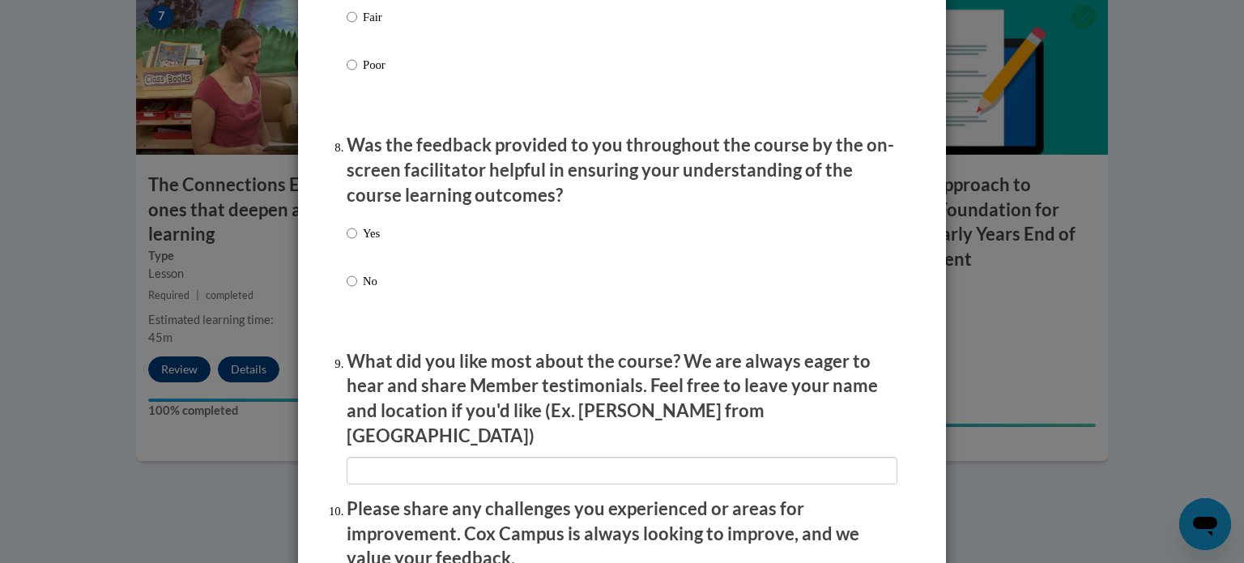
scroll to position [2406, 0]
click at [350, 242] on input "Yes" at bounding box center [352, 233] width 11 height 18
radio input "true"
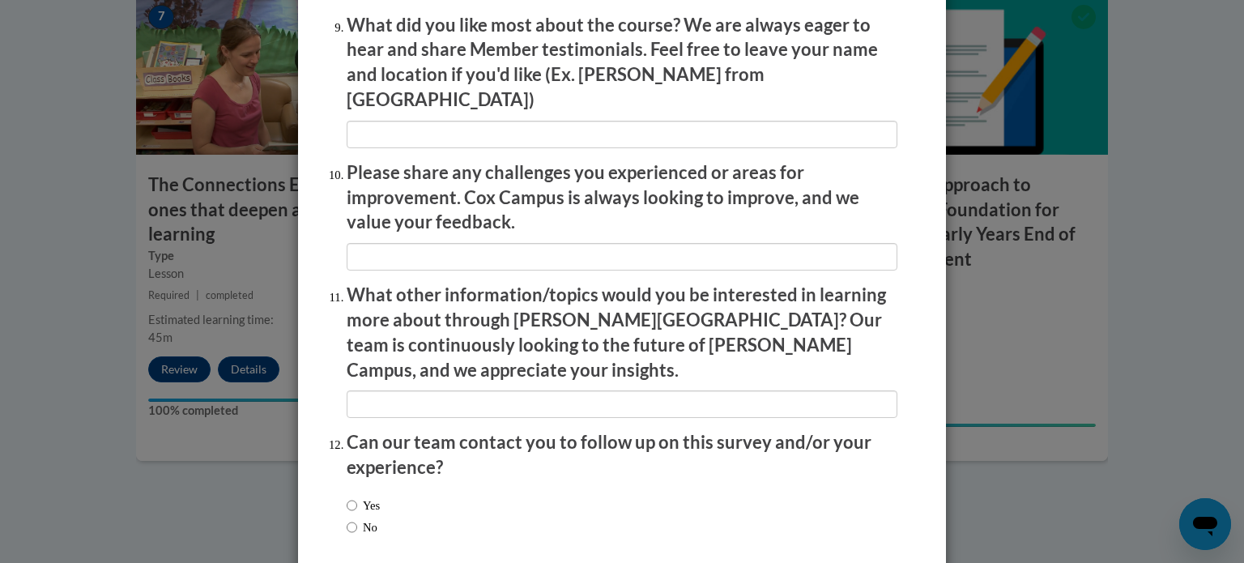
scroll to position [2809, 0]
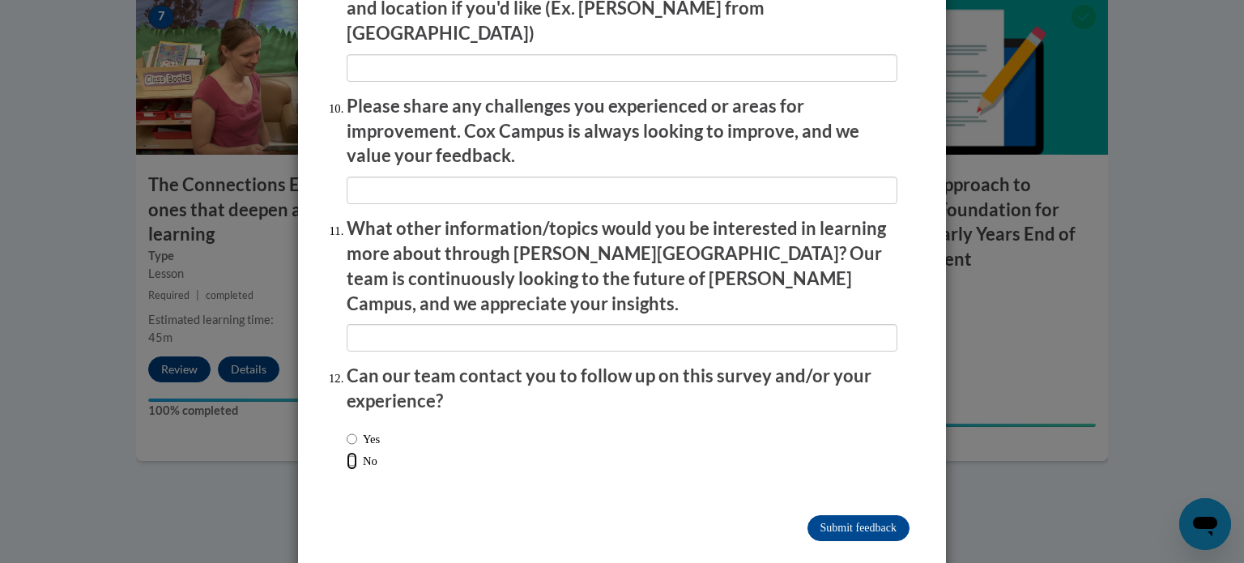
click at [350, 452] on input "No" at bounding box center [352, 461] width 11 height 18
radio input "true"
click at [848, 515] on input "Submit feedback" at bounding box center [858, 528] width 102 height 26
